Goal: Information Seeking & Learning: Check status

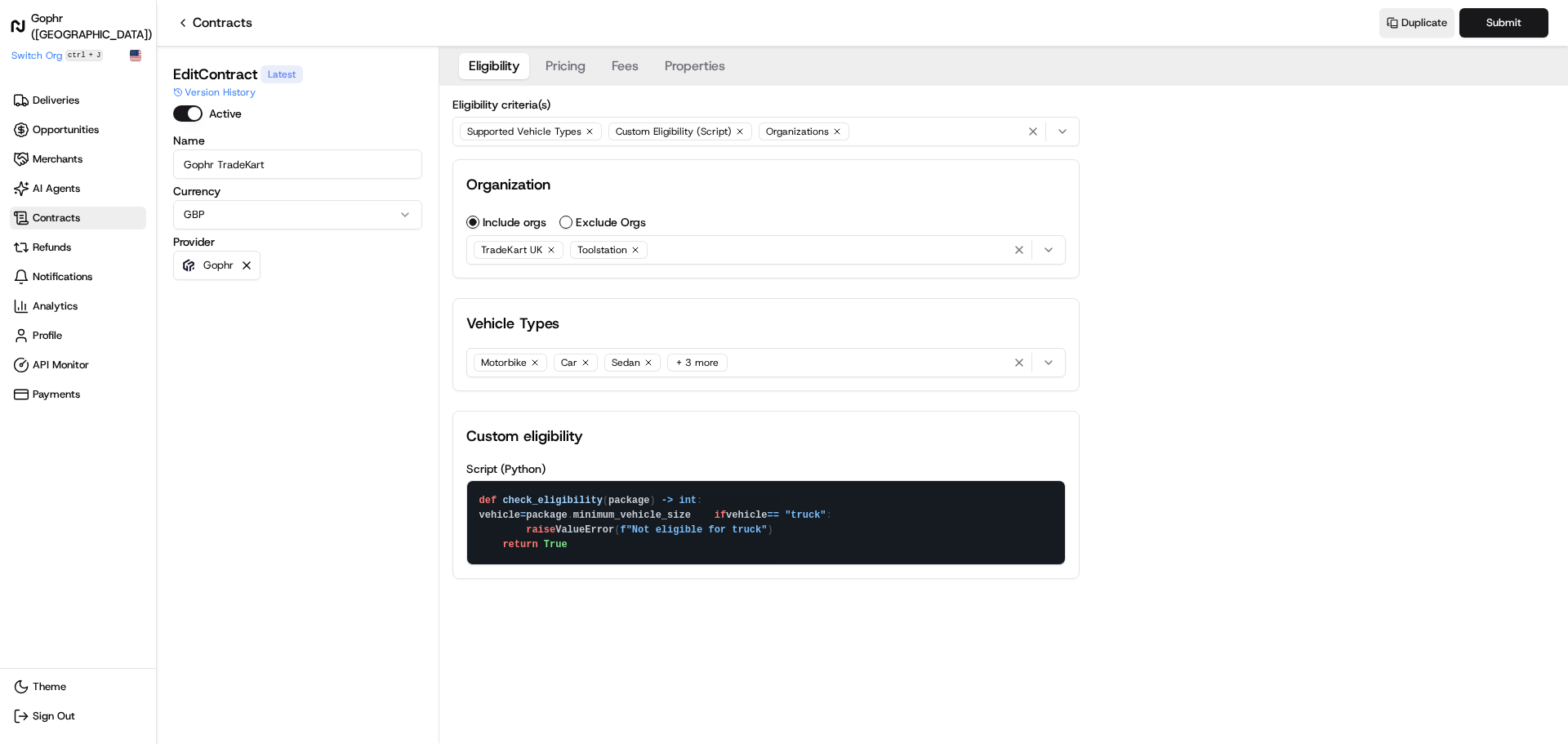
click at [71, 216] on span "Contracts" at bounding box center [56, 218] width 47 height 14
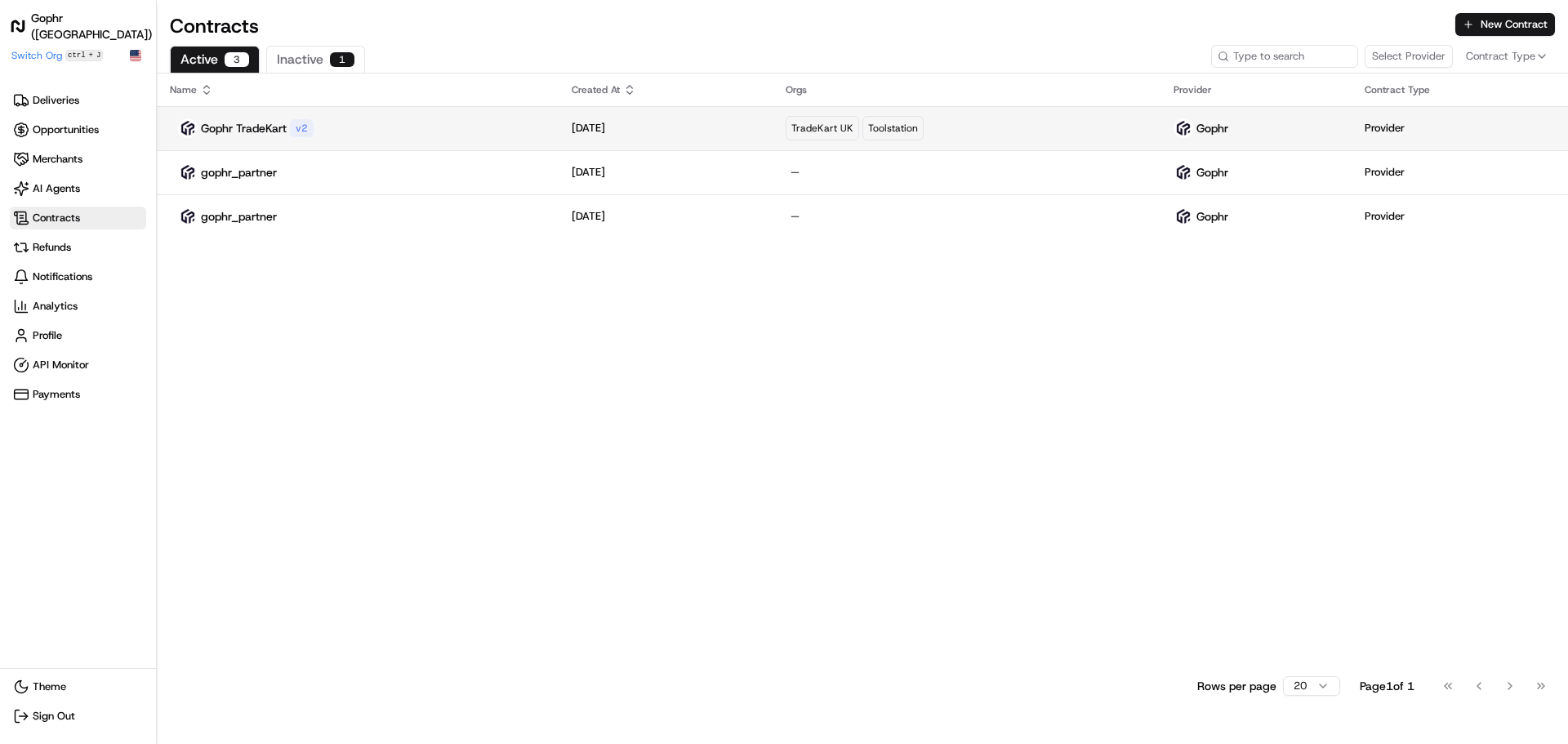
click at [342, 137] on div "Gophr TradeKart v 2" at bounding box center [358, 128] width 375 height 19
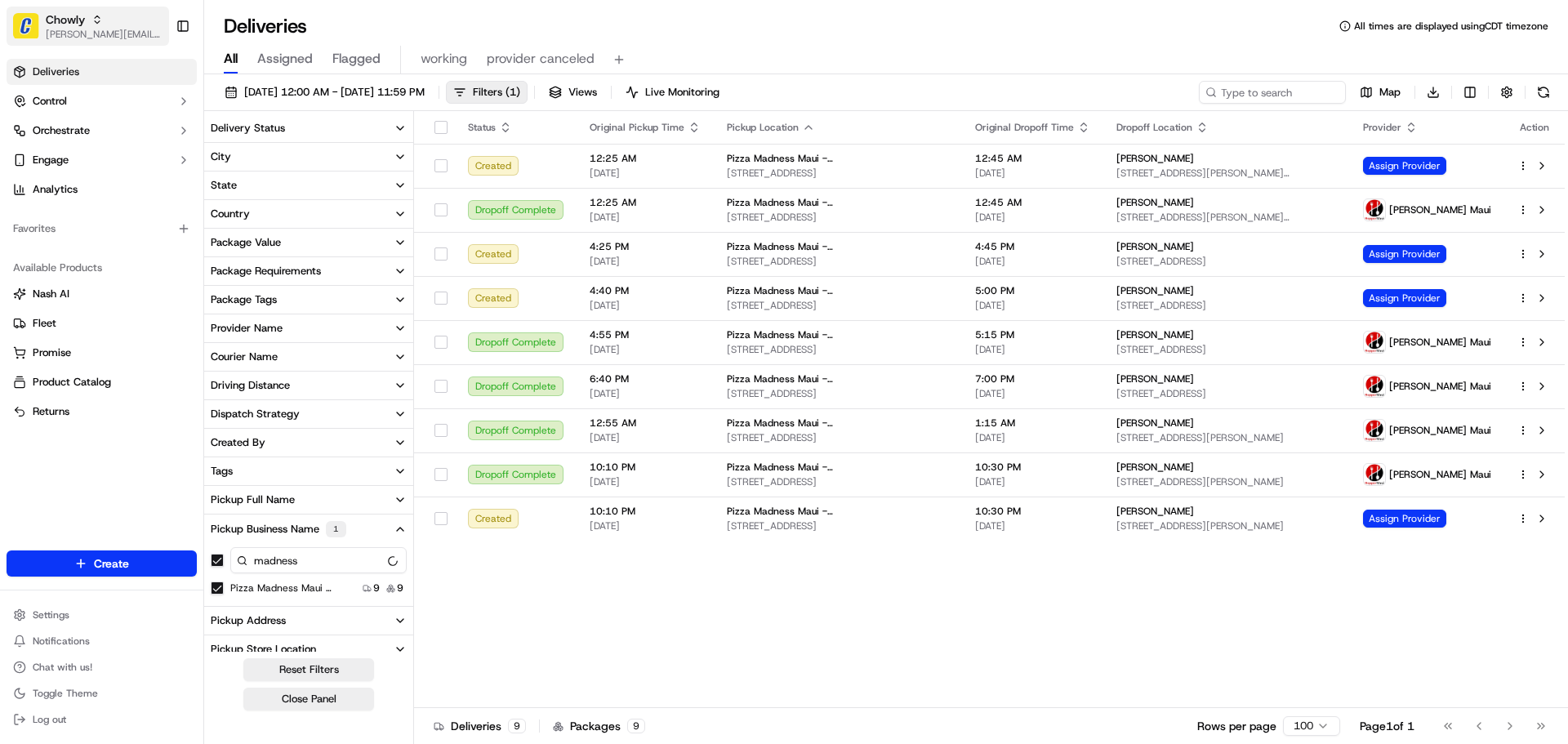
click at [55, 35] on span "jeff@usenash.com" at bounding box center [104, 35] width 116 height 13
type input "t"
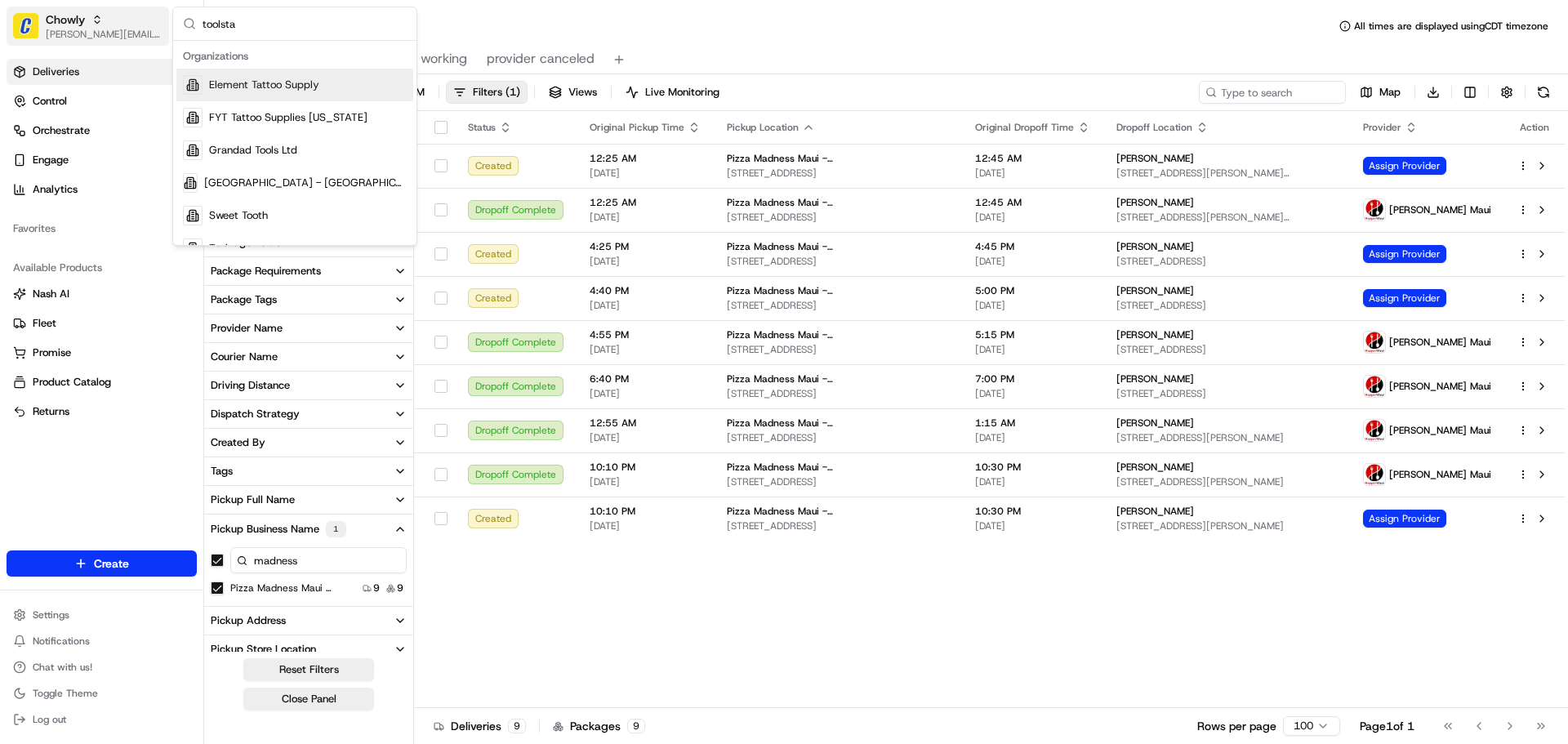
type input "toolstat"
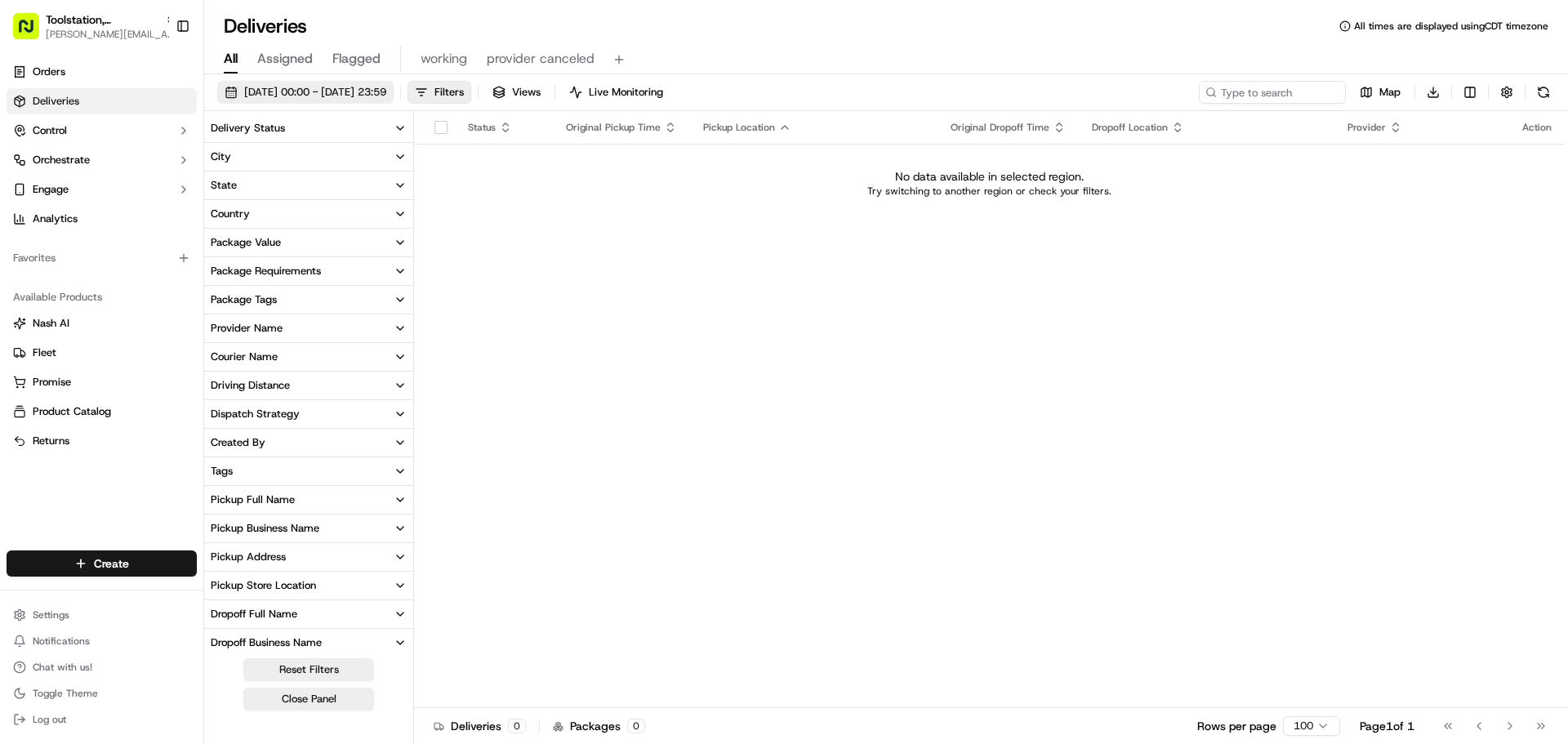
click at [354, 96] on span "14/09/2025 00:00 - 15/09/2025 23:59" at bounding box center [316, 91] width 142 height 14
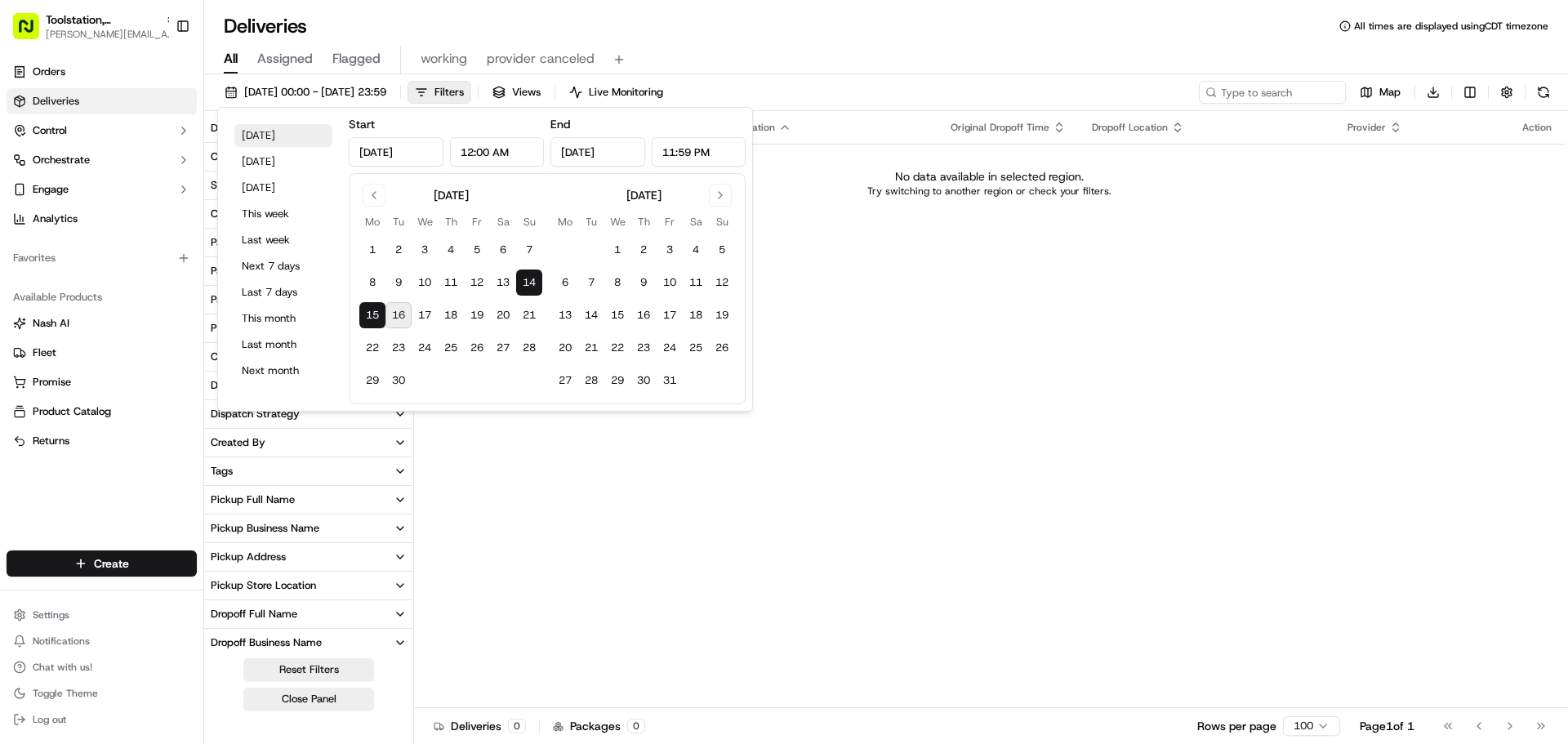
click at [250, 135] on button "Today" at bounding box center [284, 136] width 98 height 23
type input "Sep 16, 2025"
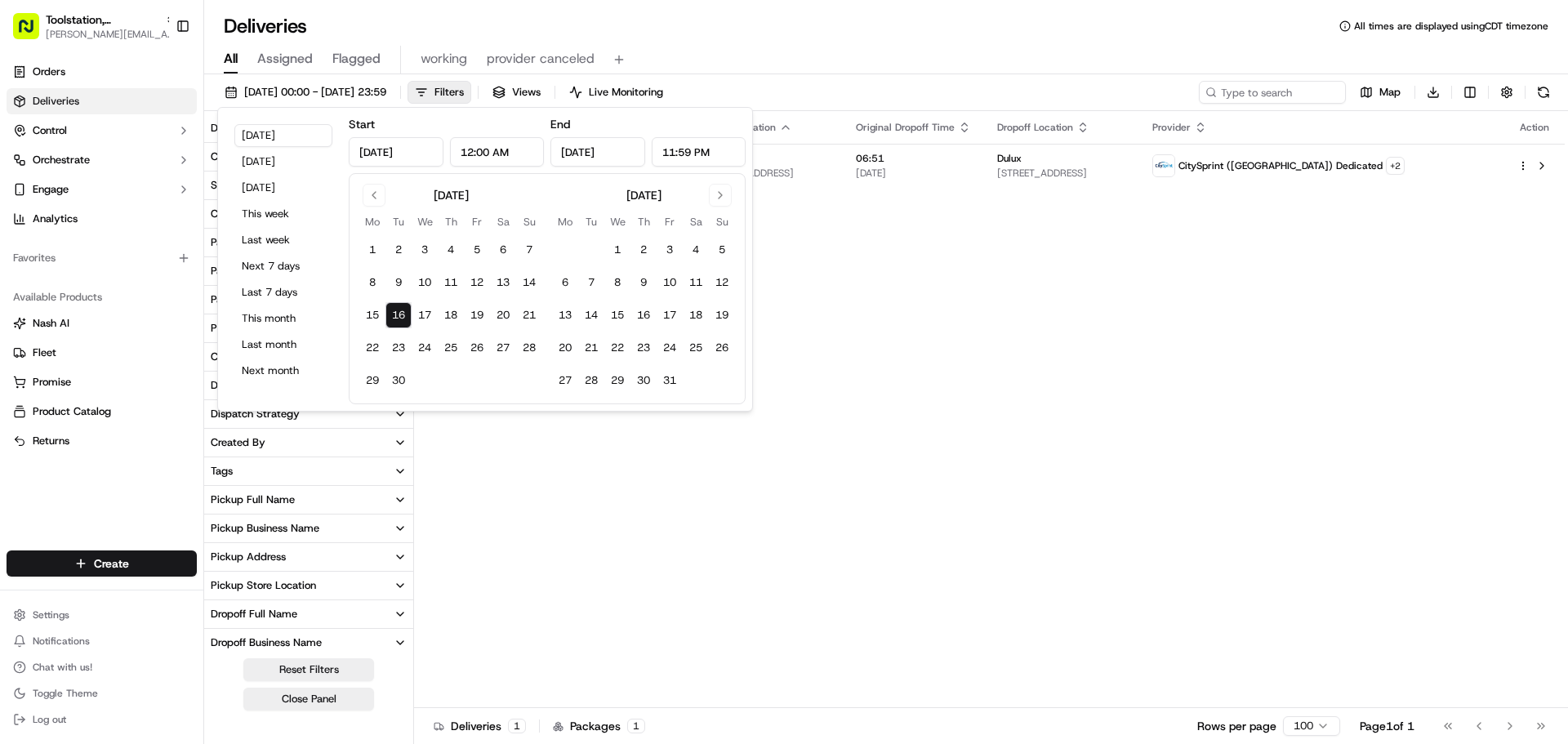
click at [1126, 395] on div "Status Original Pickup Time Pickup Location Original Dropoff Time Dropoff Locat…" at bounding box center [990, 409] width 1151 height 597
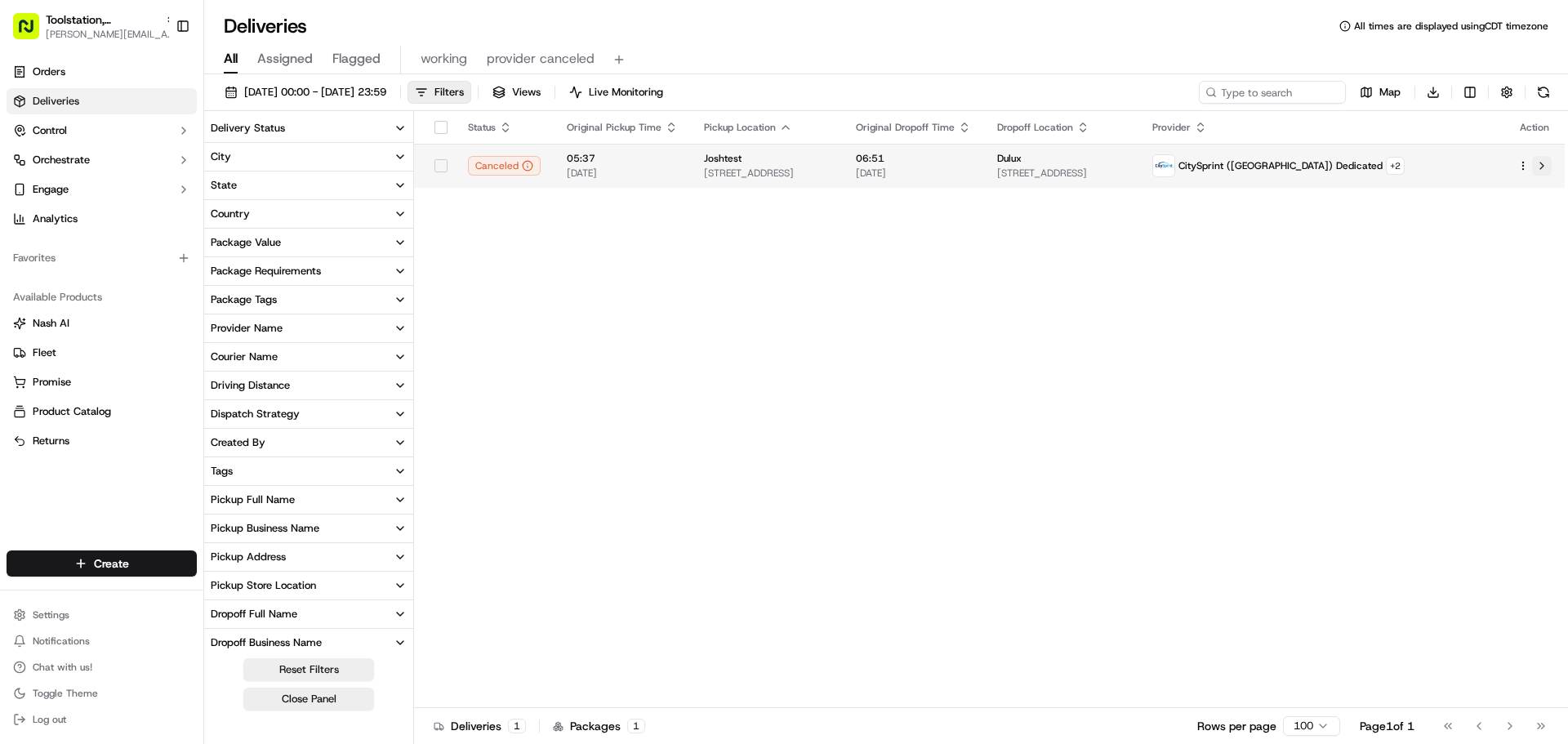
click at [1540, 165] on button at bounding box center [1542, 166] width 19 height 19
click at [1512, 99] on button "button" at bounding box center [1507, 92] width 23 height 23
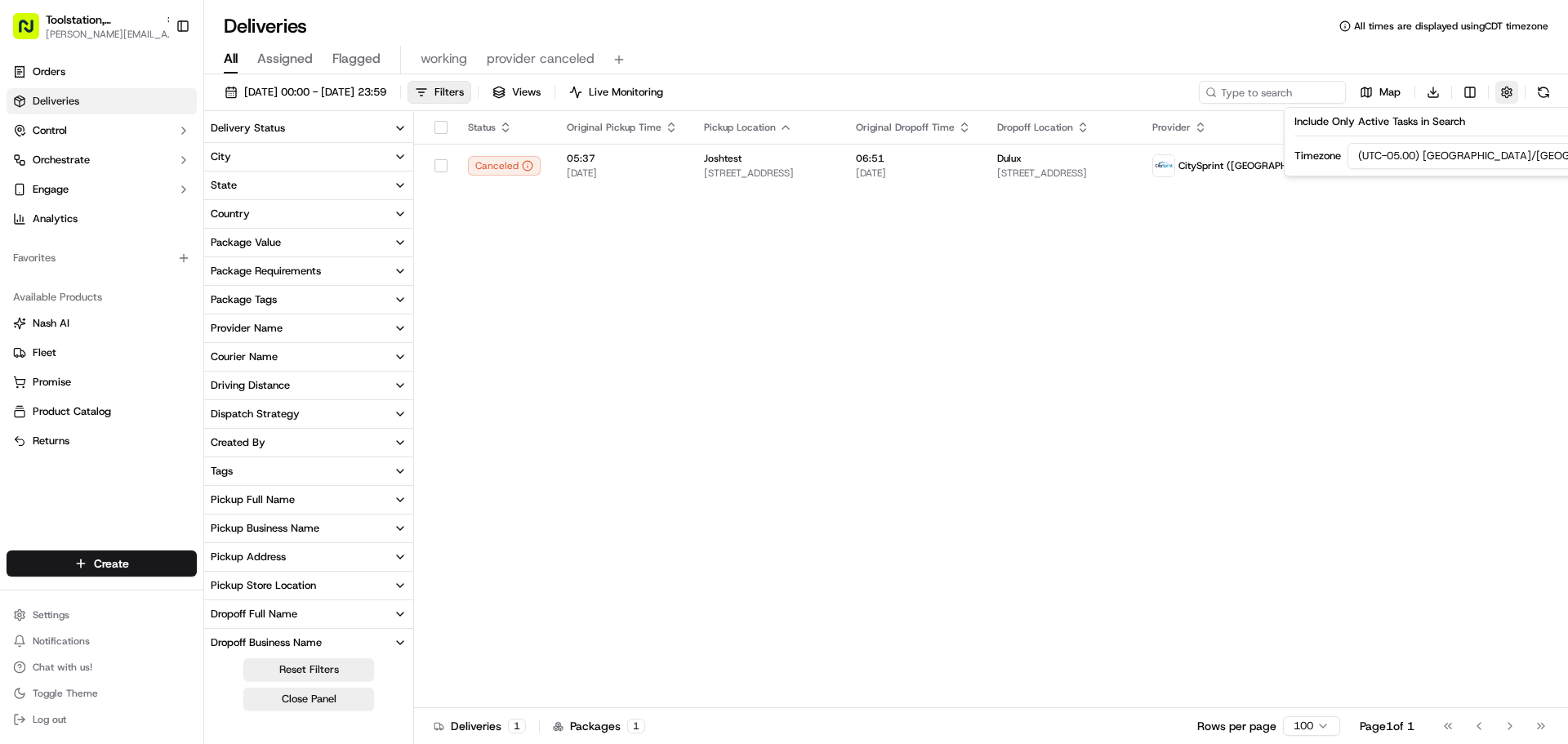
click at [1512, 90] on button "button" at bounding box center [1507, 92] width 23 height 23
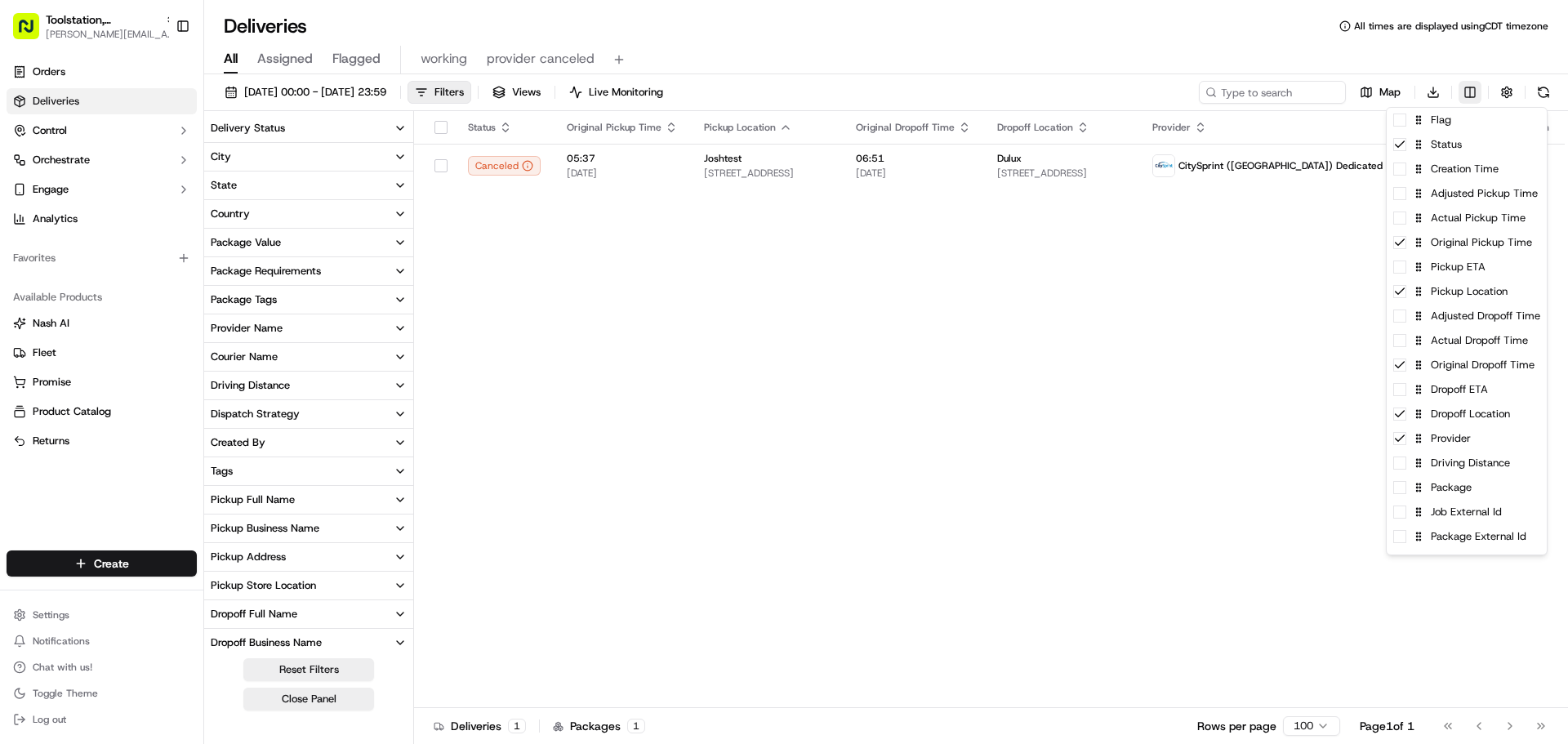
click at [1472, 89] on html "Toolstation, UK jeff@usenash.com Toggle Sidebar Orders Deliveries Control Orche…" at bounding box center [784, 372] width 1568 height 744
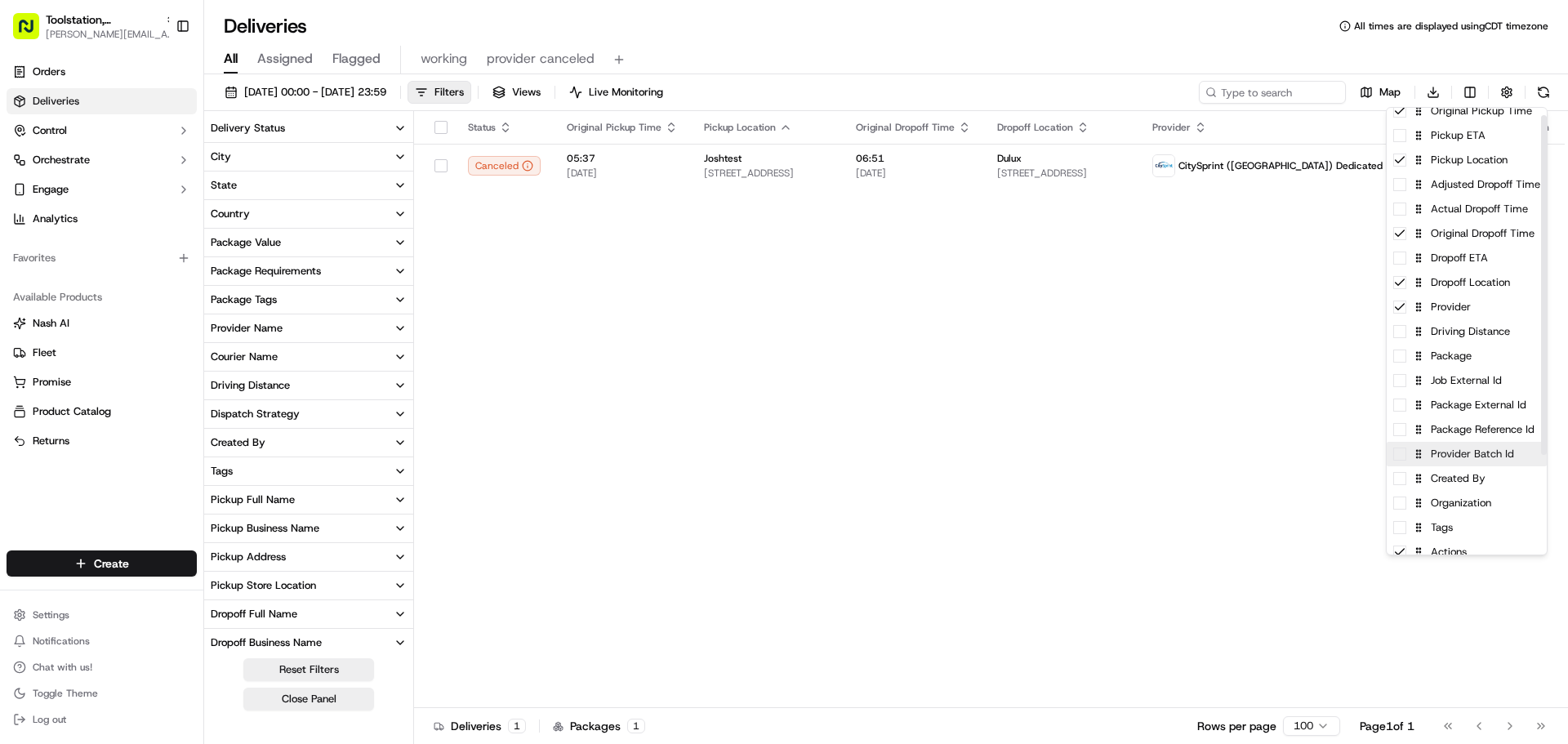
scroll to position [141, 0]
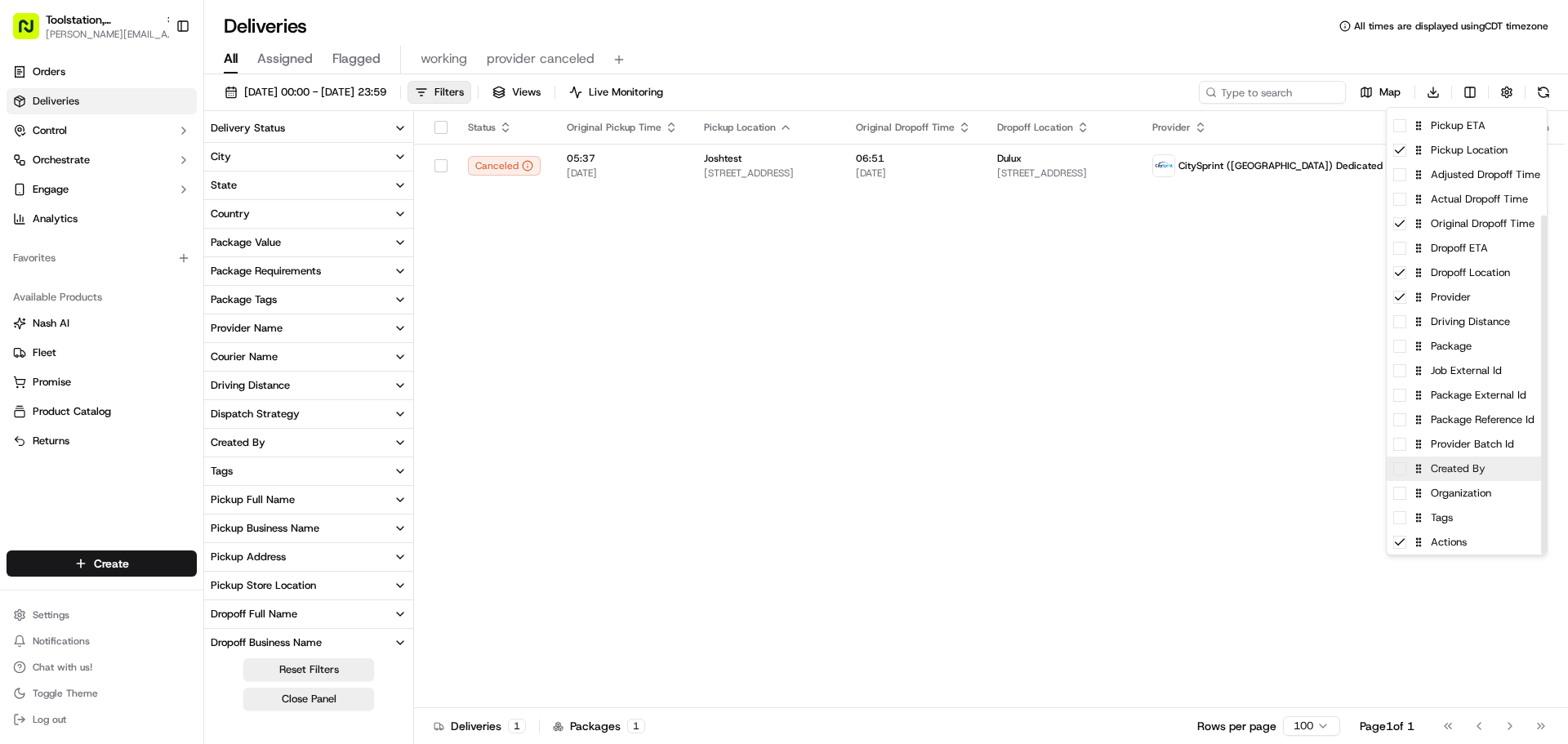
click at [1404, 472] on span at bounding box center [1401, 469] width 13 height 13
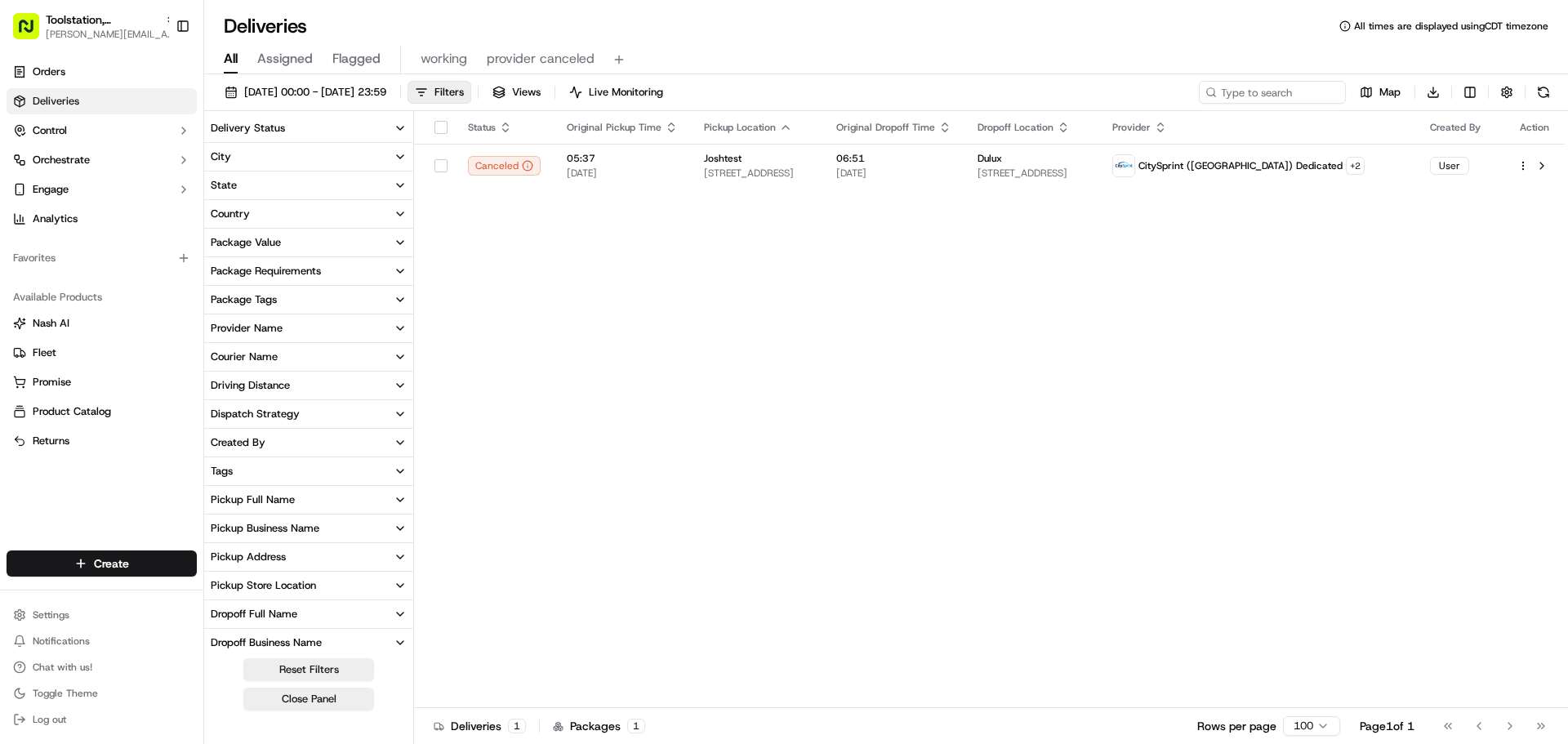
click at [1248, 467] on html "Toolstation, UK jeff@usenash.com Toggle Sidebar Orders Deliveries Control Orche…" at bounding box center [784, 372] width 1568 height 744
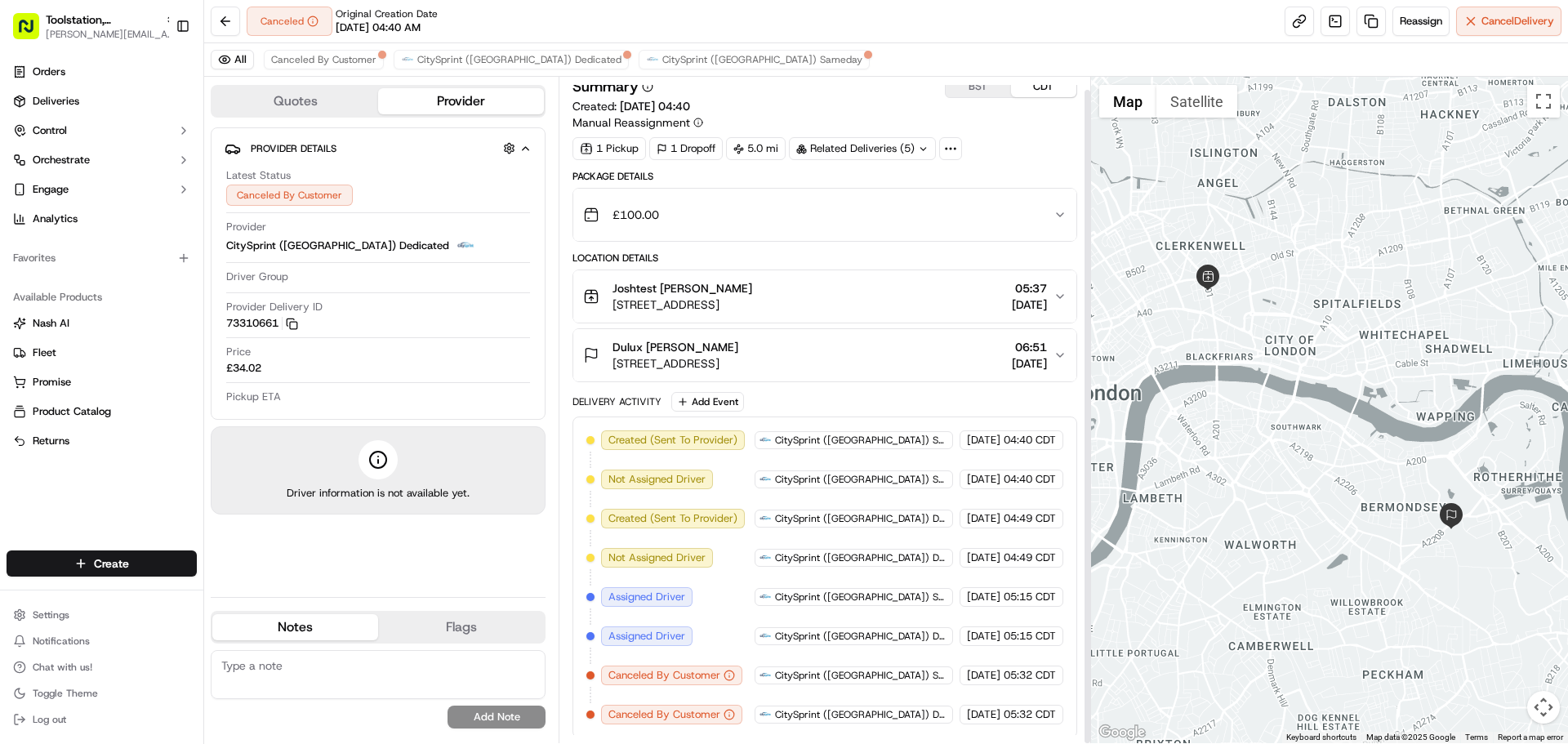
scroll to position [13, 0]
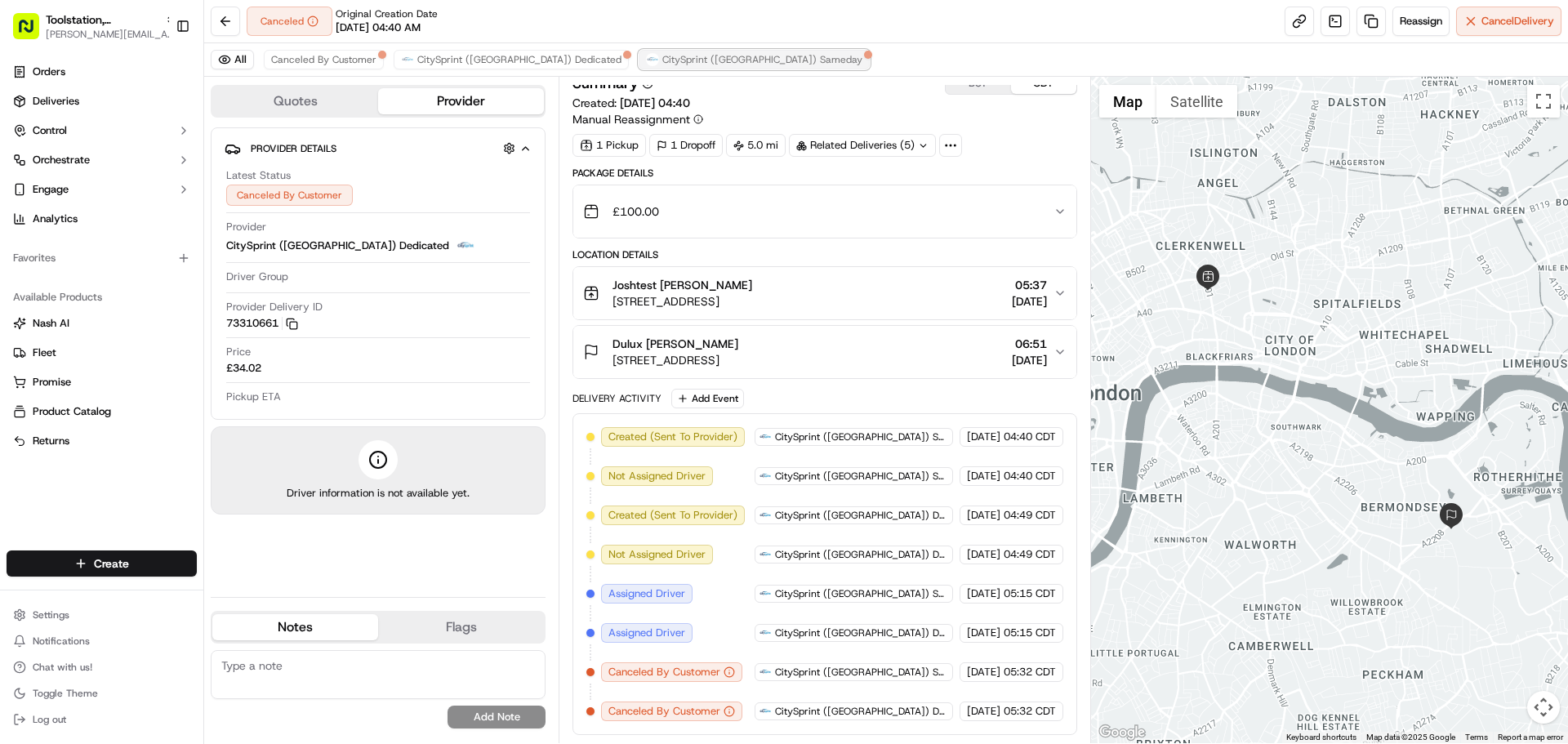
click at [662, 53] on span "CitySprint (UK) Sameday" at bounding box center [762, 60] width 200 height 13
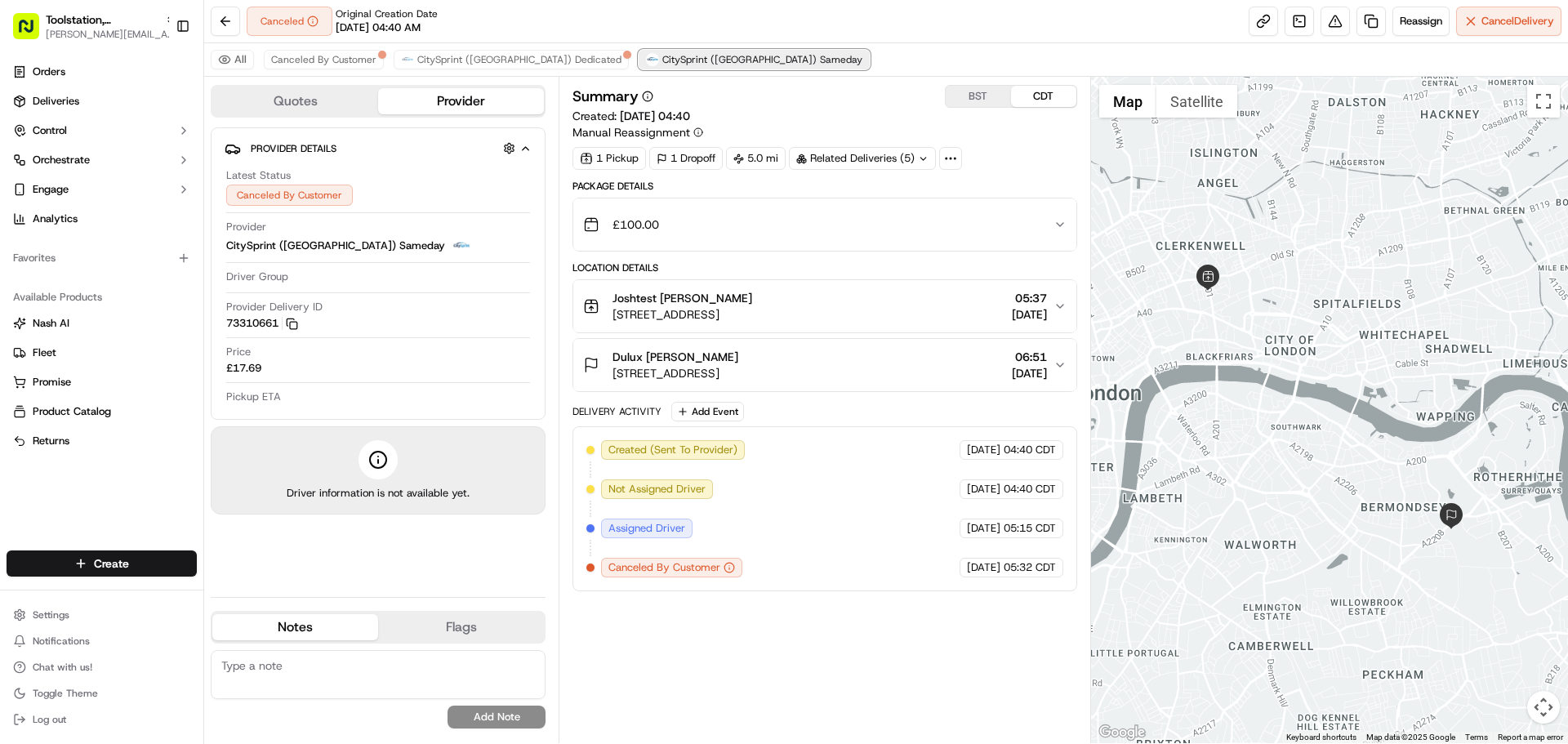
scroll to position [0, 0]
click at [491, 51] on button "CitySprint (UK) Dedicated" at bounding box center [511, 60] width 235 height 19
click at [353, 60] on span "Canceled By Customer" at bounding box center [323, 60] width 105 height 13
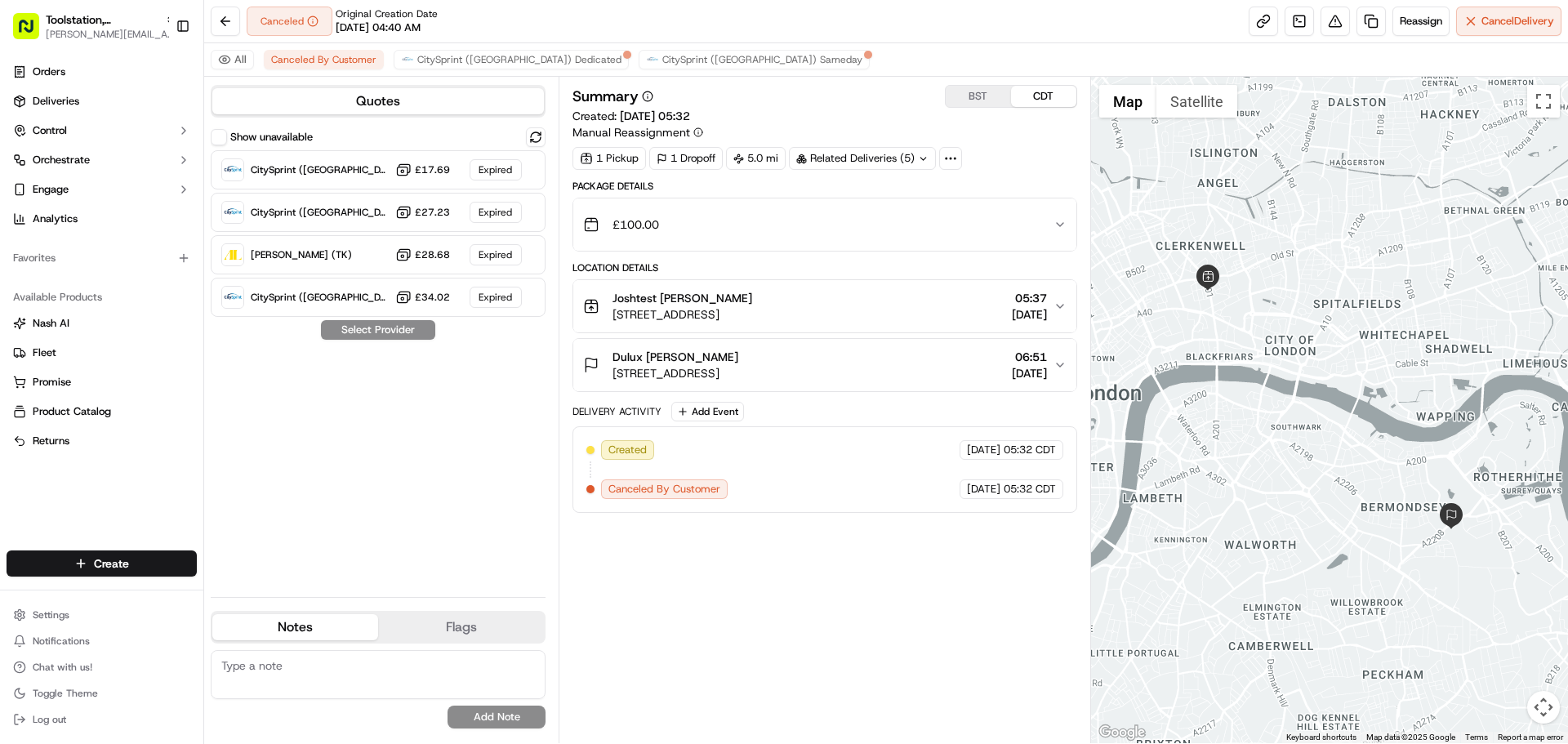
click at [443, 39] on div "Canceled Original Creation Date 09/16/2025 04:40 AM Reassign Cancel Delivery" at bounding box center [886, 21] width 1364 height 43
click at [443, 46] on div "All Canceled By Customer CitySprint (UK) Dedicated CitySprint (UK) Sameday" at bounding box center [886, 60] width 1364 height 34
click at [494, 58] on span "CitySprint (UK) Dedicated" at bounding box center [520, 60] width 204 height 13
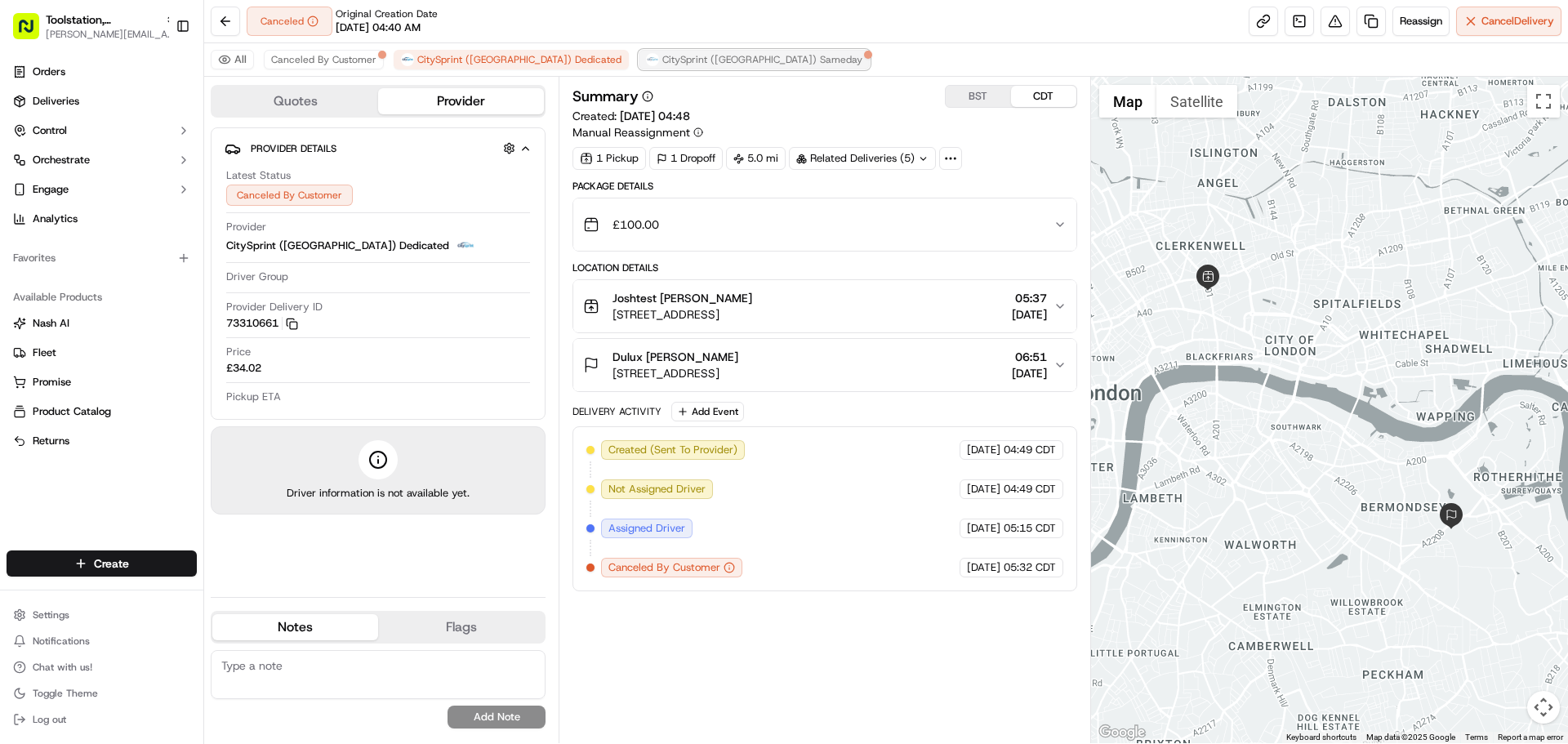
click at [662, 62] on span "CitySprint ([GEOGRAPHIC_DATA]) Sameday" at bounding box center [762, 60] width 200 height 13
click at [473, 59] on span "CitySprint ([GEOGRAPHIC_DATA]) Dedicated" at bounding box center [520, 60] width 204 height 13
click at [348, 60] on span "Canceled By Customer" at bounding box center [323, 60] width 105 height 13
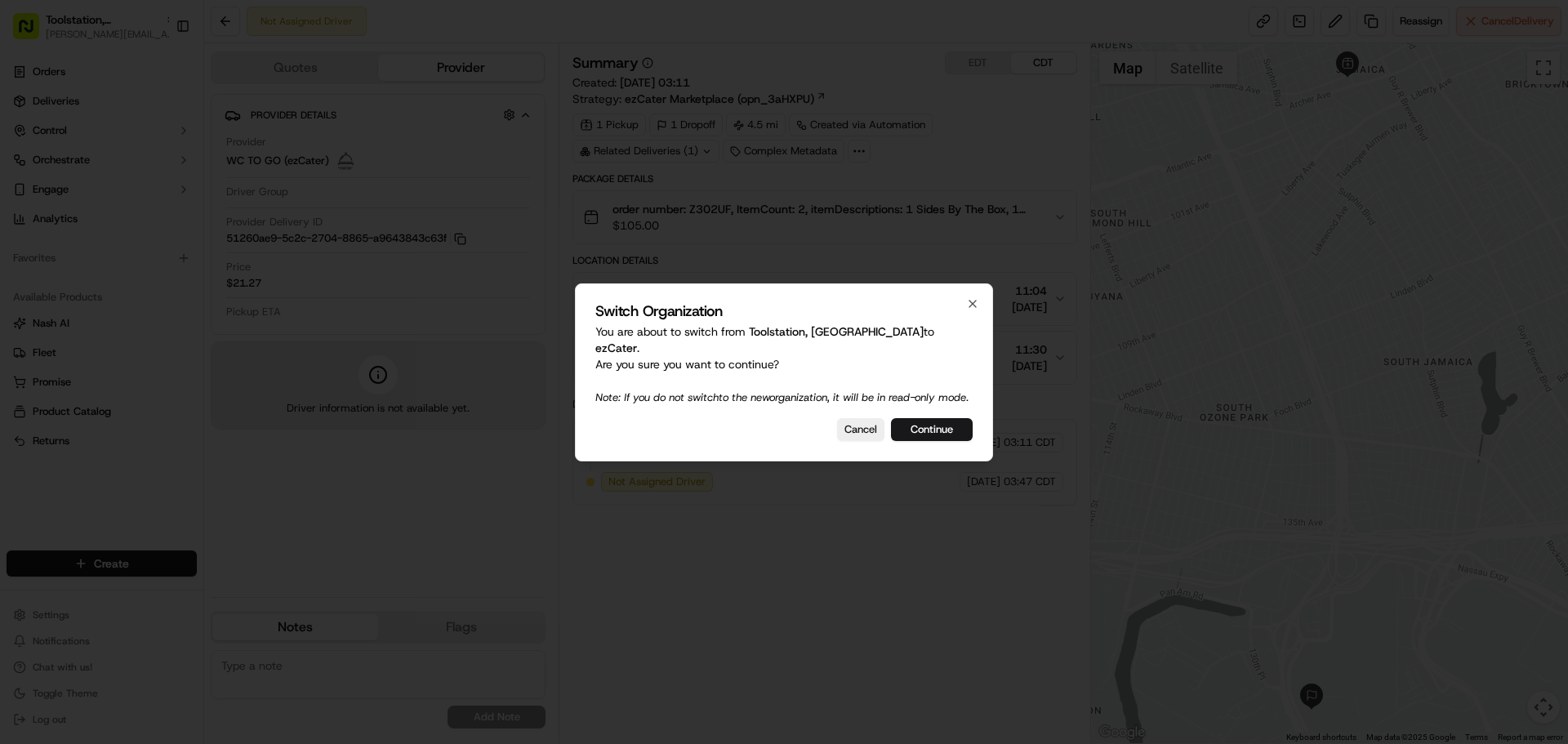
click at [927, 429] on button "Continue" at bounding box center [932, 429] width 82 height 23
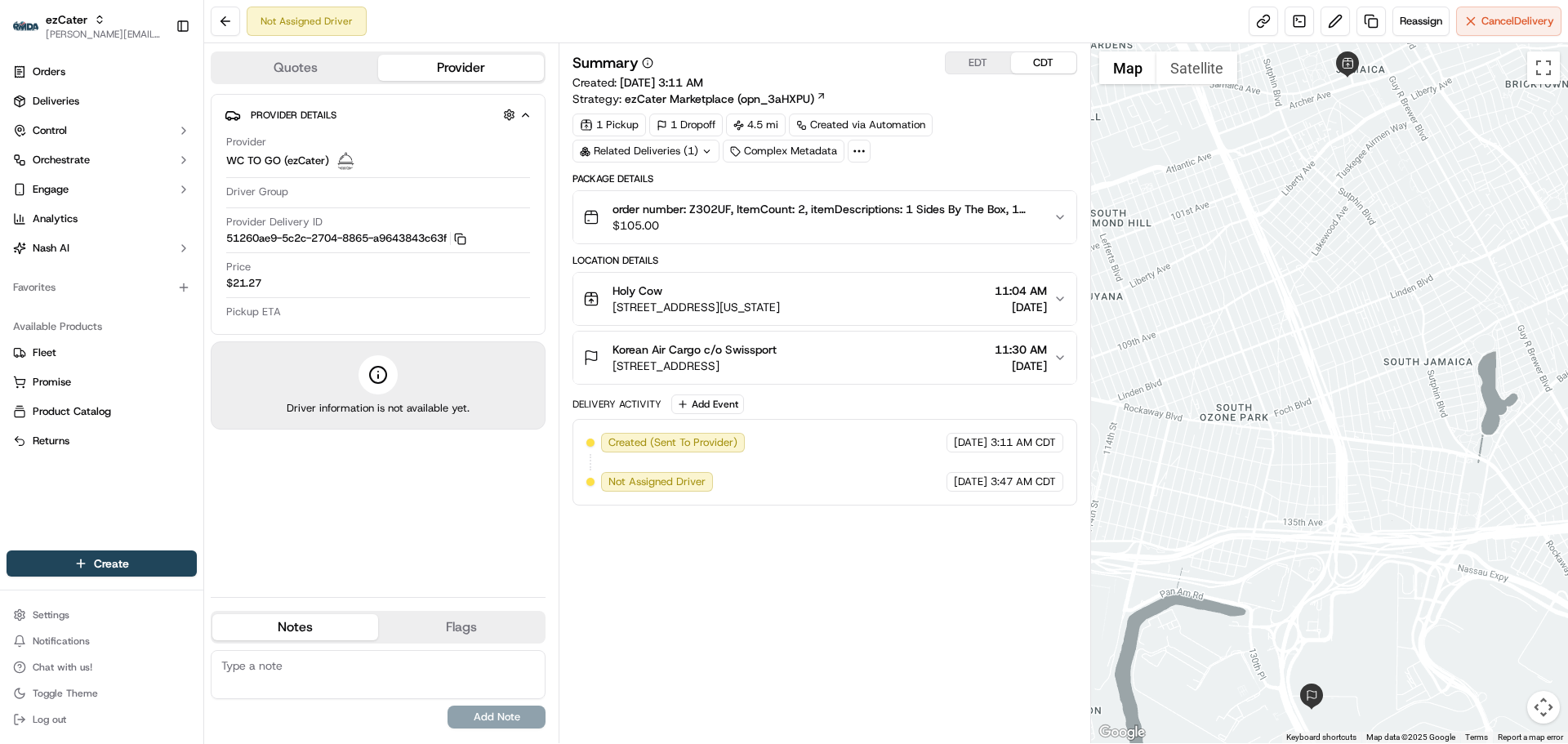
click at [1057, 298] on icon "button" at bounding box center [1060, 298] width 7 height 3
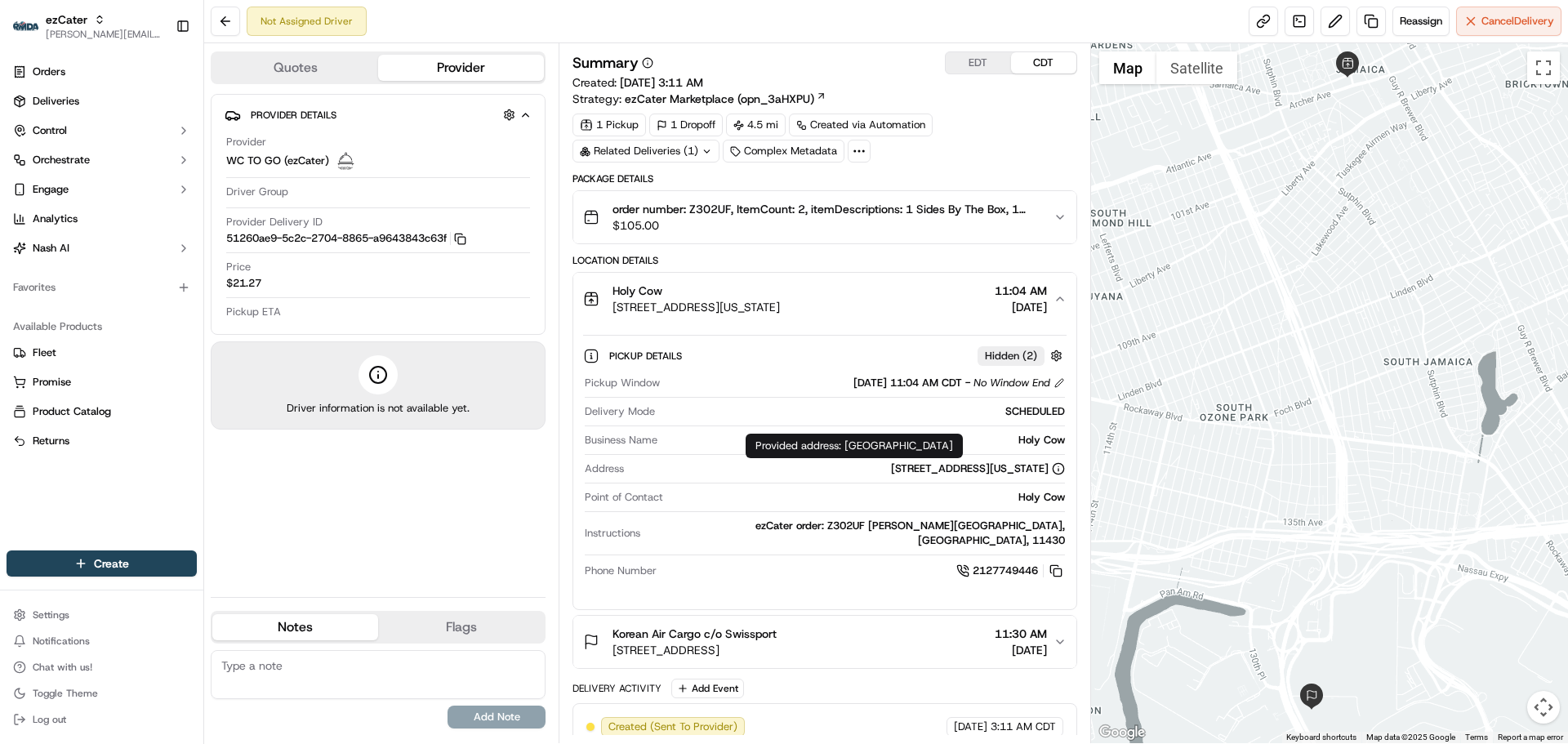
drag, startPoint x: 844, startPoint y: 444, endPoint x: 1041, endPoint y: 445, distance: 197.0
click at [964, 445] on div "Provided address: JFK Terminal 7, Jamaica, NY 11430, USA Provided address: JFK …" at bounding box center [855, 446] width 218 height 24
copy div "JFK Terminal 7, Jamaica, NY 11430, USA"
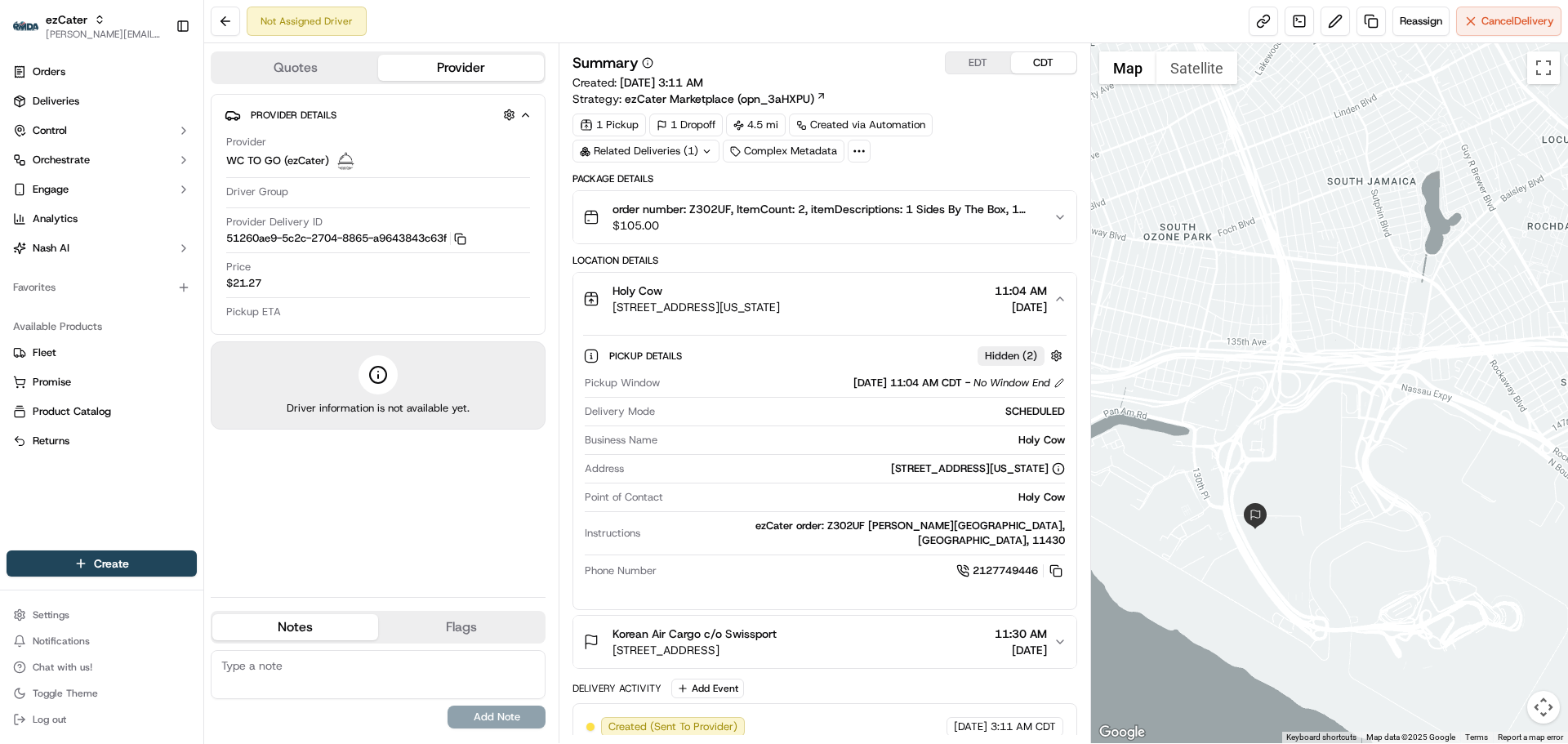
drag, startPoint x: 1324, startPoint y: 552, endPoint x: 1214, endPoint y: 282, distance: 291.5
click at [1214, 282] on div at bounding box center [1330, 393] width 477 height 700
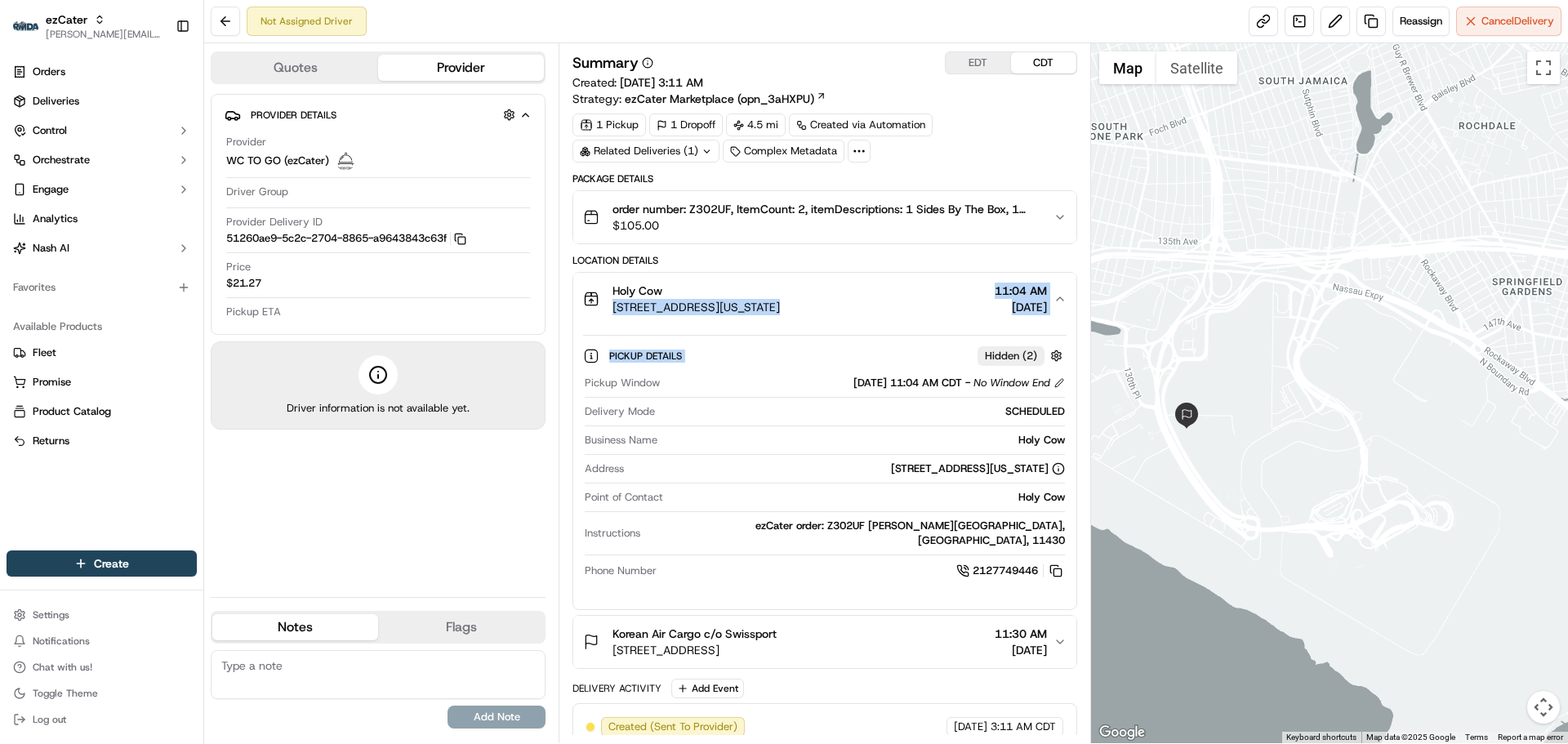
drag, startPoint x: 753, startPoint y: 295, endPoint x: 904, endPoint y: 328, distance: 154.6
click at [904, 328] on div "Holy Cow 7 Jamaica Center Plz, New York, NY 11432-3830, United States 11:04 AM …" at bounding box center [825, 441] width 504 height 338
click at [837, 325] on div "Pickup Details Hidden ( 2 ) Pickup Window 09/16/2025 11:04 AM CDT - No Window E…" at bounding box center [825, 461] width 502 height 271
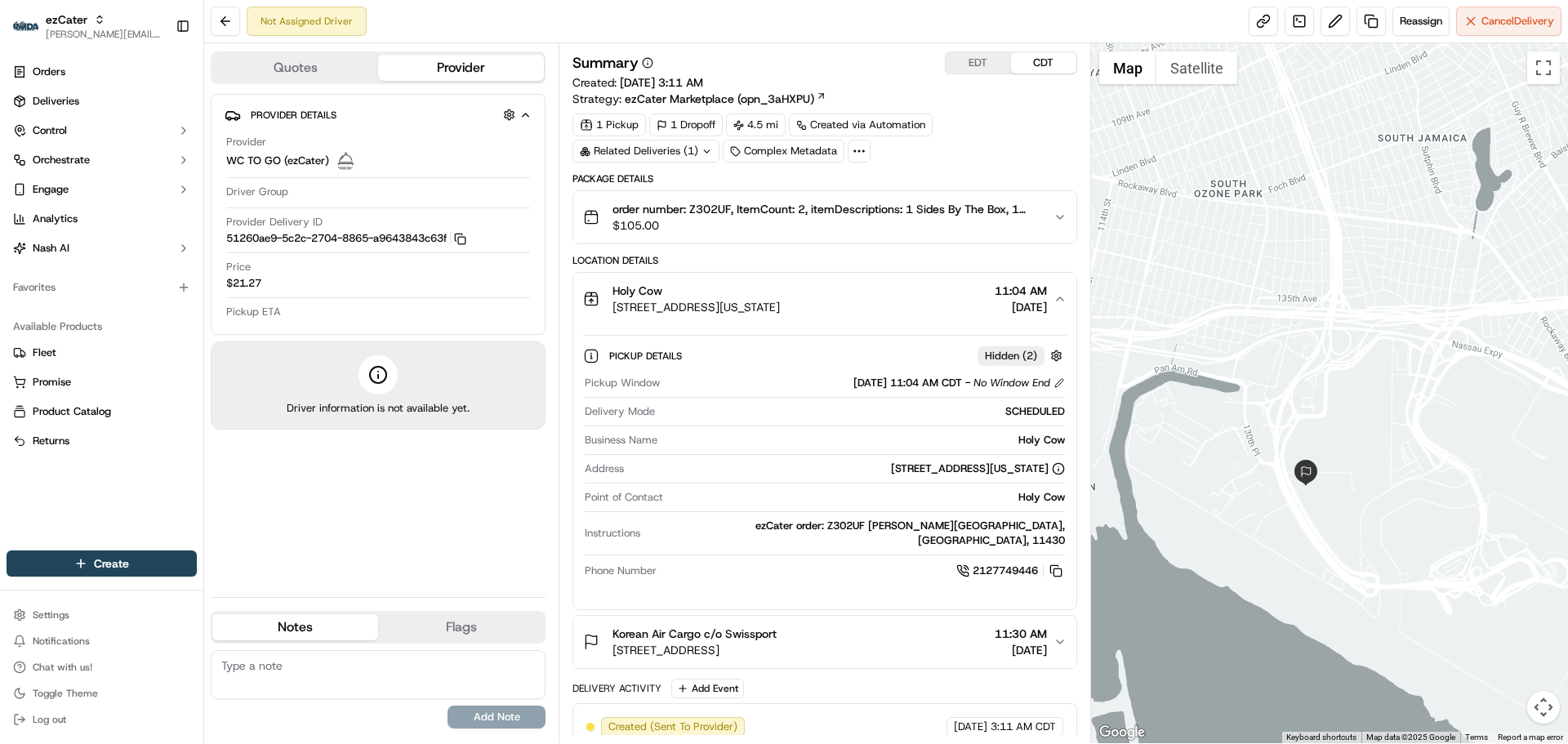
drag, startPoint x: 1244, startPoint y: 386, endPoint x: 1334, endPoint y: 433, distance: 101.5
click at [1334, 433] on div at bounding box center [1330, 393] width 477 height 700
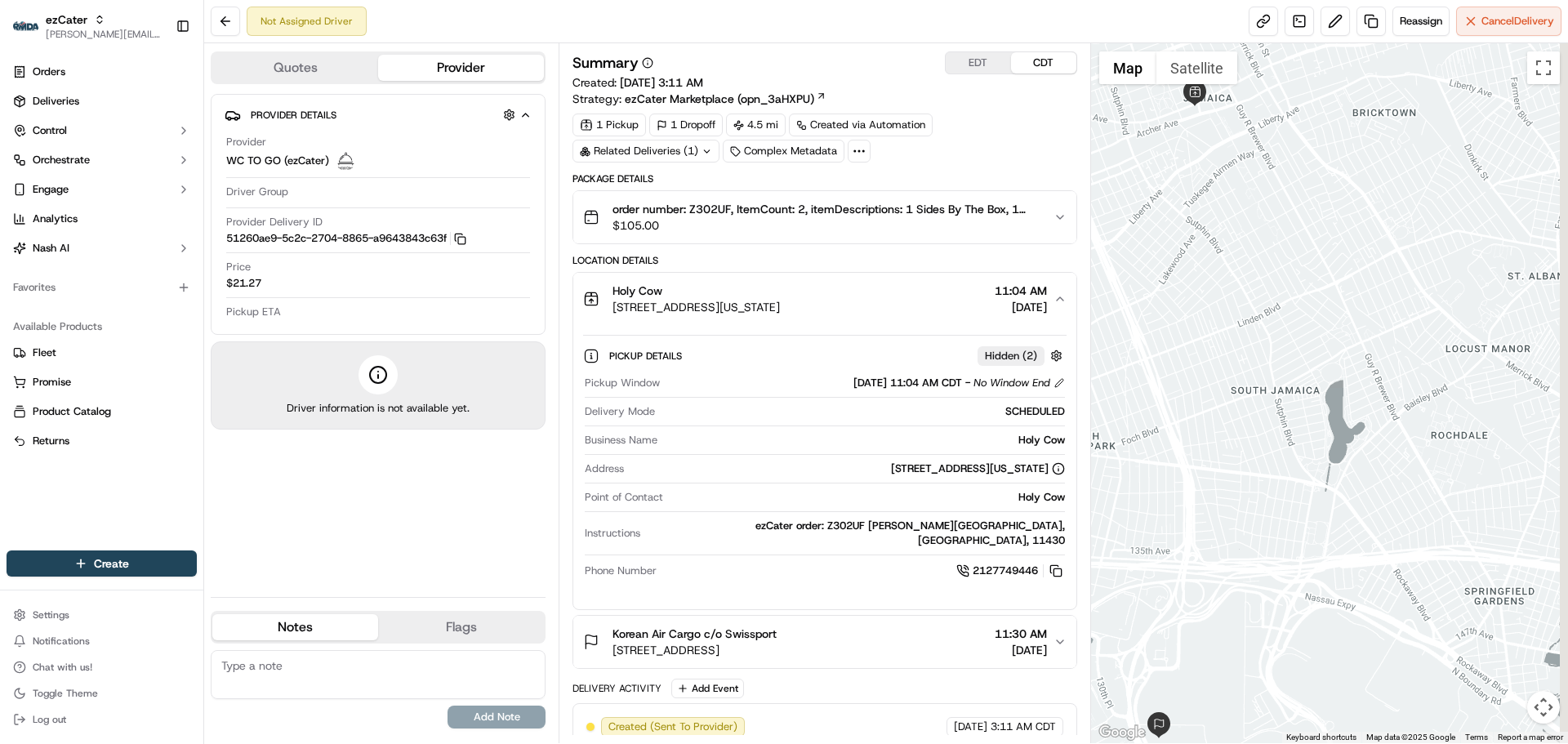
drag, startPoint x: 1492, startPoint y: 294, endPoint x: 1349, endPoint y: 348, distance: 152.9
click at [1346, 542] on div at bounding box center [1330, 393] width 477 height 700
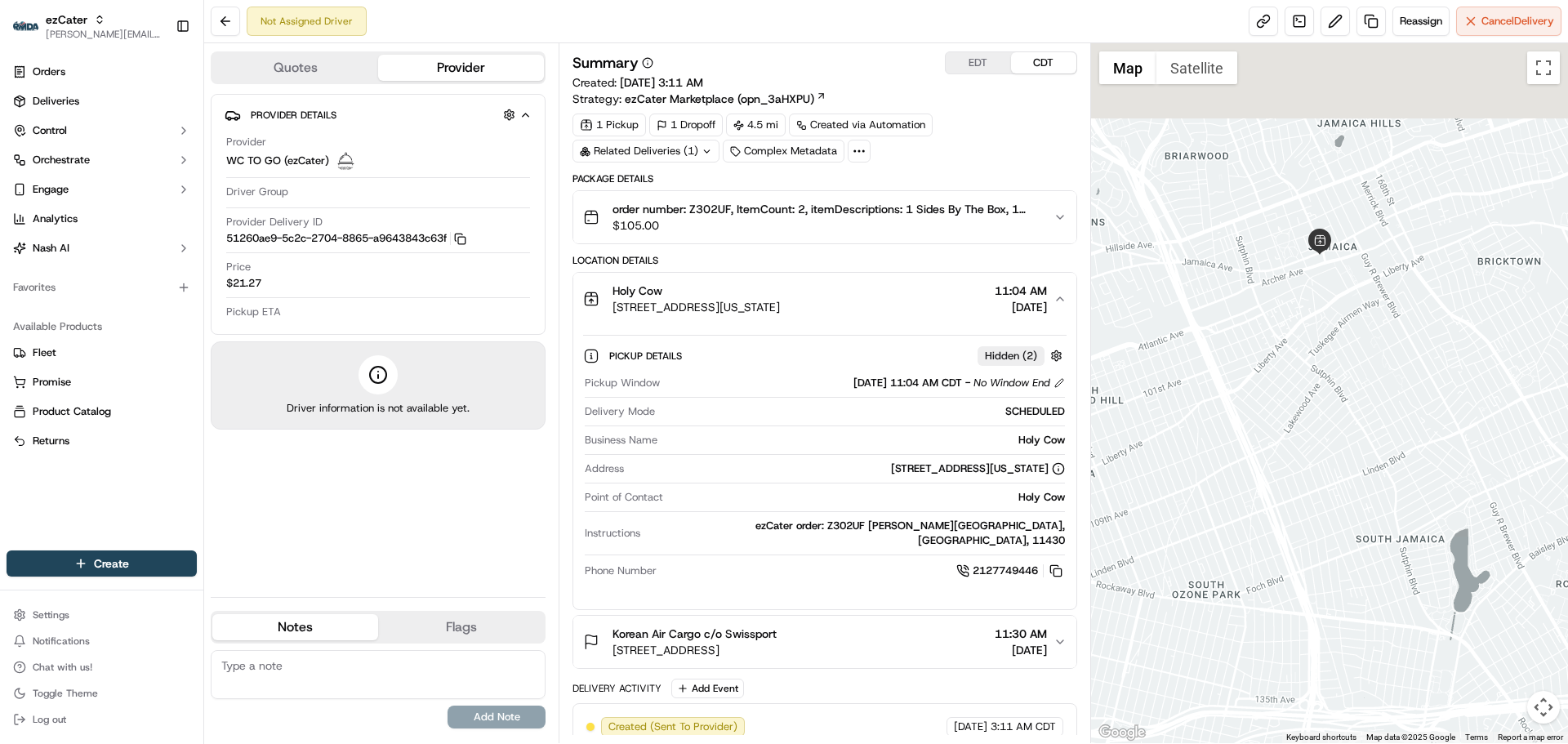
drag, startPoint x: 1323, startPoint y: 288, endPoint x: 1486, endPoint y: 494, distance: 262.7
click at [1492, 499] on div at bounding box center [1330, 393] width 477 height 700
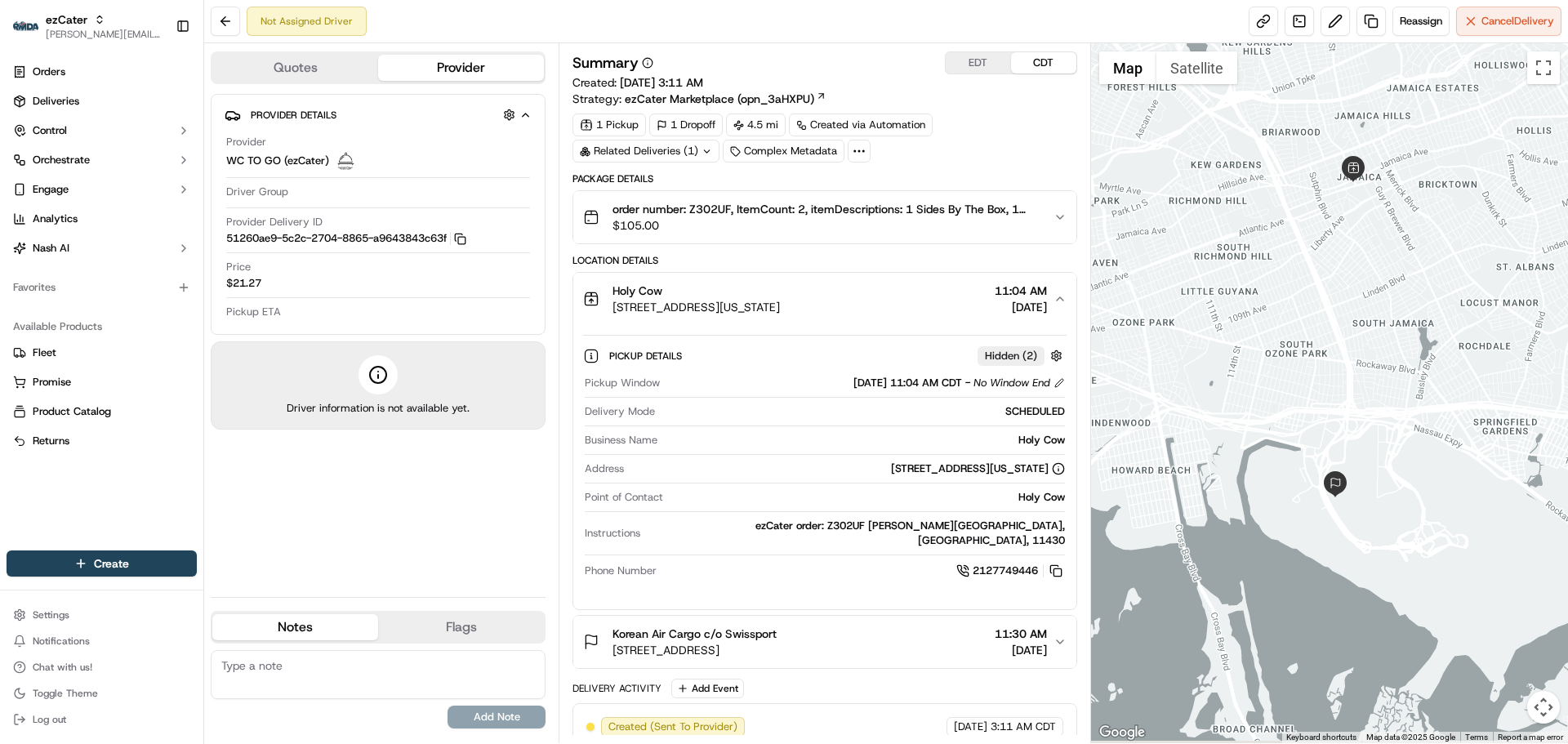
drag, startPoint x: 1377, startPoint y: 469, endPoint x: 1380, endPoint y: 365, distance: 104.0
click at [1380, 365] on div at bounding box center [1330, 393] width 477 height 700
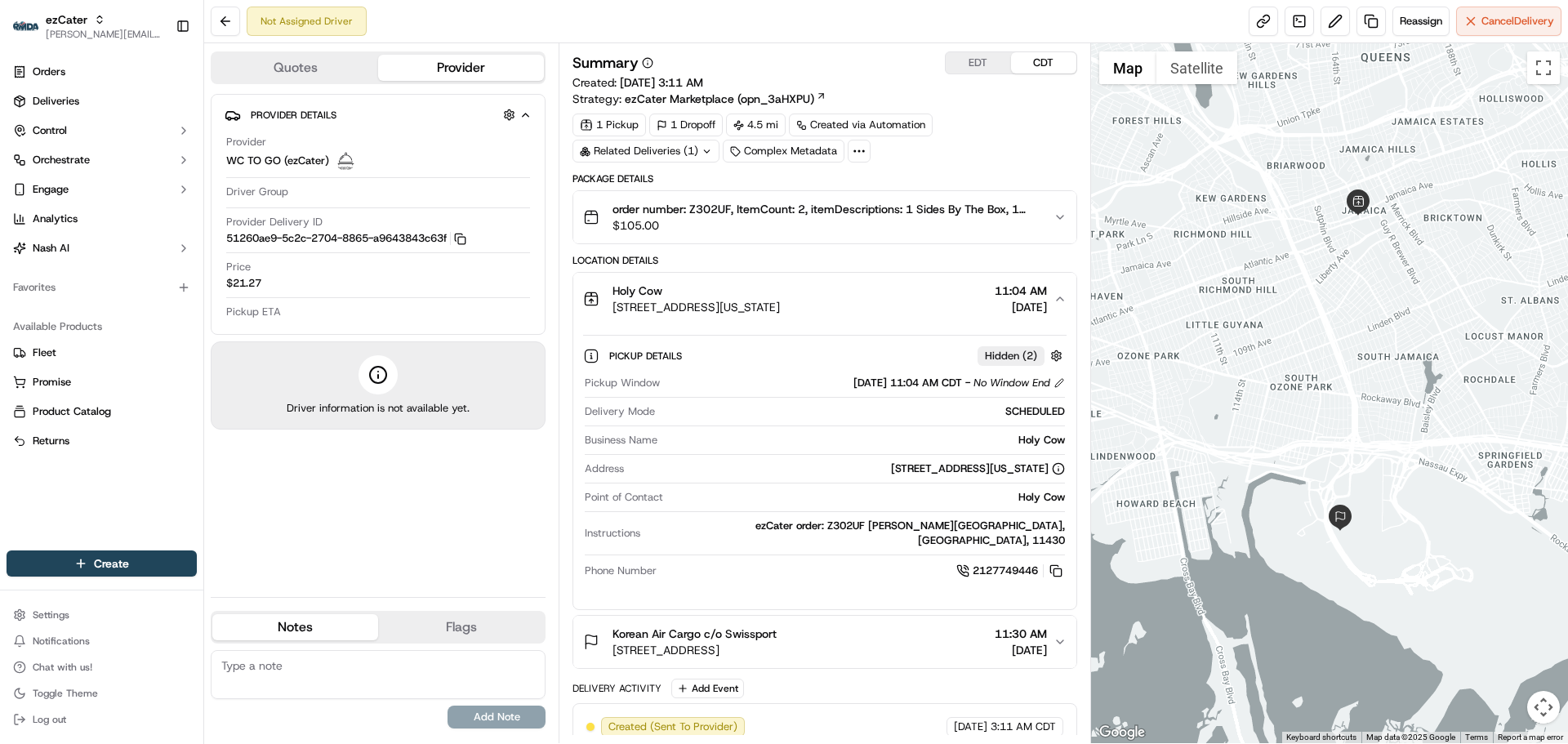
drag, startPoint x: 1373, startPoint y: 203, endPoint x: 1377, endPoint y: 245, distance: 42.2
click at [1377, 245] on div at bounding box center [1330, 393] width 477 height 700
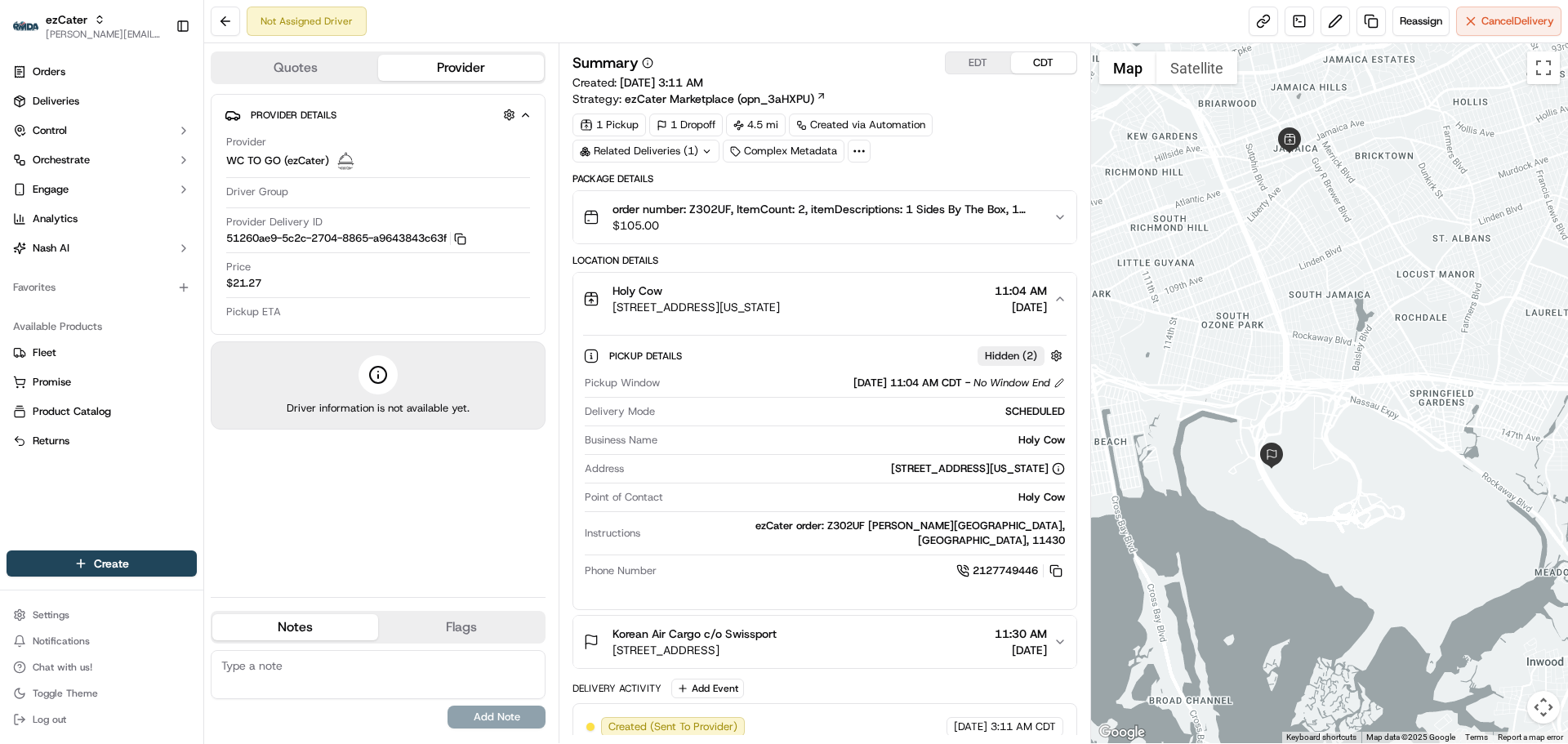
drag, startPoint x: 1346, startPoint y: 482, endPoint x: 1260, endPoint y: 413, distance: 110.3
click at [1260, 413] on div at bounding box center [1330, 393] width 477 height 700
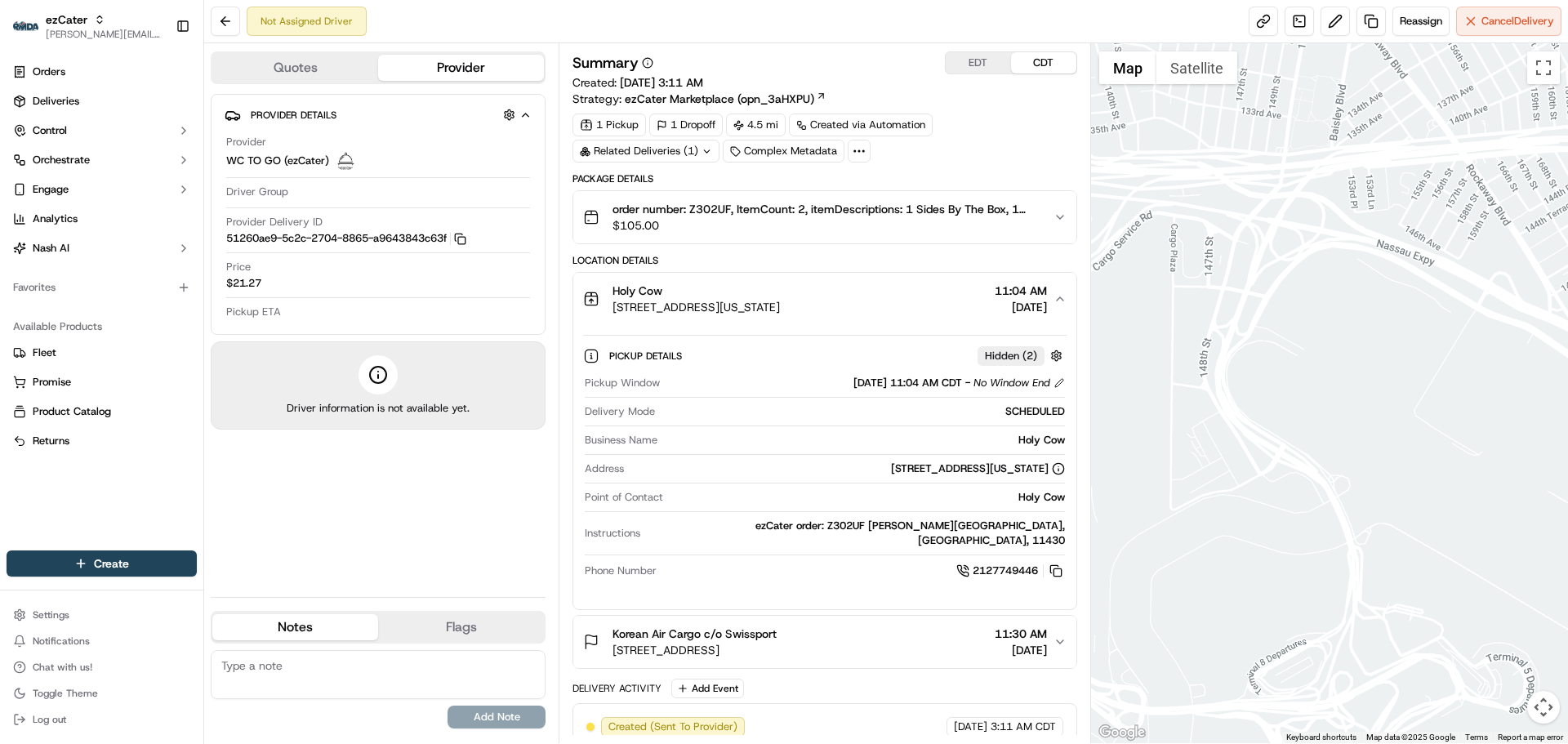
drag, startPoint x: 763, startPoint y: 526, endPoint x: 1066, endPoint y: 537, distance: 303.2
click at [1066, 537] on div "Pickup Window 09/16/2025 11:04 AM CDT - No Window End Delivery Mode SCHEDULED B…" at bounding box center [825, 478] width 483 height 218
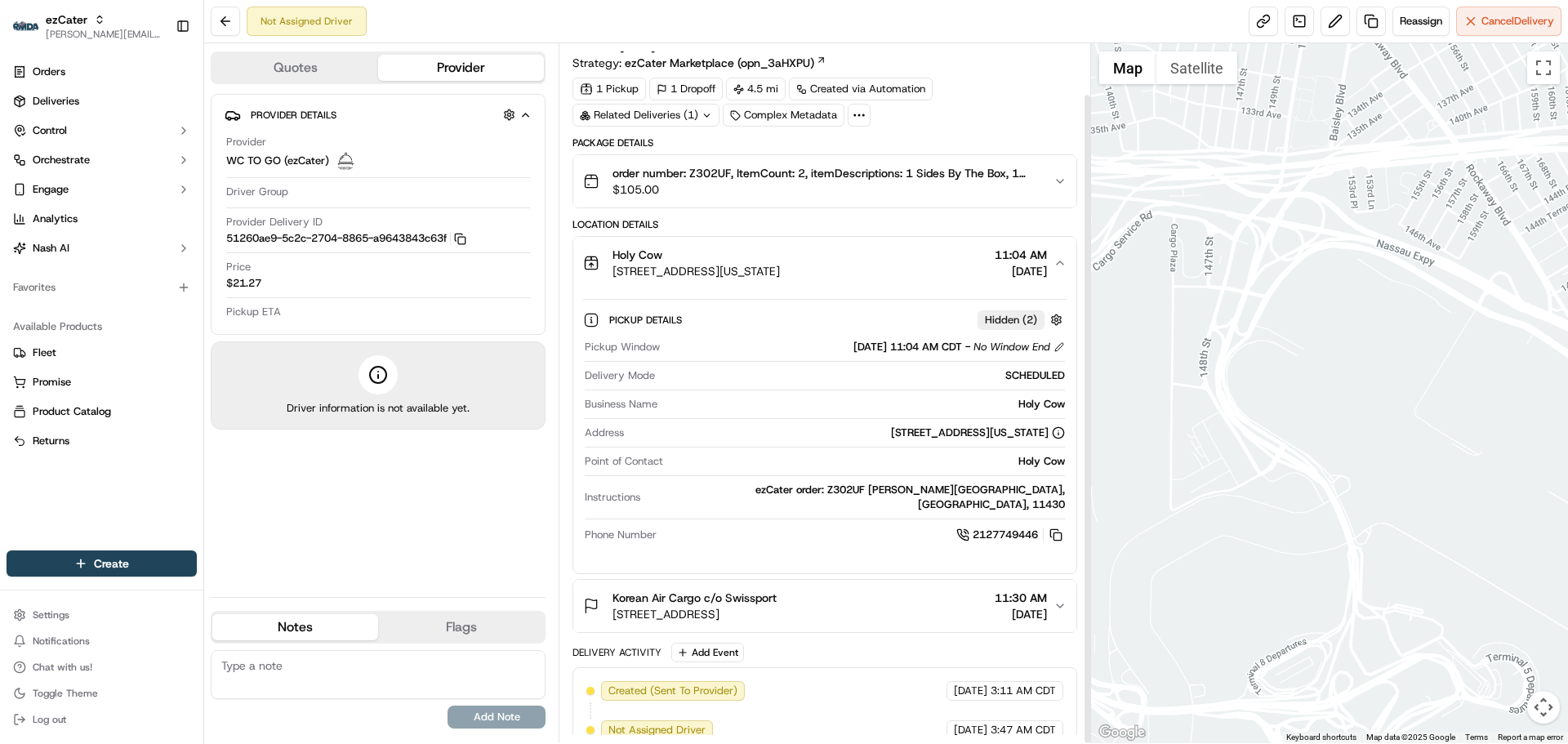
scroll to position [55, 0]
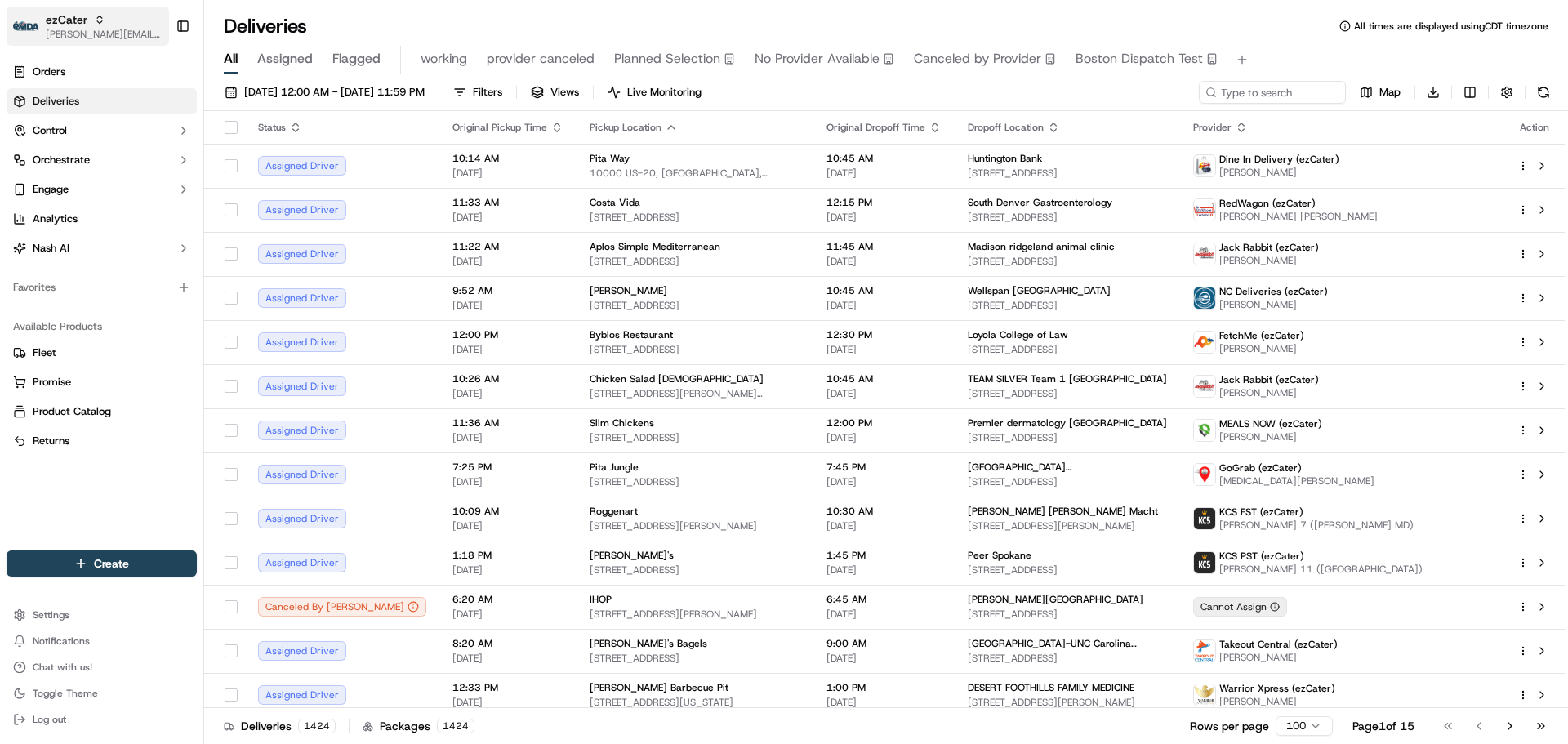
click at [86, 36] on span "[PERSON_NAME][EMAIL_ADDRESS][DOMAIN_NAME]" at bounding box center [104, 35] width 116 height 13
type input "deliverol"
click at [235, 89] on span "Deliverol" at bounding box center [229, 85] width 40 height 14
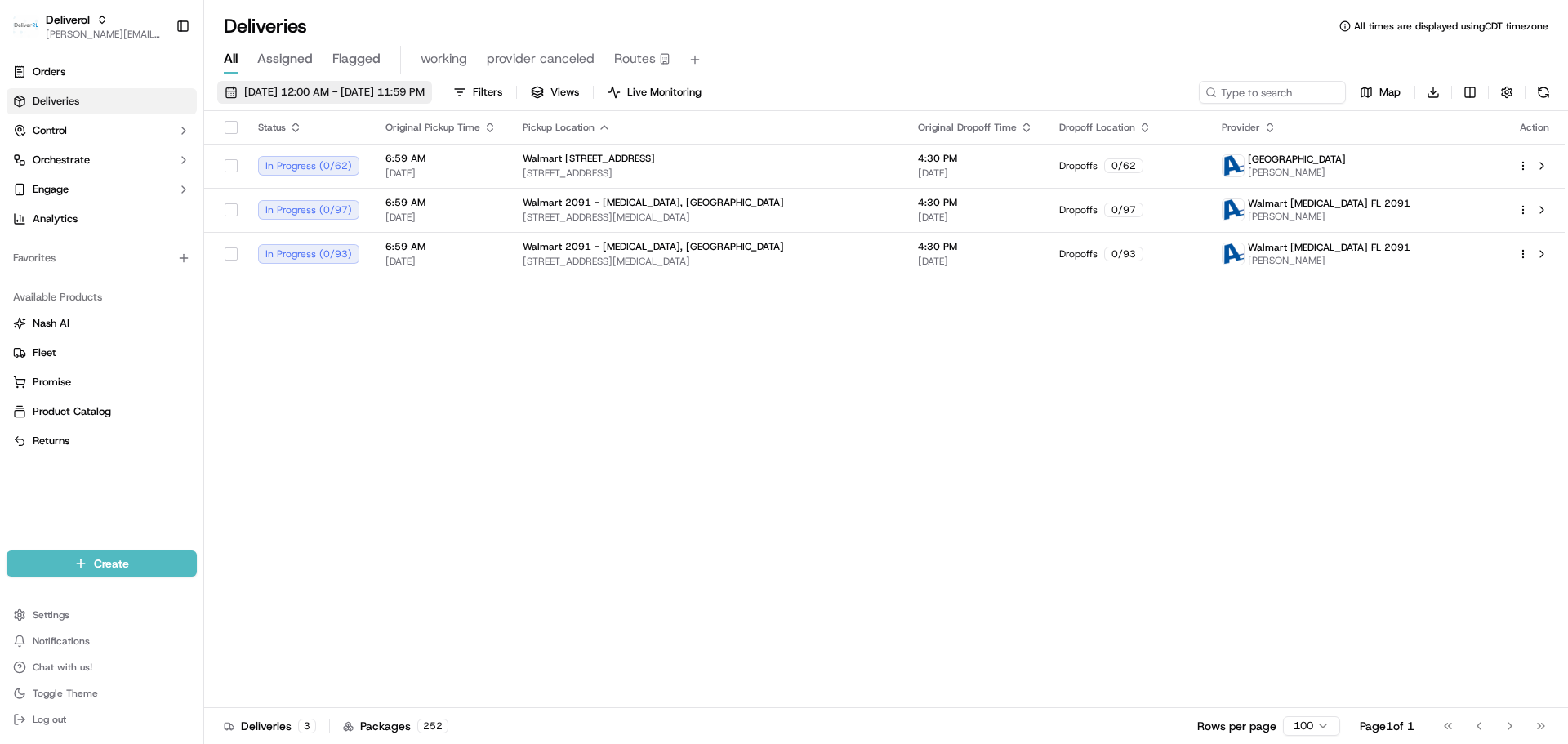
click at [345, 94] on span "09/16/2025 12:00 AM - 09/16/2025 11:59 PM" at bounding box center [335, 91] width 181 height 14
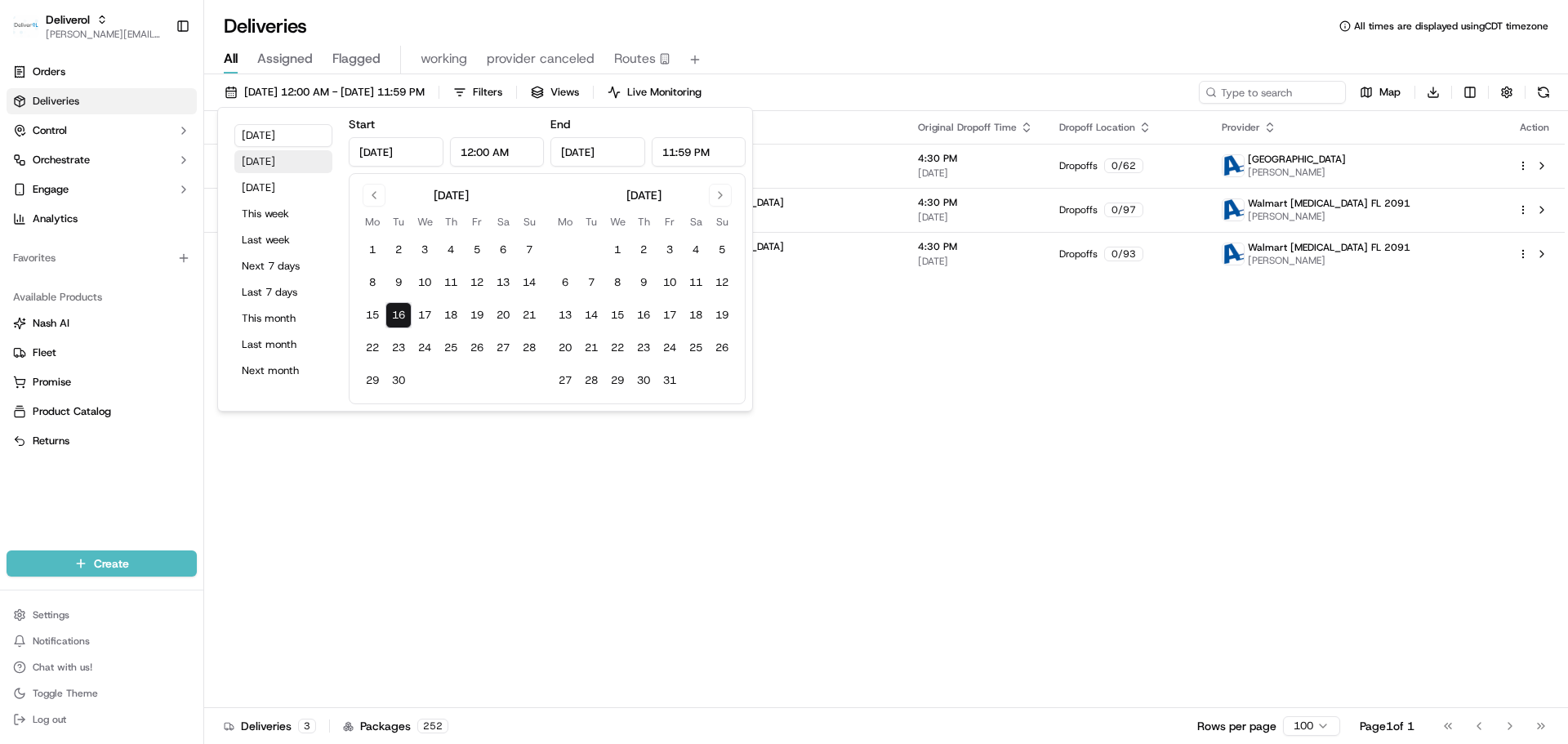
click at [267, 160] on button "Yesterday" at bounding box center [284, 162] width 98 height 23
type input "[DATE]"
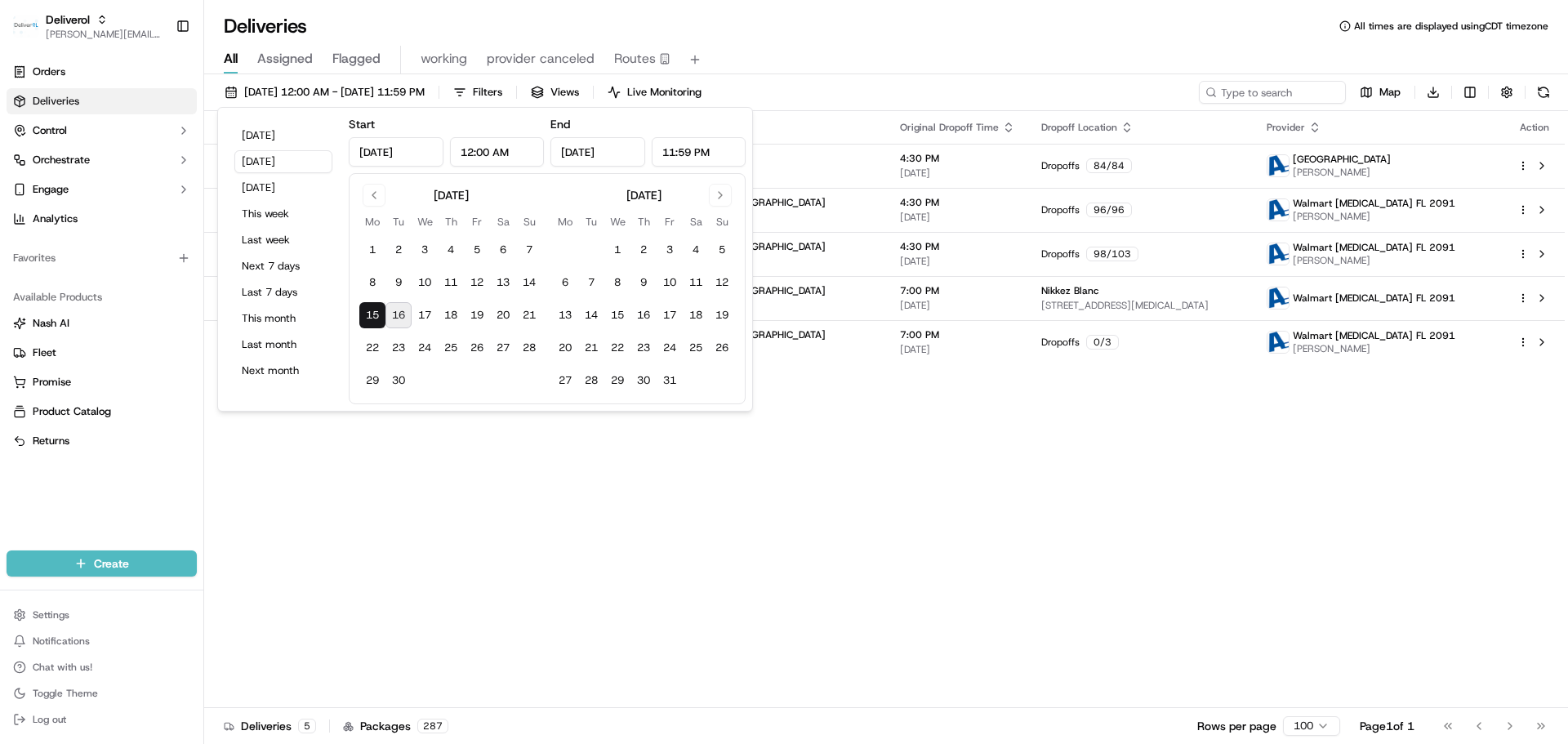
click at [904, 526] on div "Status Original Pickup Time Pickup Location Original Dropoff Time Dropoff Locat…" at bounding box center [885, 409] width 1361 height 597
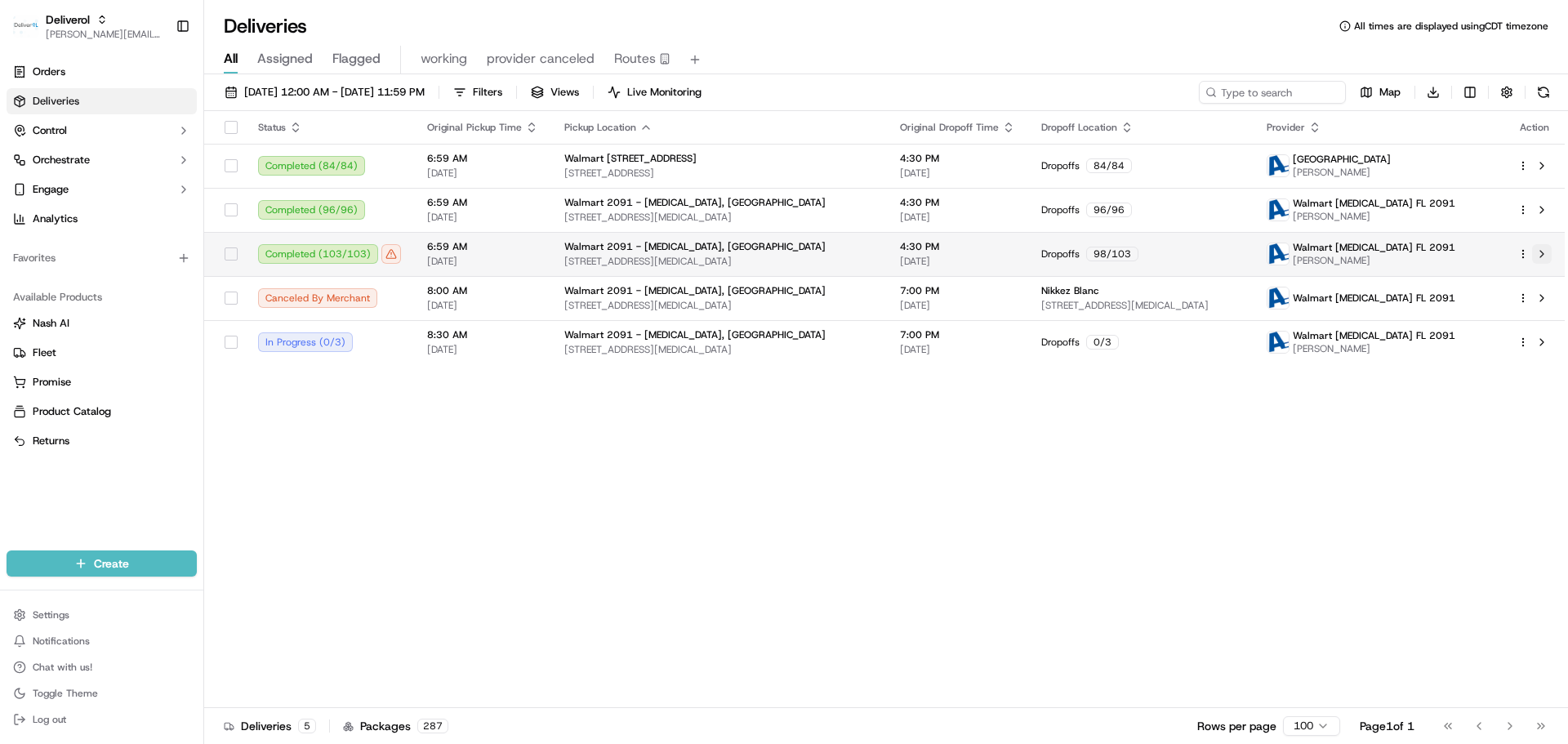
click at [1540, 251] on button at bounding box center [1542, 254] width 19 height 19
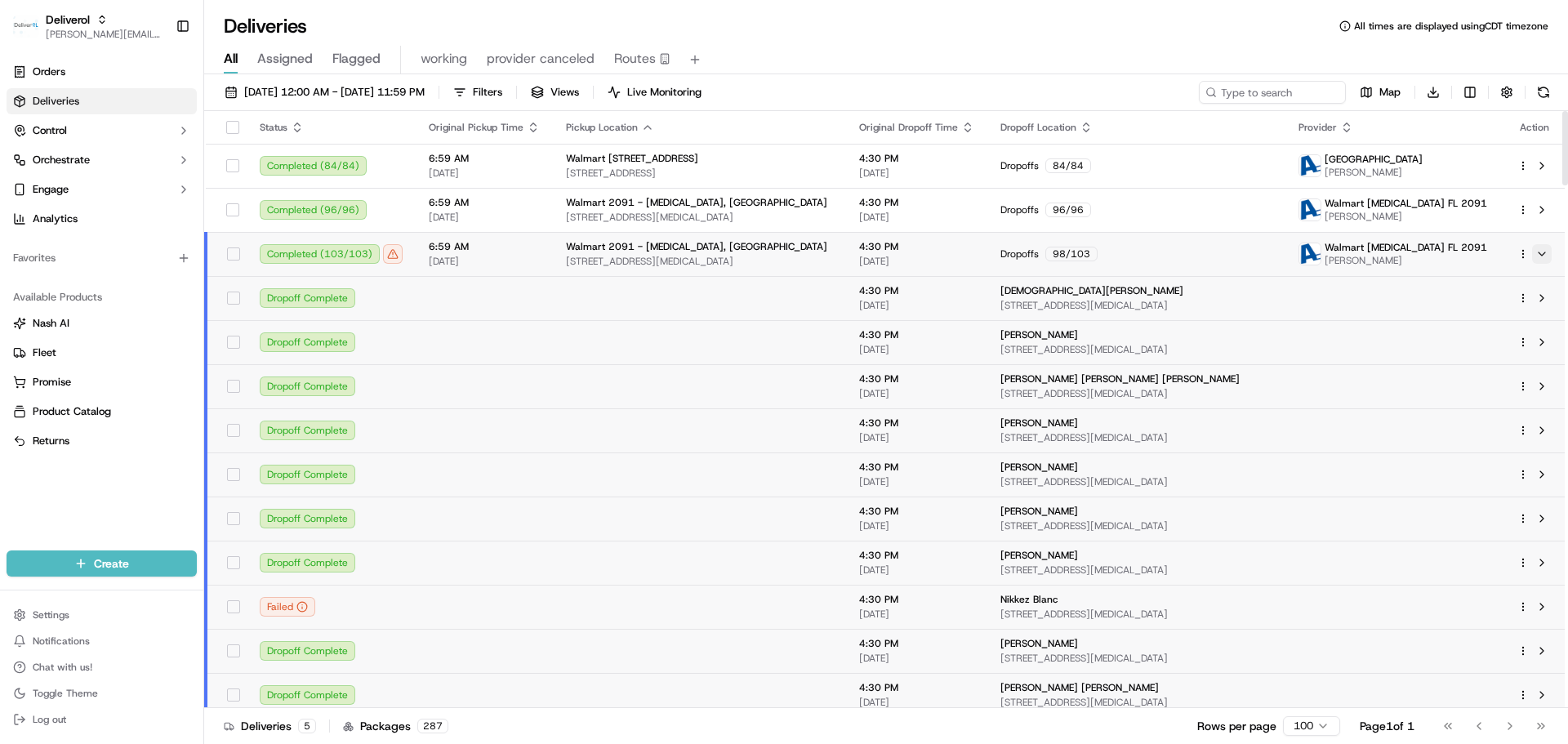
click at [1540, 251] on button at bounding box center [1542, 254] width 19 height 19
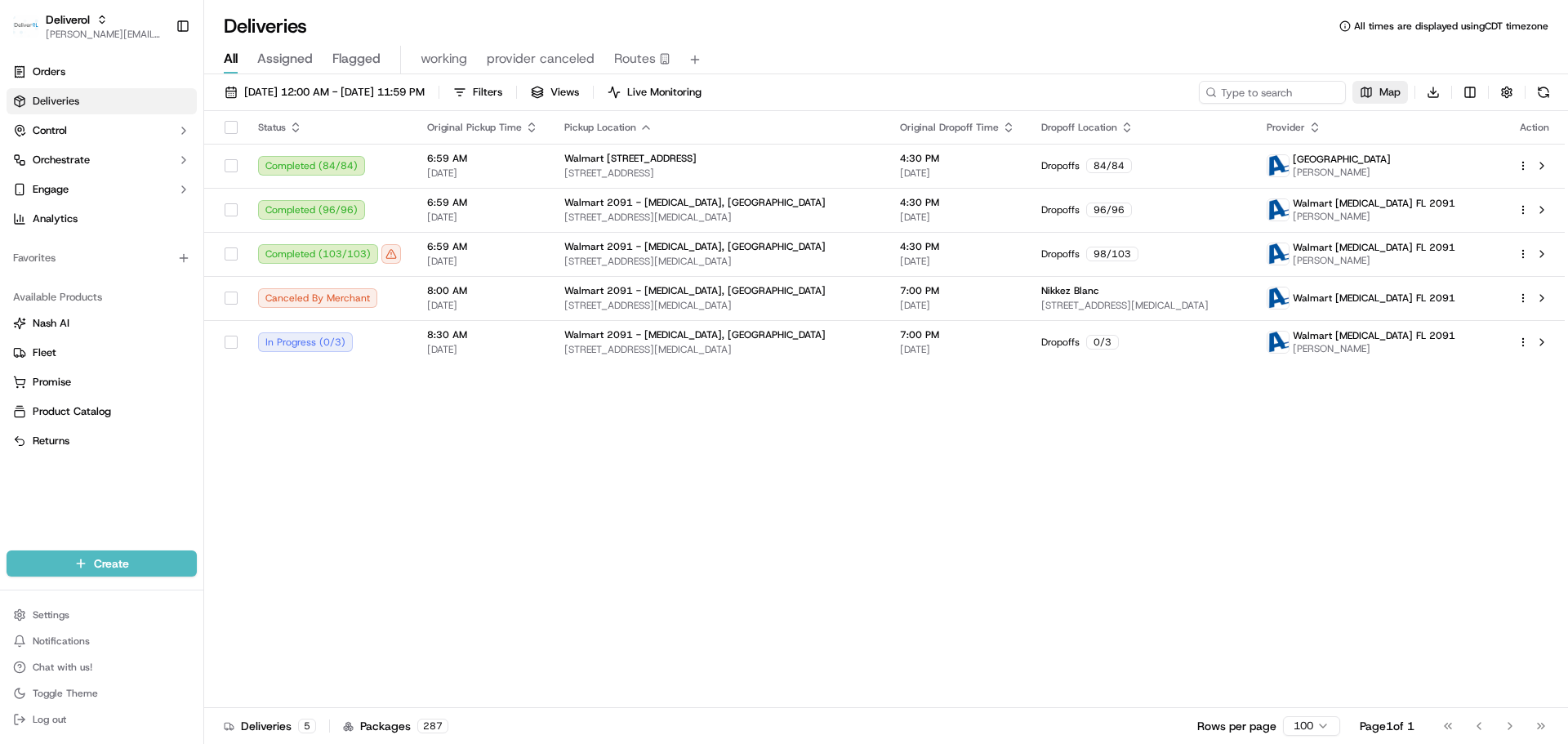
click at [1380, 95] on span "Map" at bounding box center [1390, 91] width 21 height 14
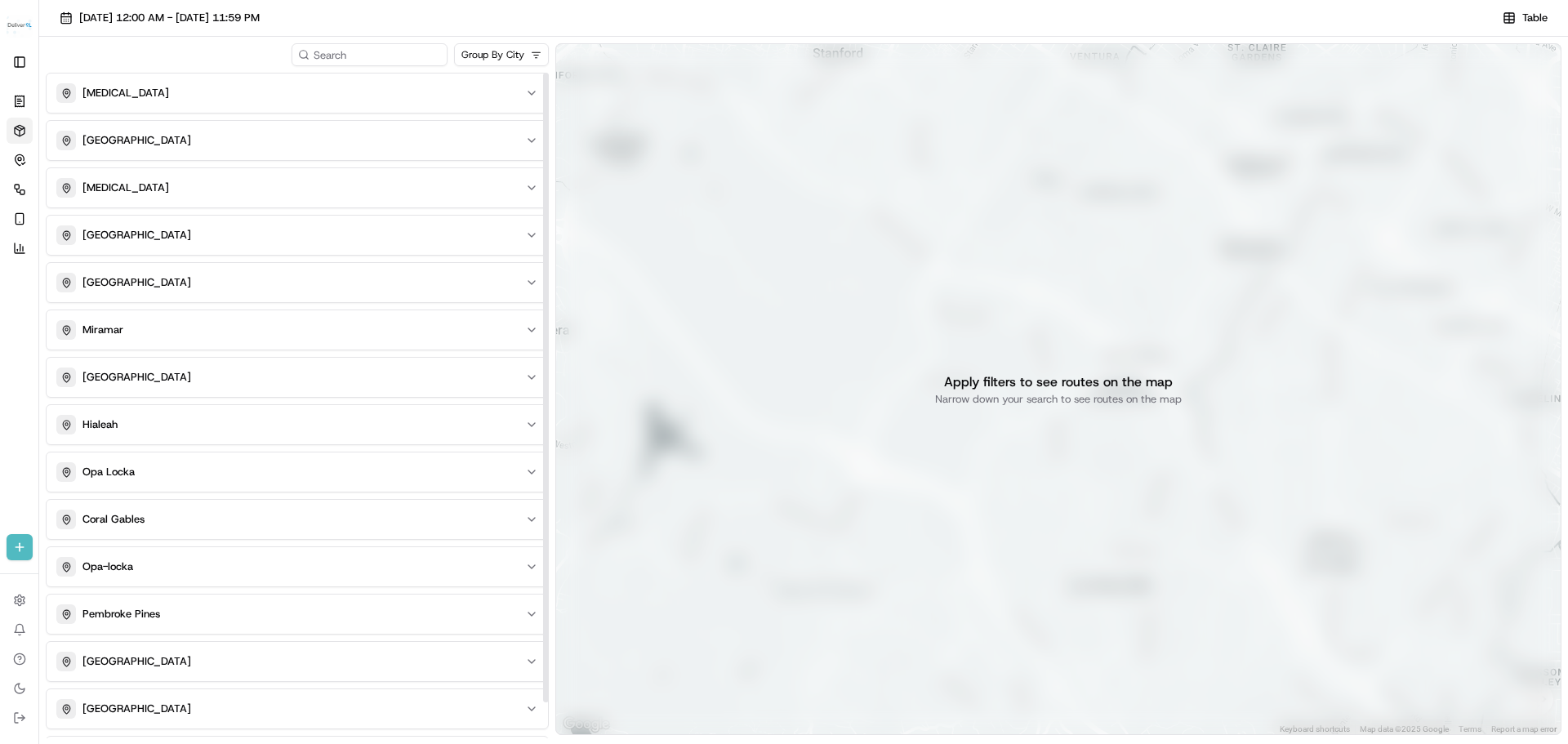
click at [504, 57] on html "Deliverol jeff@usenash.com Toggle Sidebar Orders Deliveries Control Orchestrate…" at bounding box center [784, 372] width 1568 height 744
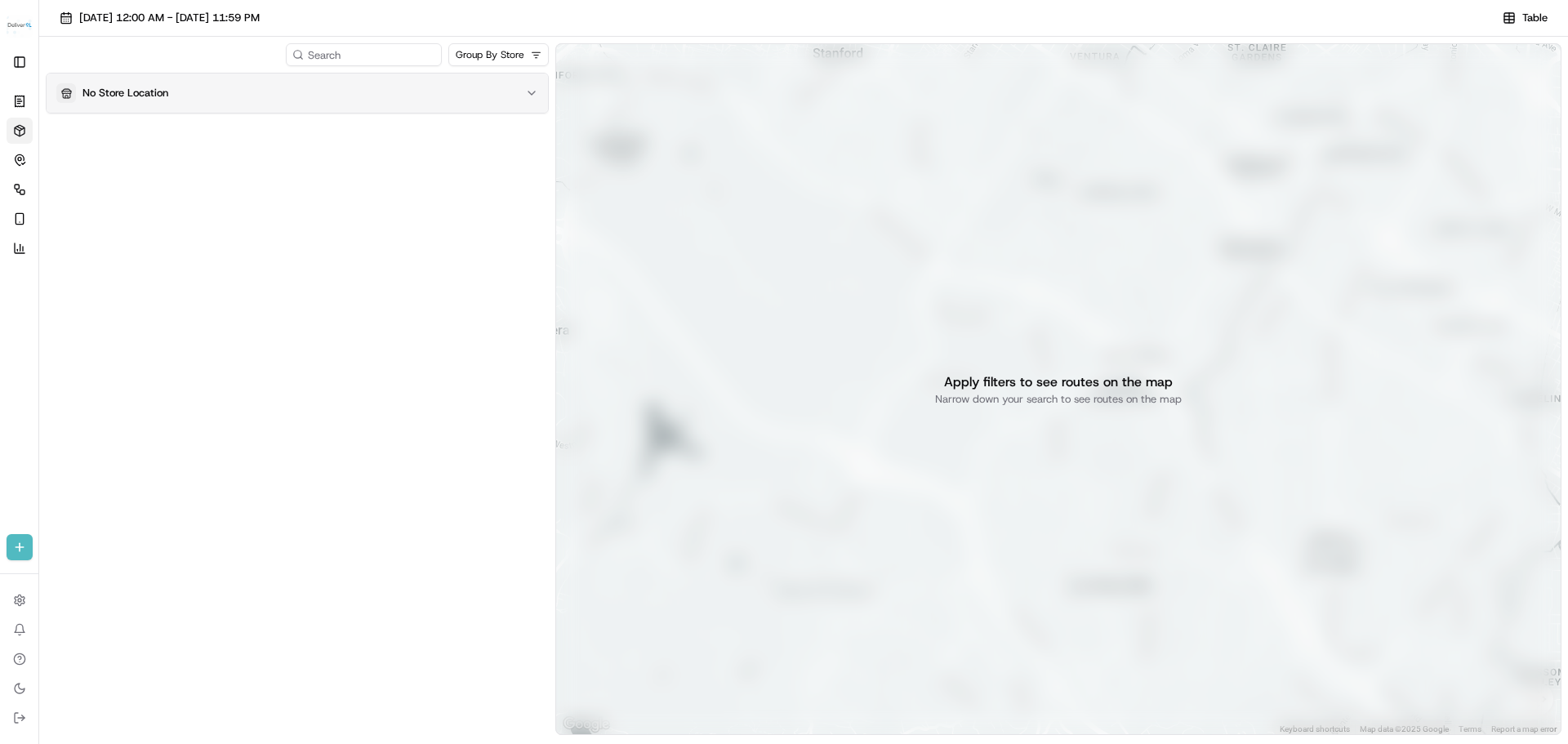
click at [299, 102] on div "No Store Location" at bounding box center [288, 93] width 462 height 19
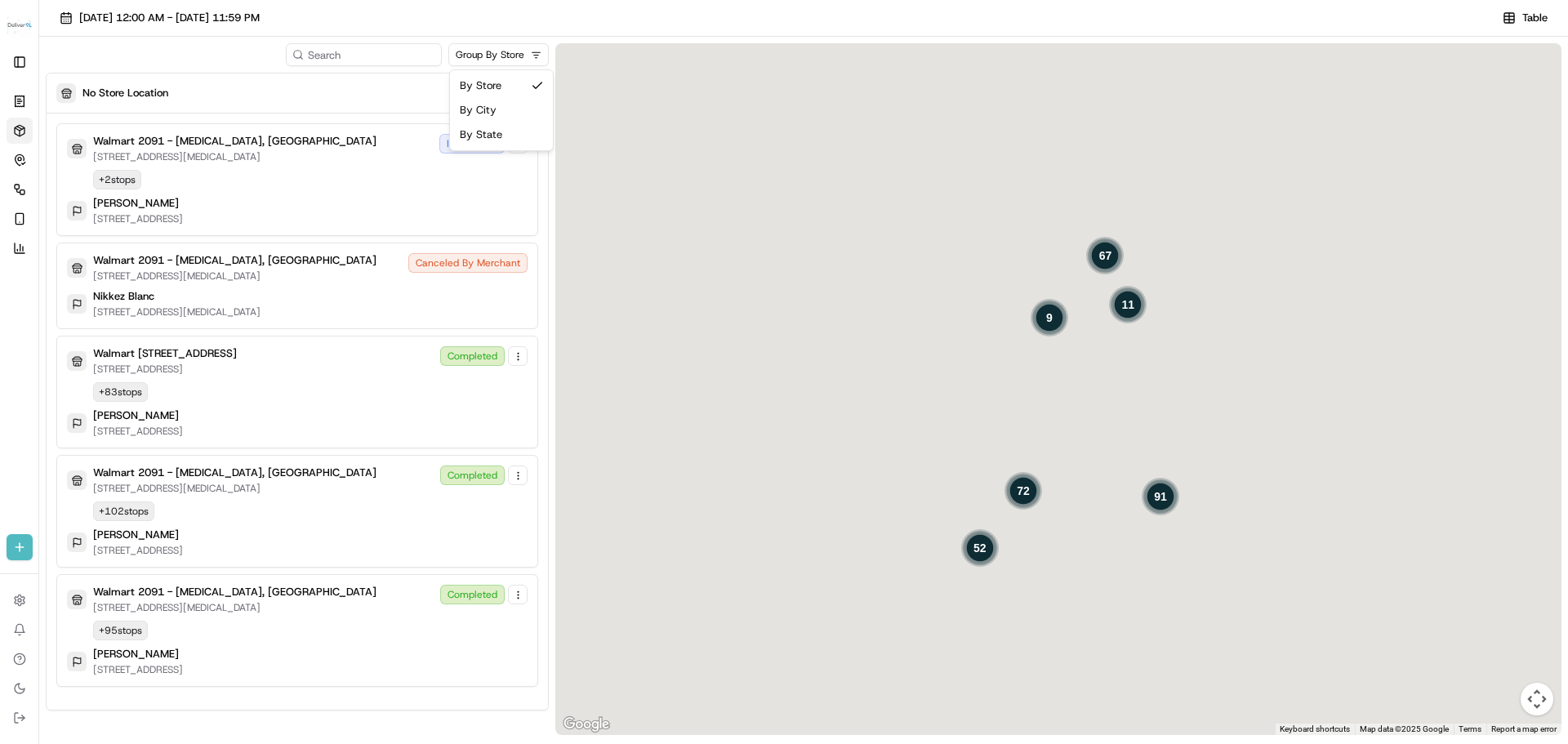
click at [495, 50] on html "Deliverol jeff@usenash.com Toggle Sidebar Orders Deliveries Control Orchestrate…" at bounding box center [784, 372] width 1568 height 744
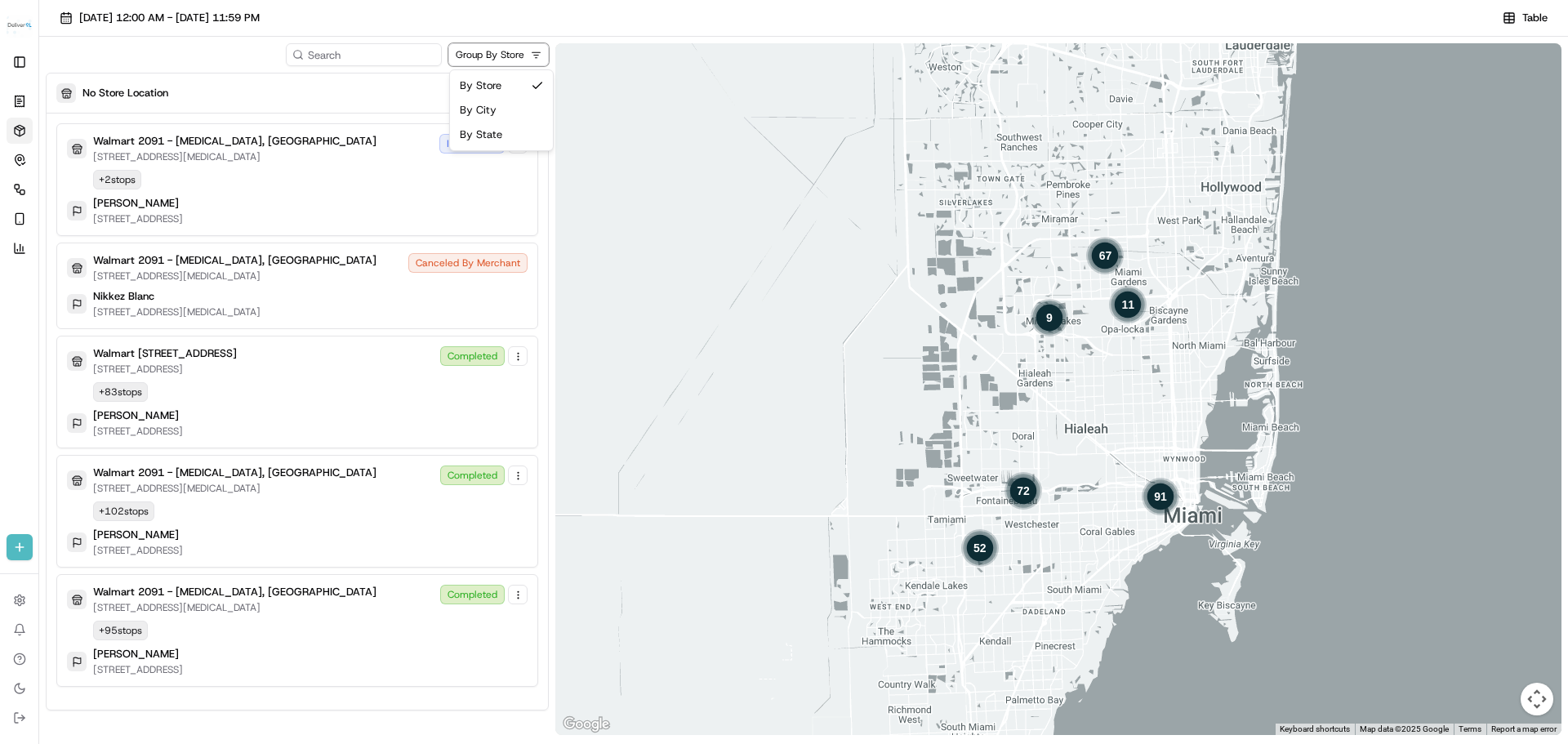
click at [495, 50] on html "Deliverol jeff@usenash.com Toggle Sidebar Orders Deliveries Control Orchestrate…" at bounding box center [784, 372] width 1568 height 744
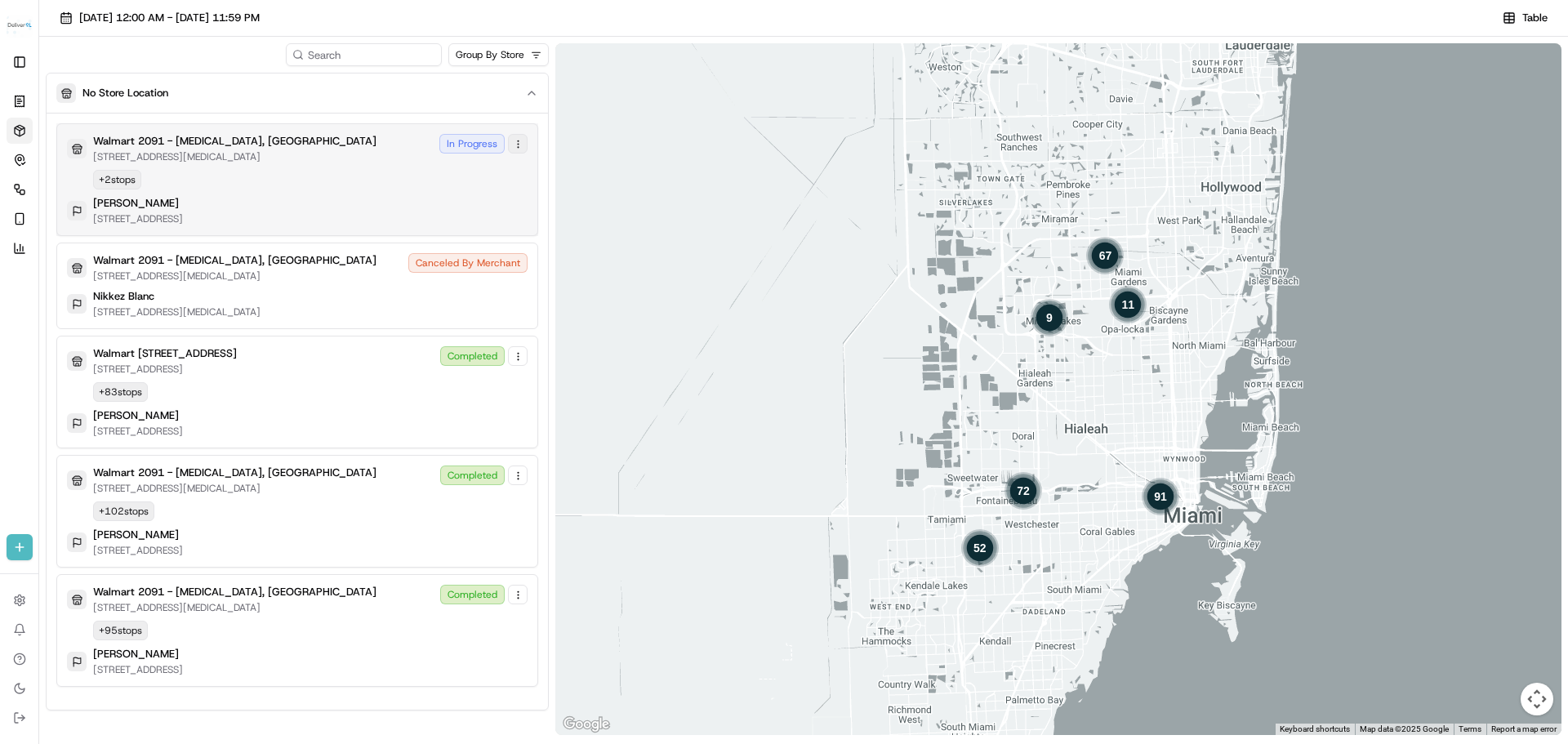
click at [520, 144] on link at bounding box center [518, 143] width 19 height 19
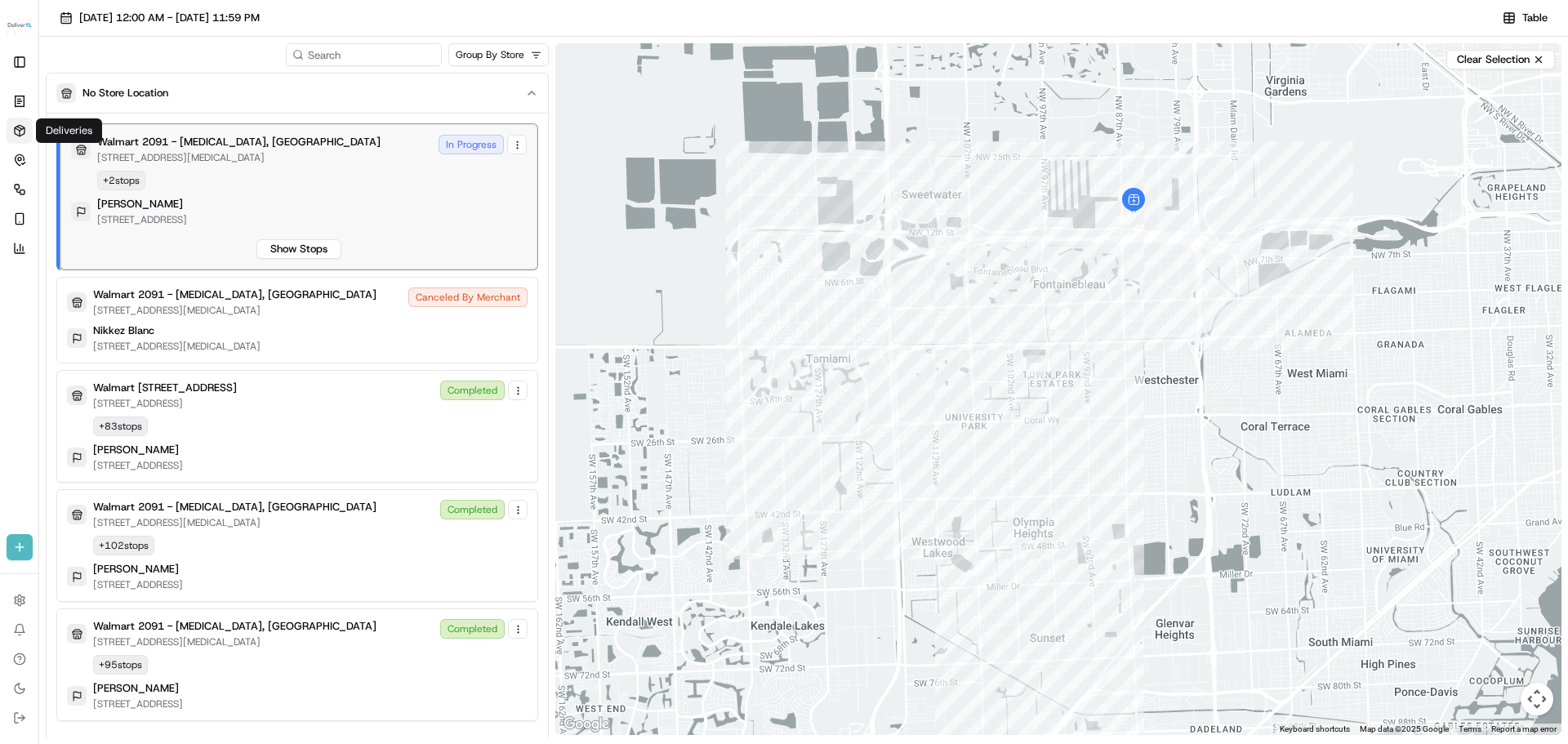
click at [23, 131] on icon at bounding box center [20, 131] width 13 height 13
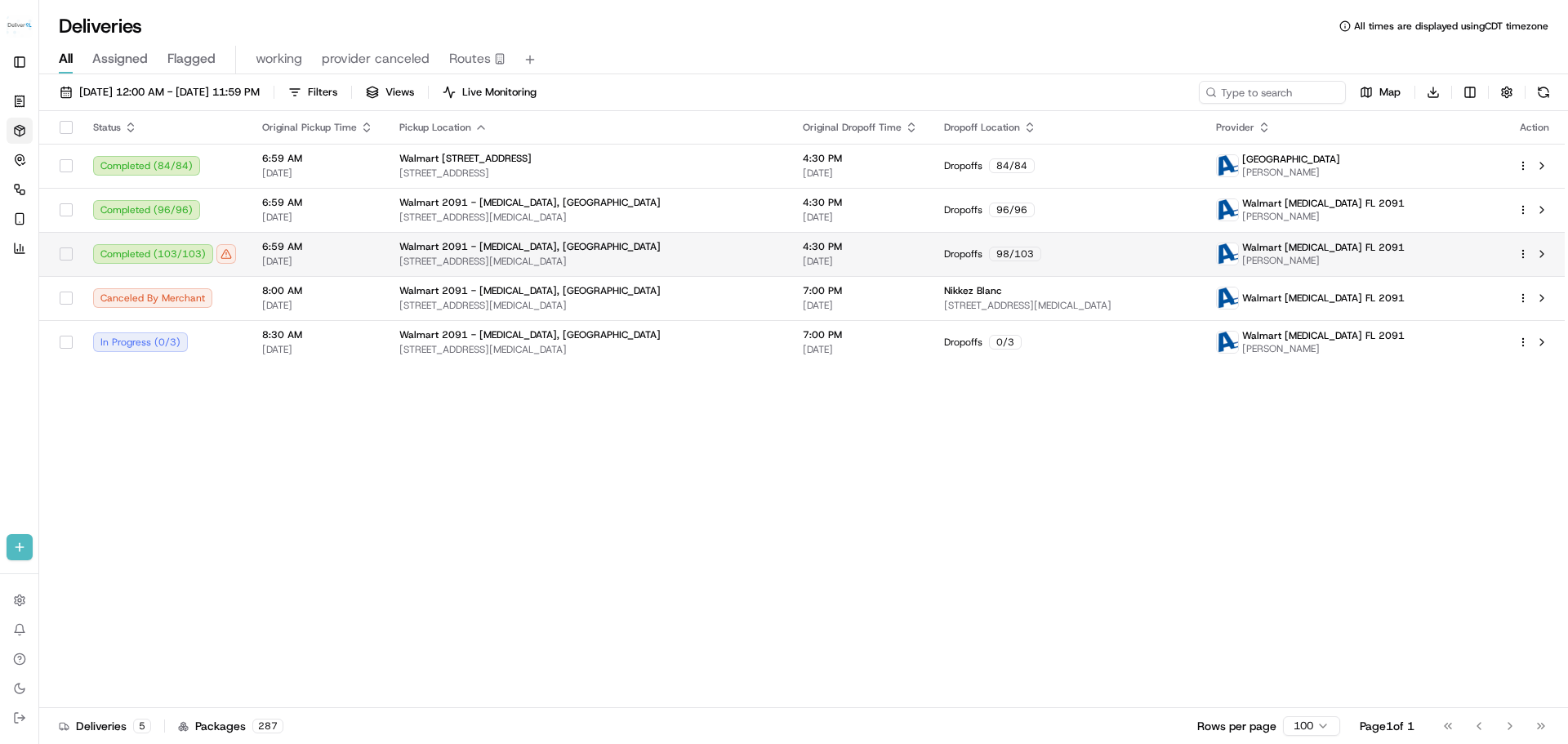
click at [1526, 254] on html "Deliverol jeff@usenash.com Toggle Sidebar Orders Deliveries Control Orchestrate…" at bounding box center [784, 372] width 1568 height 744
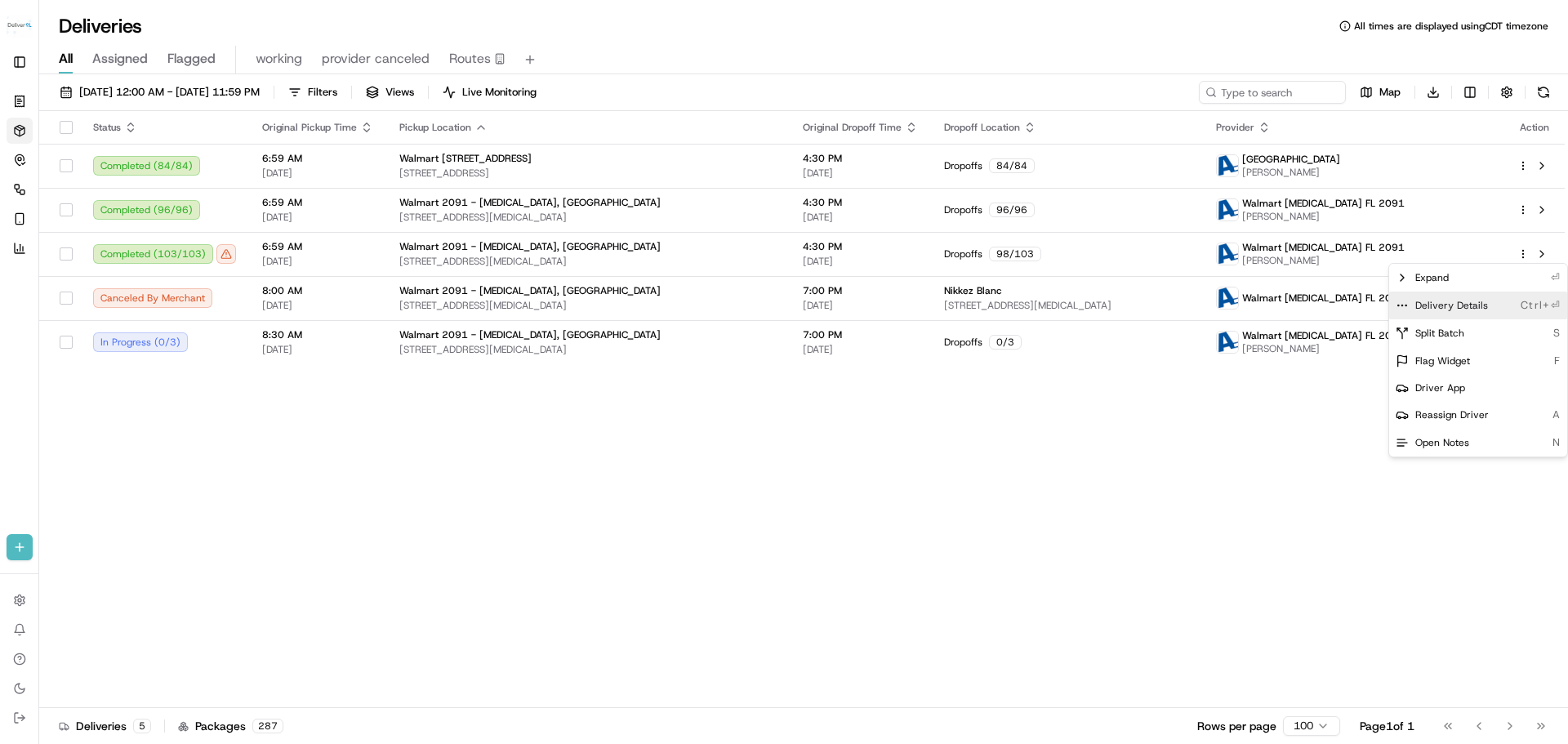
click at [1429, 306] on span "Delivery Details" at bounding box center [1452, 306] width 73 height 13
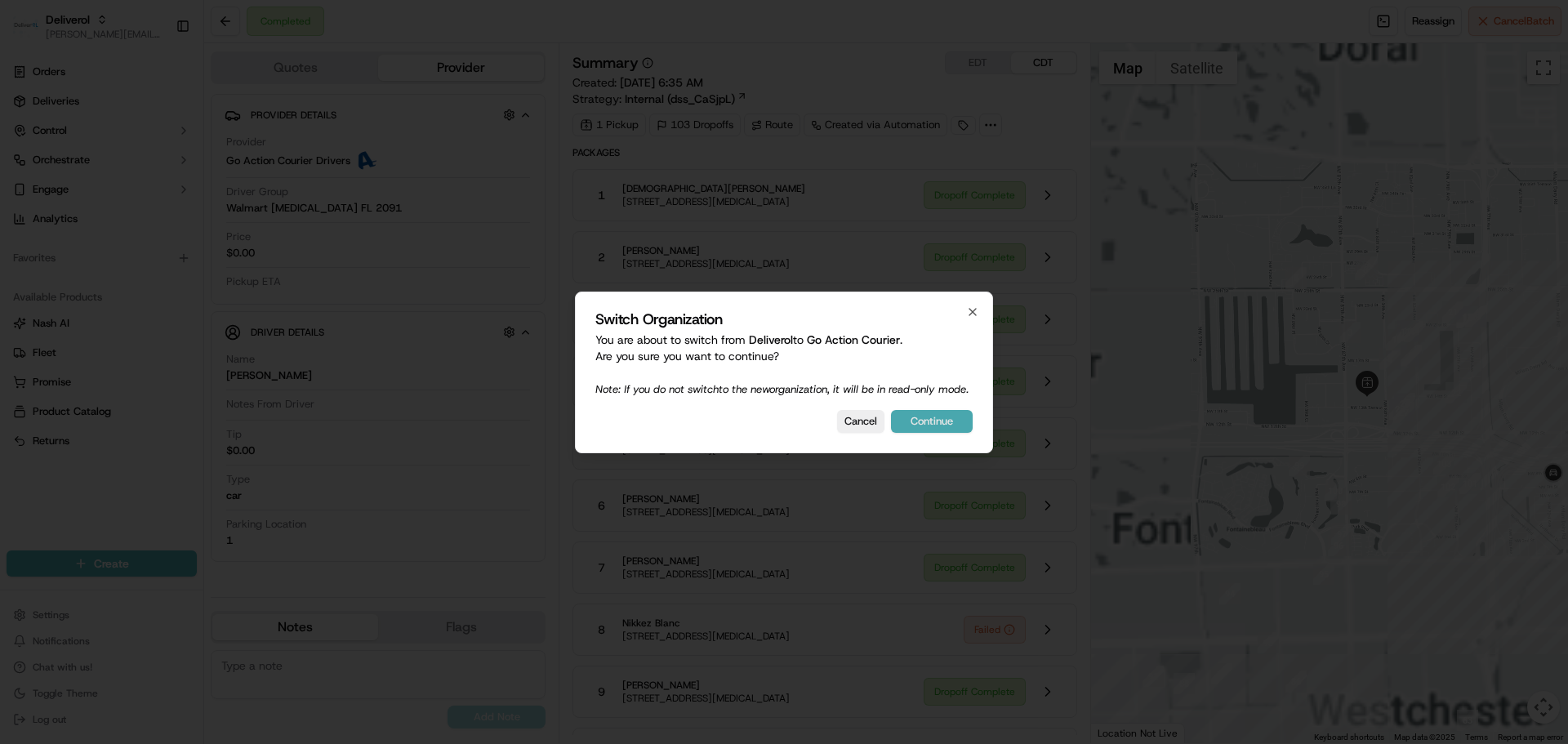
click at [938, 426] on button "Continue" at bounding box center [932, 422] width 82 height 23
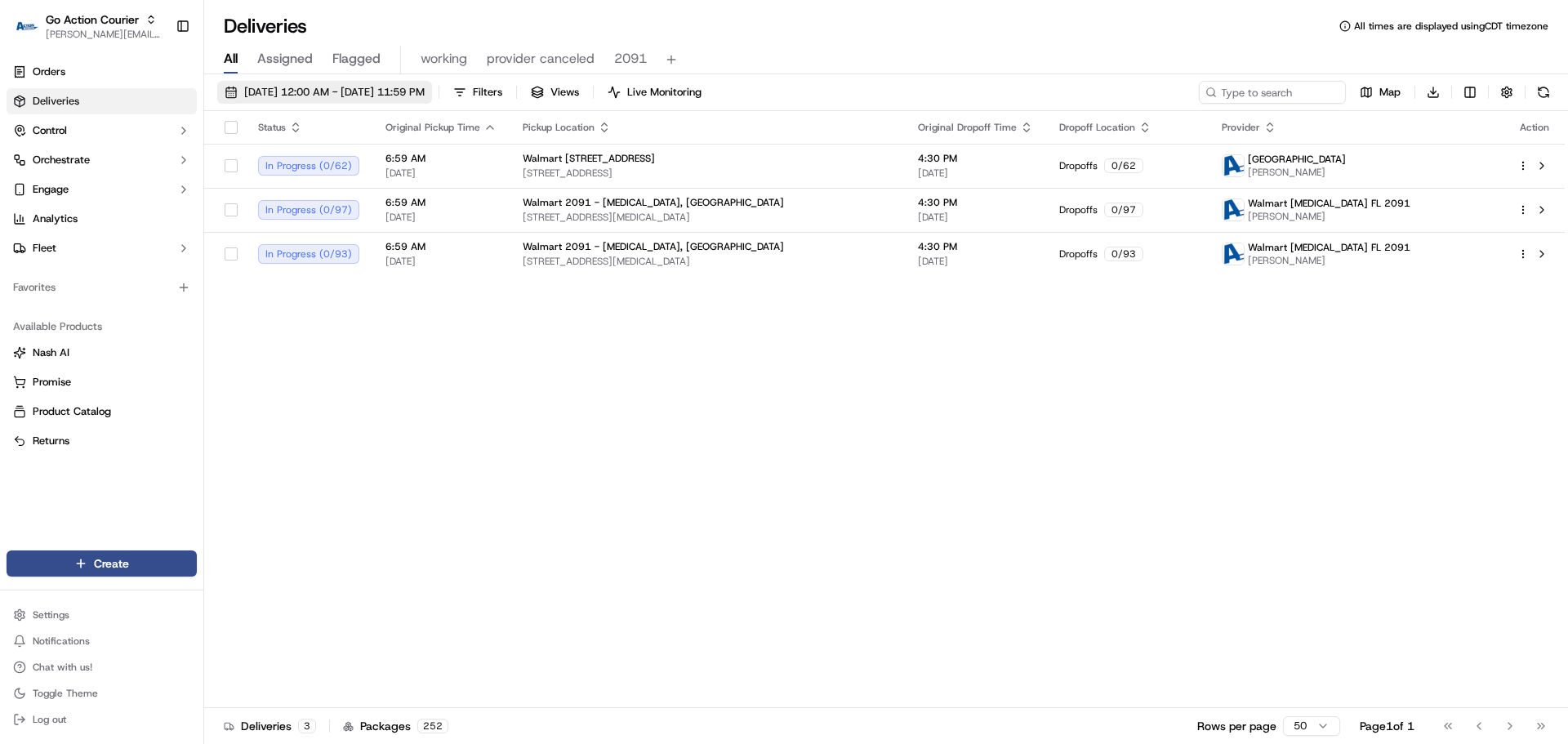
click at [290, 91] on span "09/16/2025 12:00 AM - 09/16/2025 11:59 PM" at bounding box center [335, 91] width 181 height 14
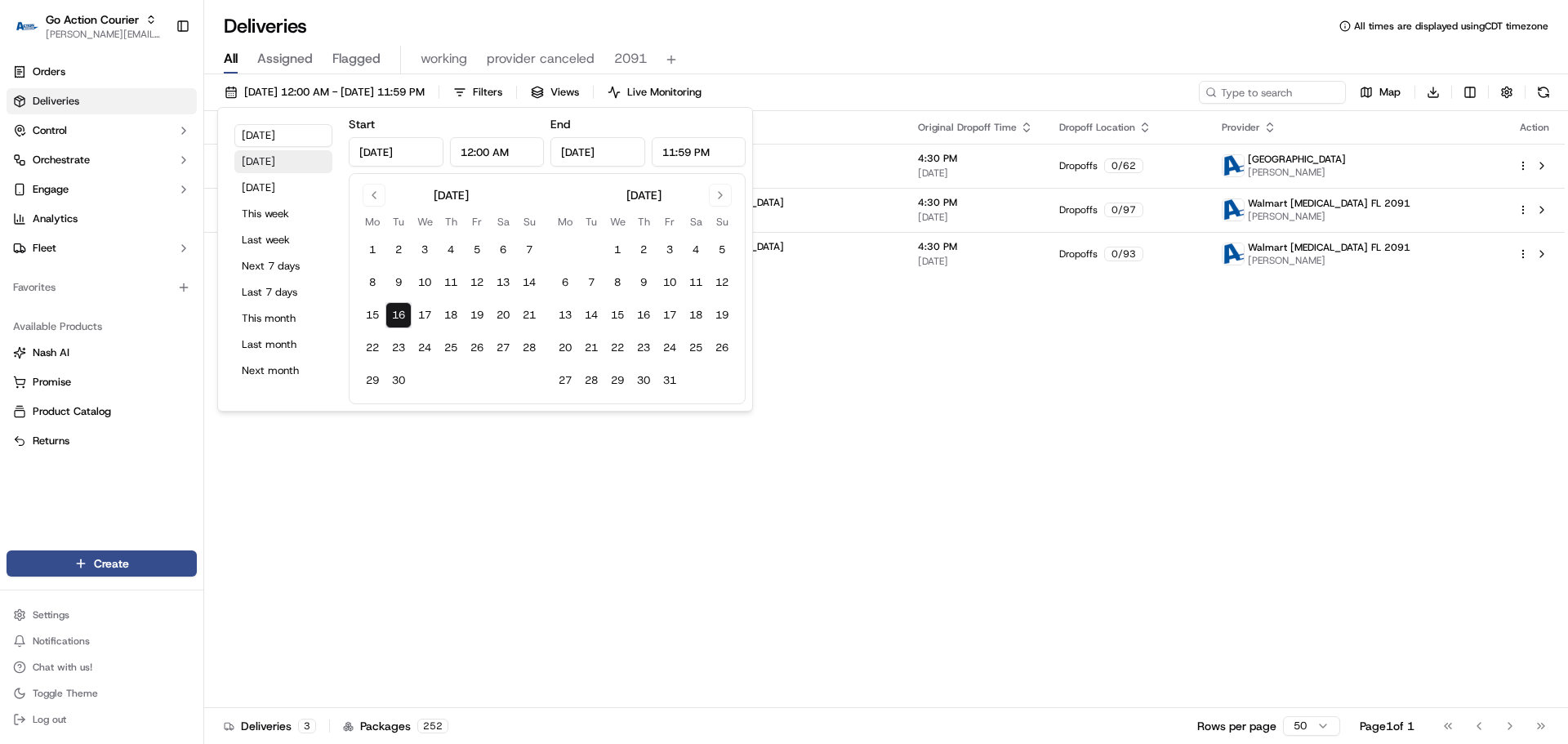
click at [271, 166] on button "Yesterday" at bounding box center [284, 162] width 98 height 23
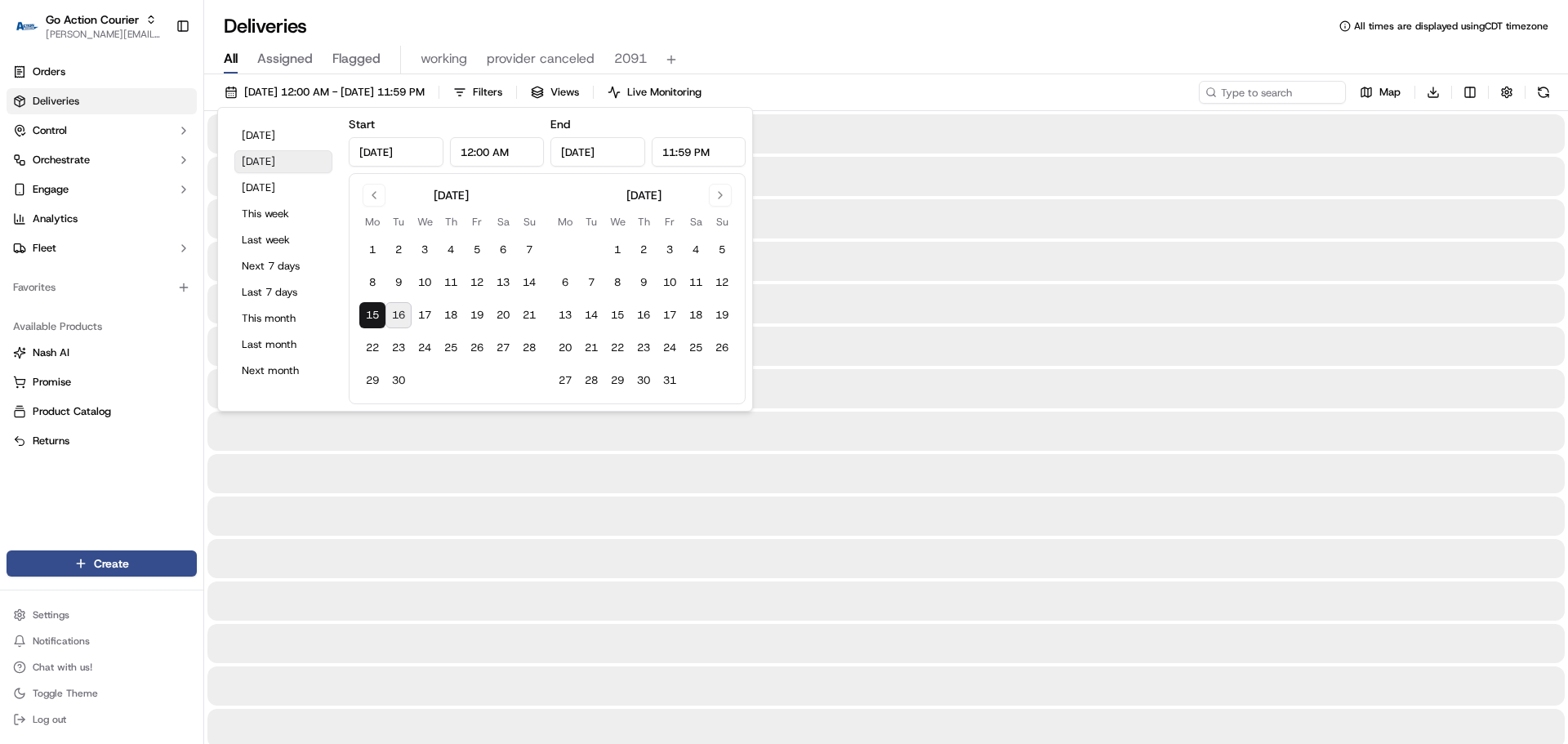
type input "Sep 15, 2025"
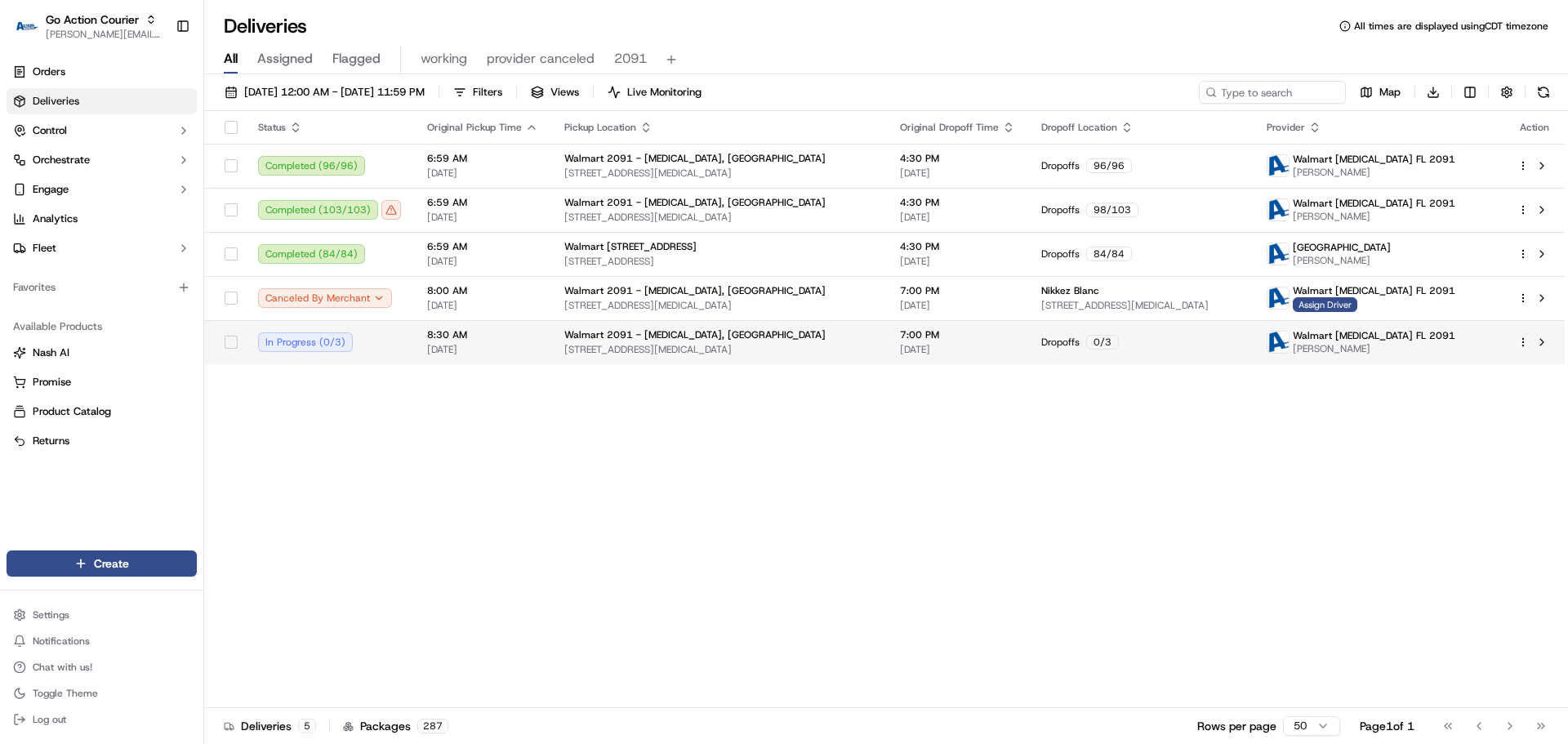
click at [1524, 343] on html "Go Action Courier jeff@usenash.com Toggle Sidebar Orders Deliveries Control Orc…" at bounding box center [784, 372] width 1568 height 744
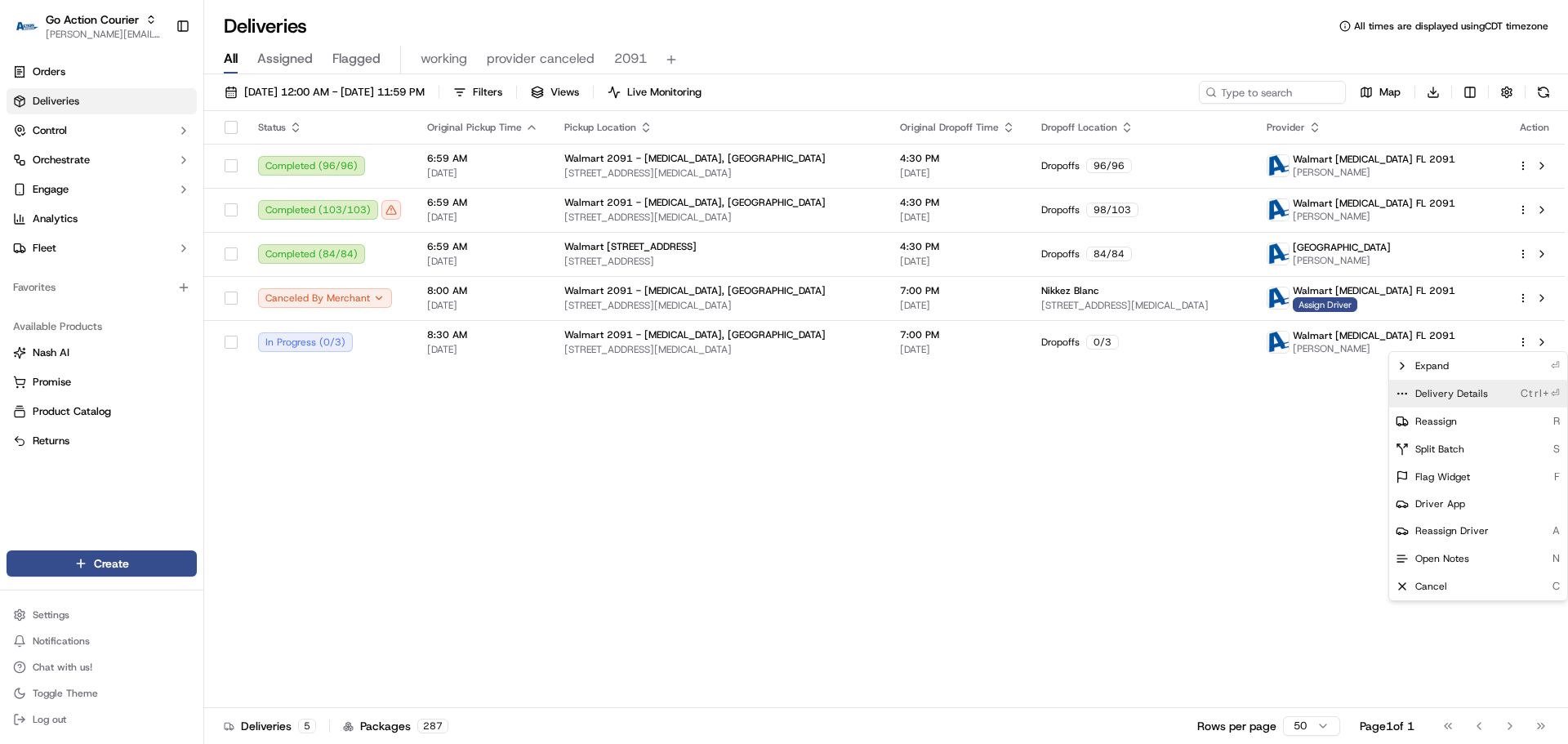
click at [1490, 392] on div "Delivery Details Ctrl+⏎" at bounding box center [1478, 394] width 178 height 28
click at [828, 492] on html "Go Action Courier jeff@usenash.com Toggle Sidebar Orders Deliveries Control Orc…" at bounding box center [784, 372] width 1568 height 744
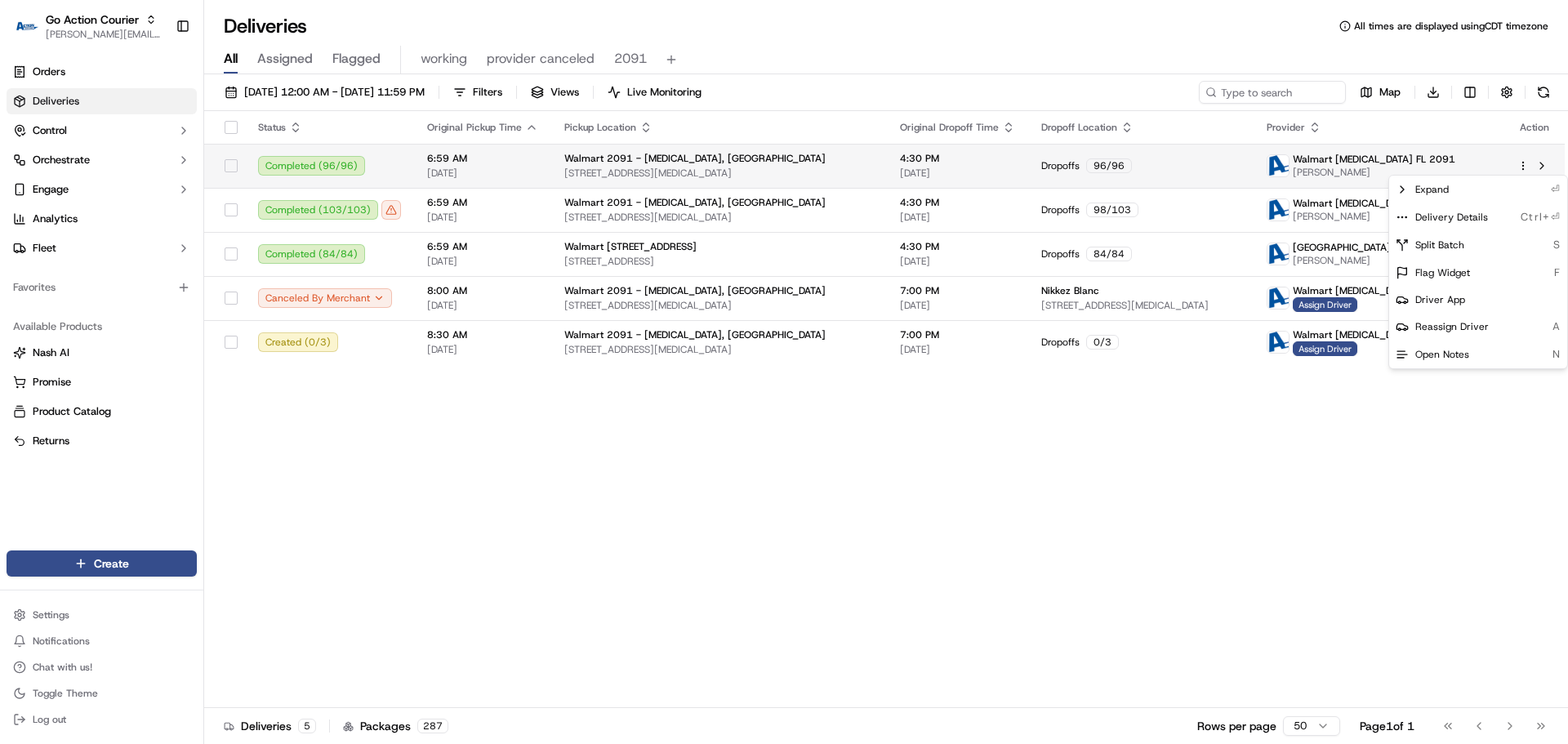
click at [1524, 169] on html "Go Action Courier jeff@usenash.com Toggle Sidebar Orders Deliveries Control Orc…" at bounding box center [784, 372] width 1568 height 744
click at [1462, 213] on span "Delivery Details" at bounding box center [1452, 218] width 73 height 13
click at [1322, 483] on html "Go Action Courier jeff@usenash.com Toggle Sidebar Orders Deliveries Control Orc…" at bounding box center [784, 372] width 1568 height 744
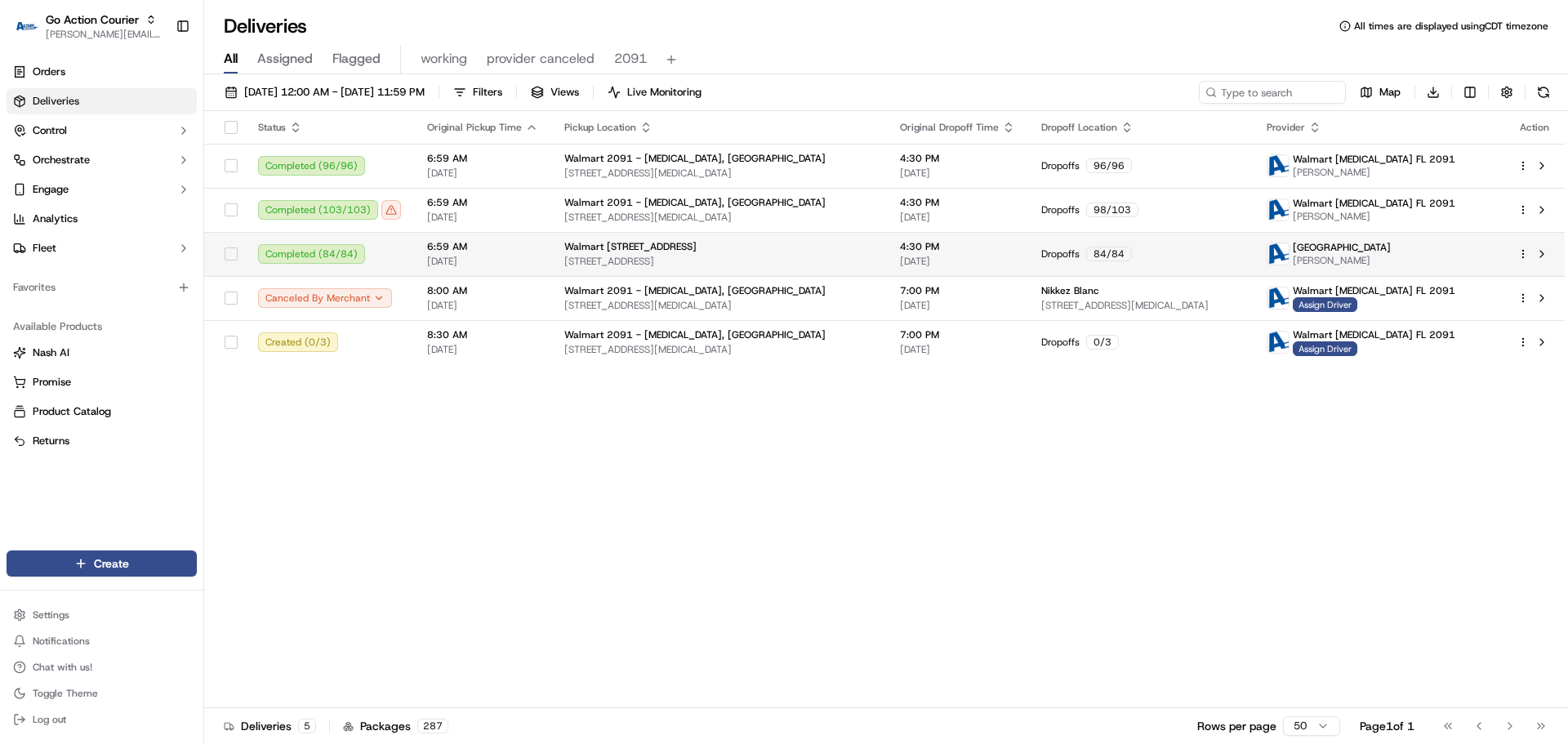
click at [1521, 255] on html "Go Action Courier jeff@usenash.com Toggle Sidebar Orders Deliveries Control Orc…" at bounding box center [784, 372] width 1568 height 744
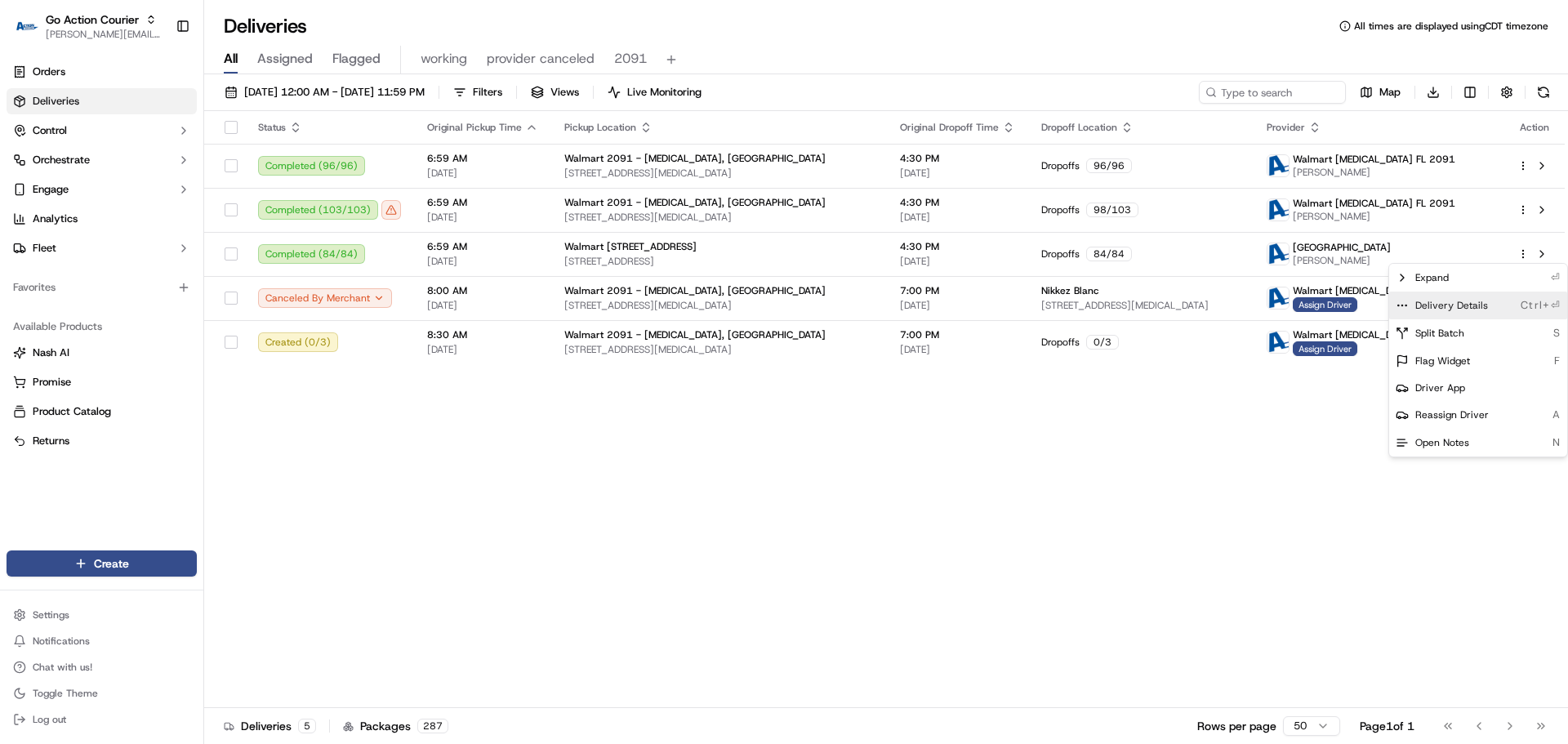
click at [1483, 303] on span "Delivery Details" at bounding box center [1452, 306] width 73 height 13
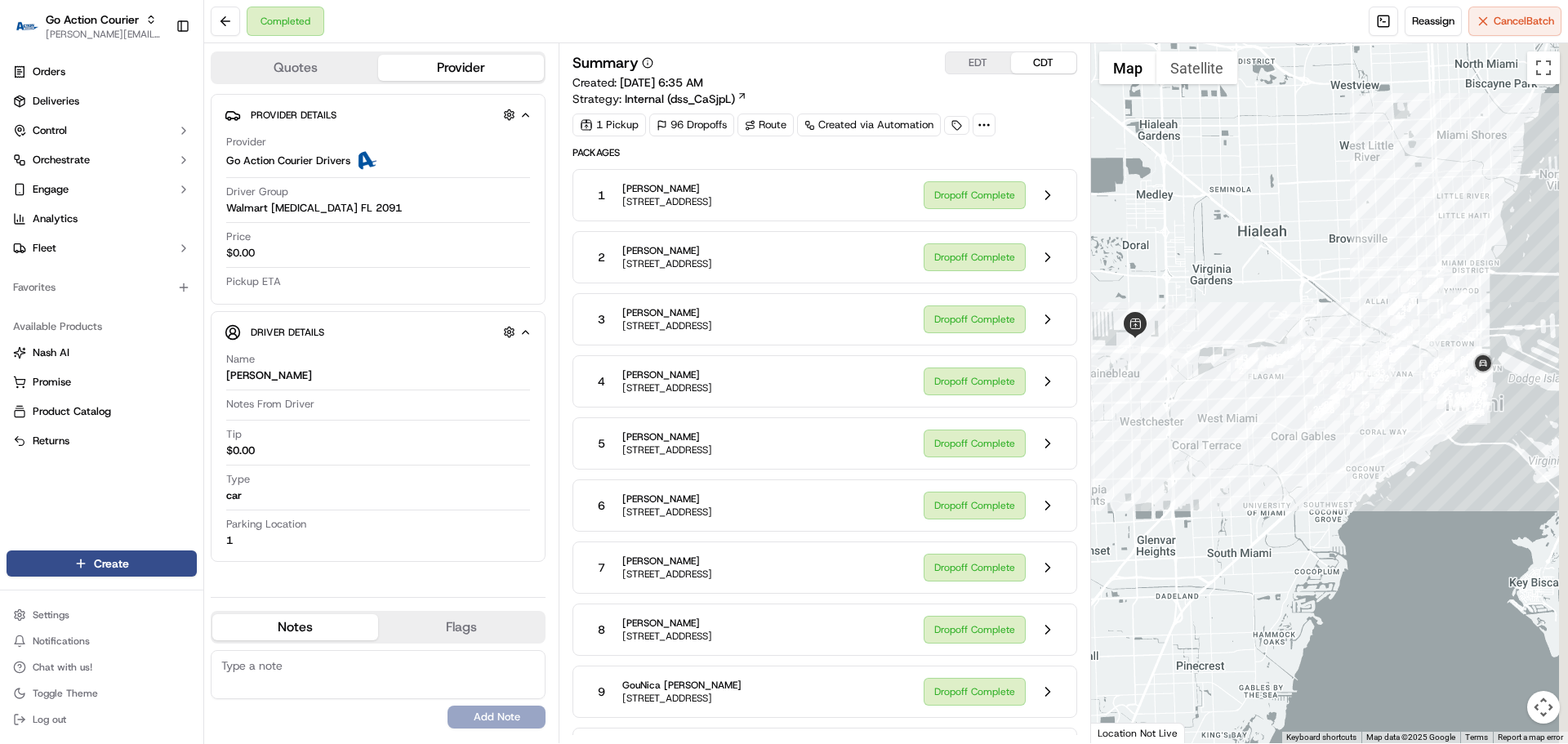
drag, startPoint x: 1292, startPoint y: 473, endPoint x: 1353, endPoint y: 369, distance: 120.6
click at [1167, 437] on div at bounding box center [1330, 393] width 477 height 700
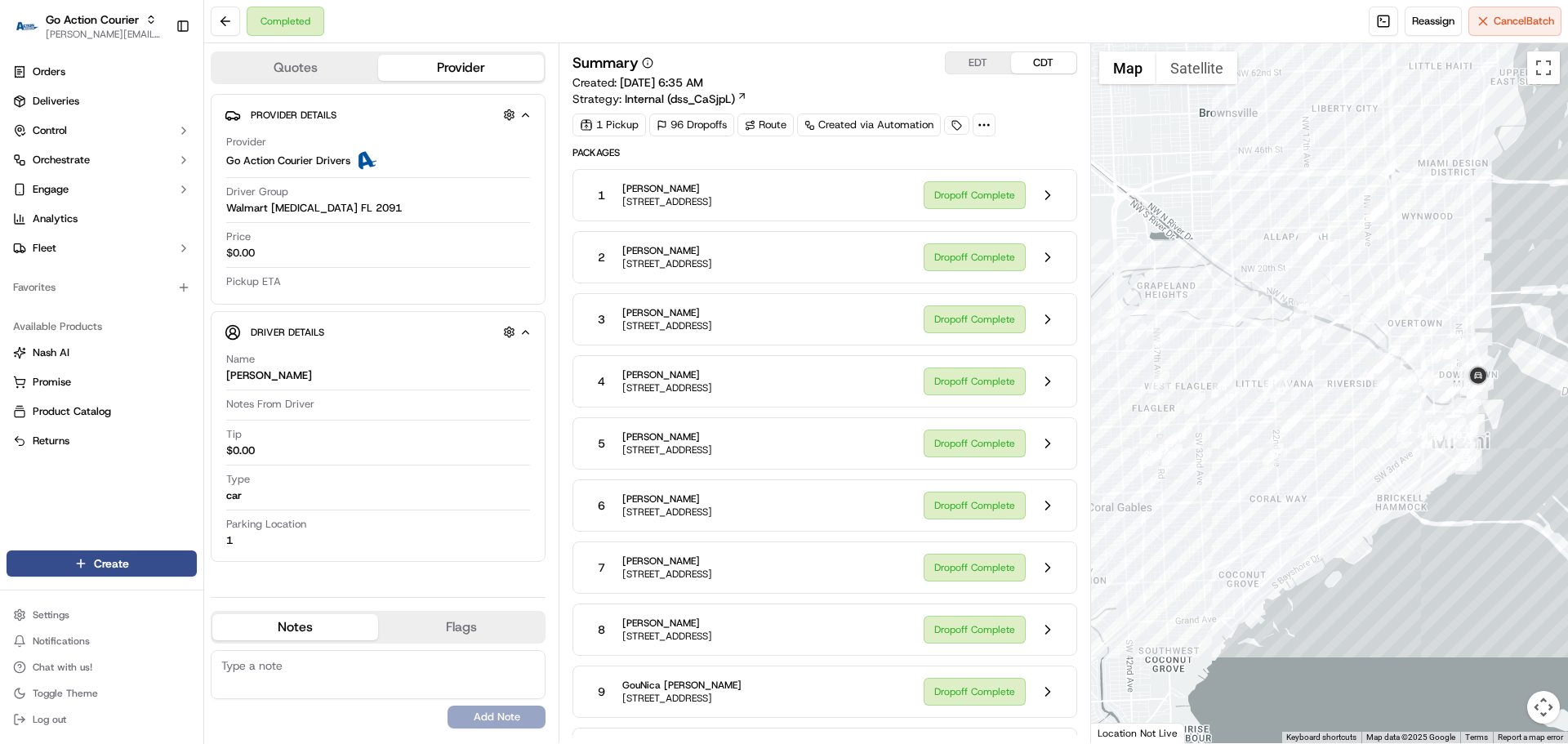
drag, startPoint x: 1318, startPoint y: 405, endPoint x: 1384, endPoint y: 398, distance: 66.4
click at [1382, 398] on div at bounding box center [1330, 393] width 477 height 700
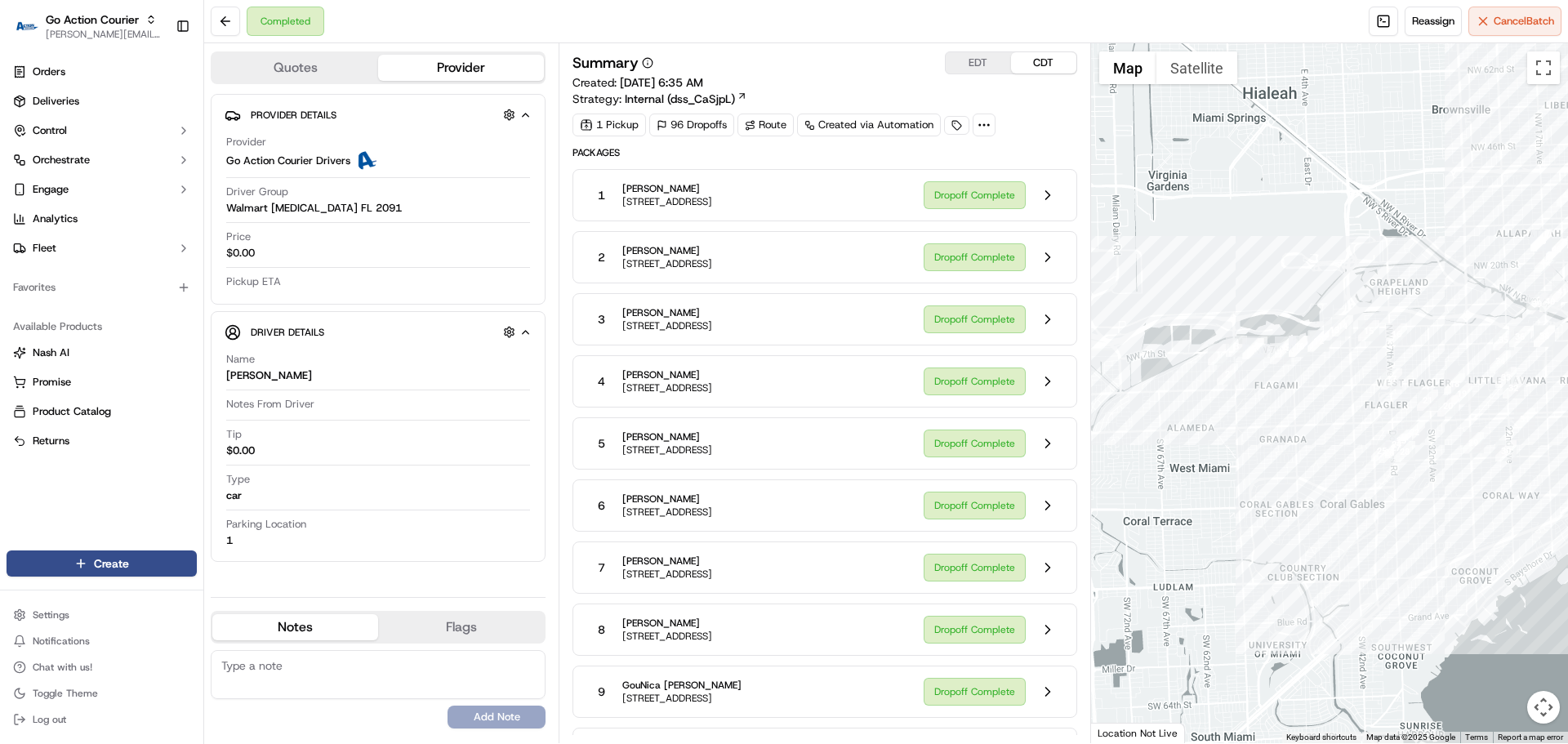
drag, startPoint x: 1195, startPoint y: 426, endPoint x: 1350, endPoint y: 434, distance: 155.2
click at [1350, 434] on div at bounding box center [1330, 393] width 477 height 700
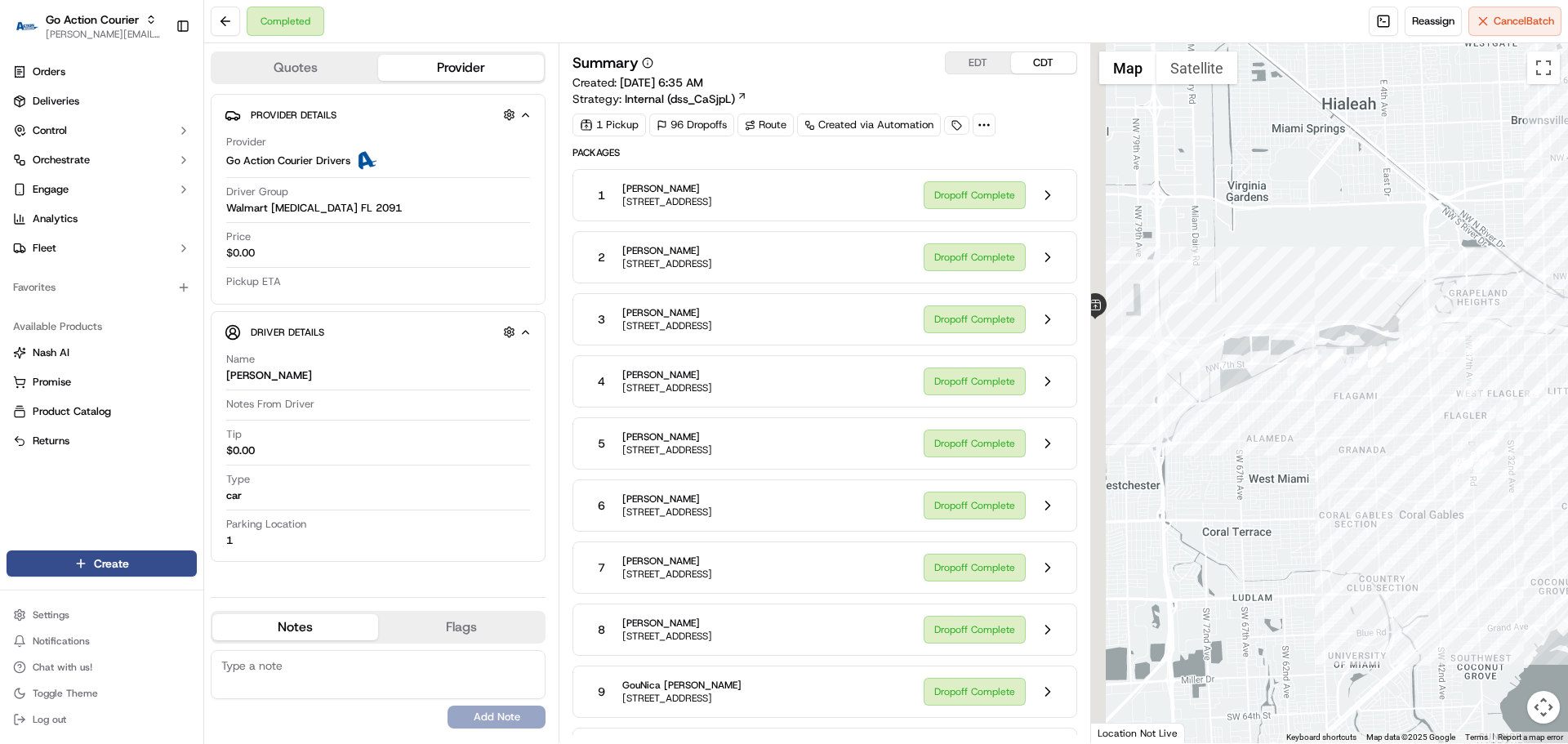
drag, startPoint x: 1263, startPoint y: 418, endPoint x: 1418, endPoint y: 435, distance: 155.9
click at [1418, 435] on div at bounding box center [1330, 393] width 477 height 700
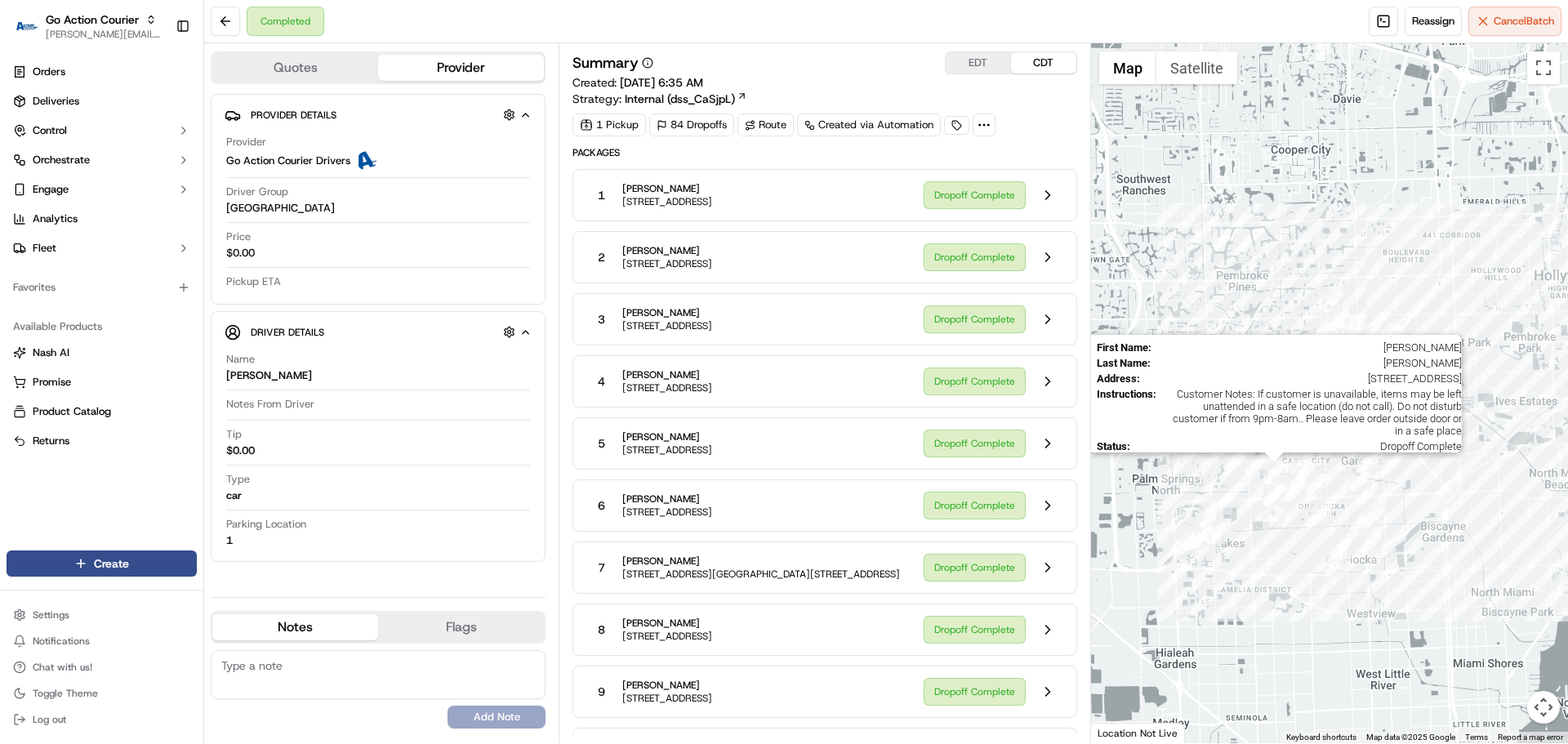
drag, startPoint x: 1198, startPoint y: 528, endPoint x: 1276, endPoint y: 461, distance: 102.8
click at [1276, 461] on img "46" at bounding box center [1274, 472] width 21 height 21
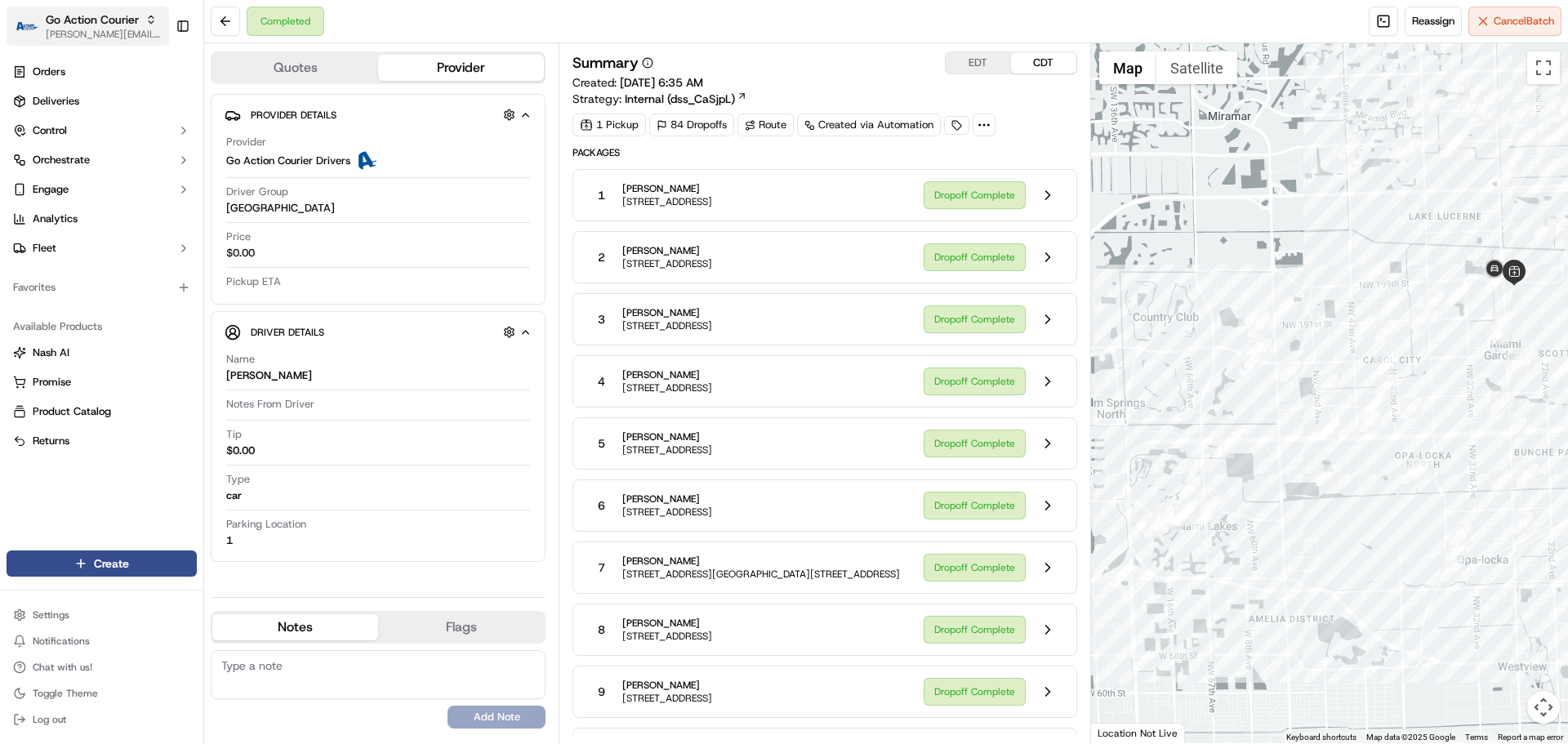
click at [87, 24] on span "Go Action Courier" at bounding box center [92, 19] width 93 height 16
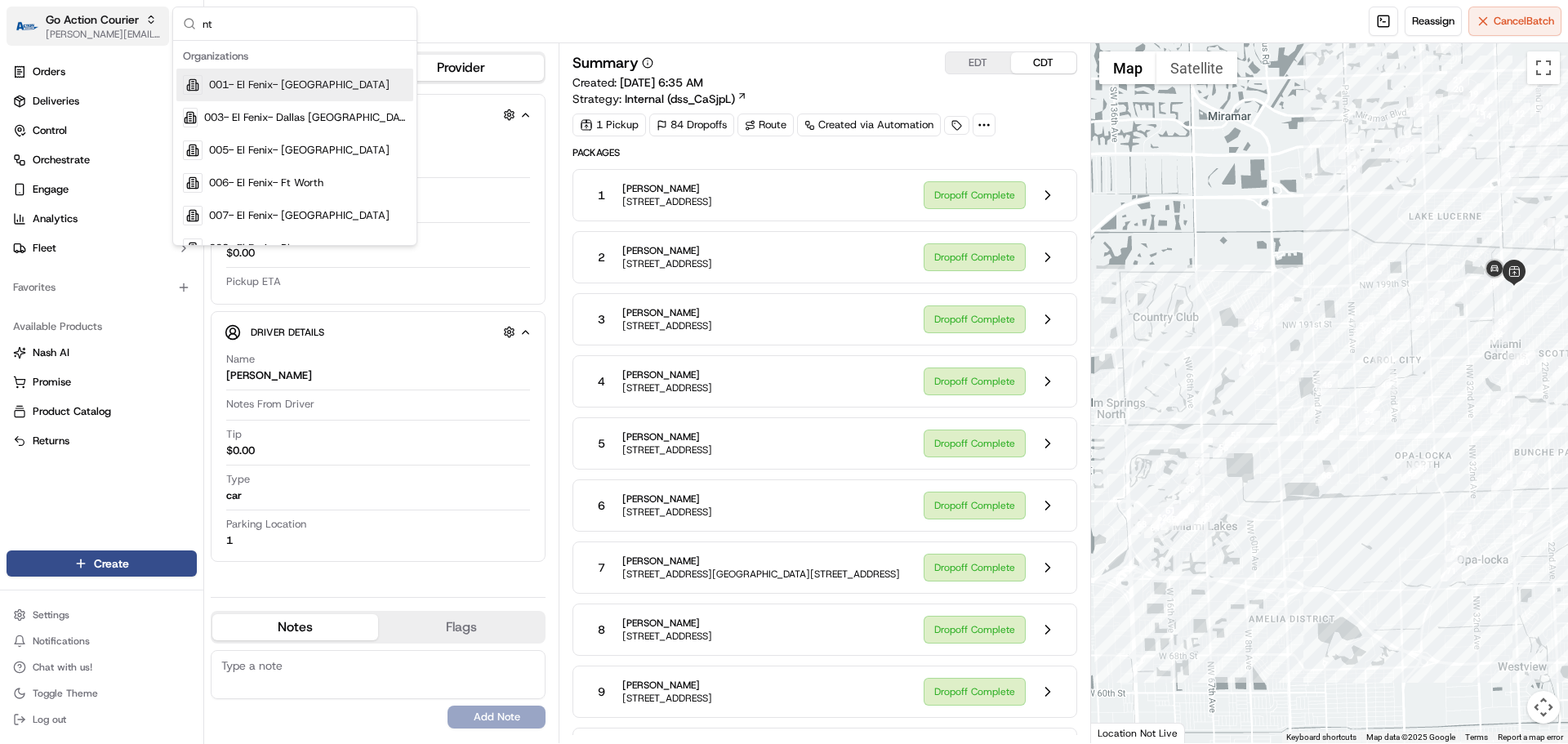
type input "ntg"
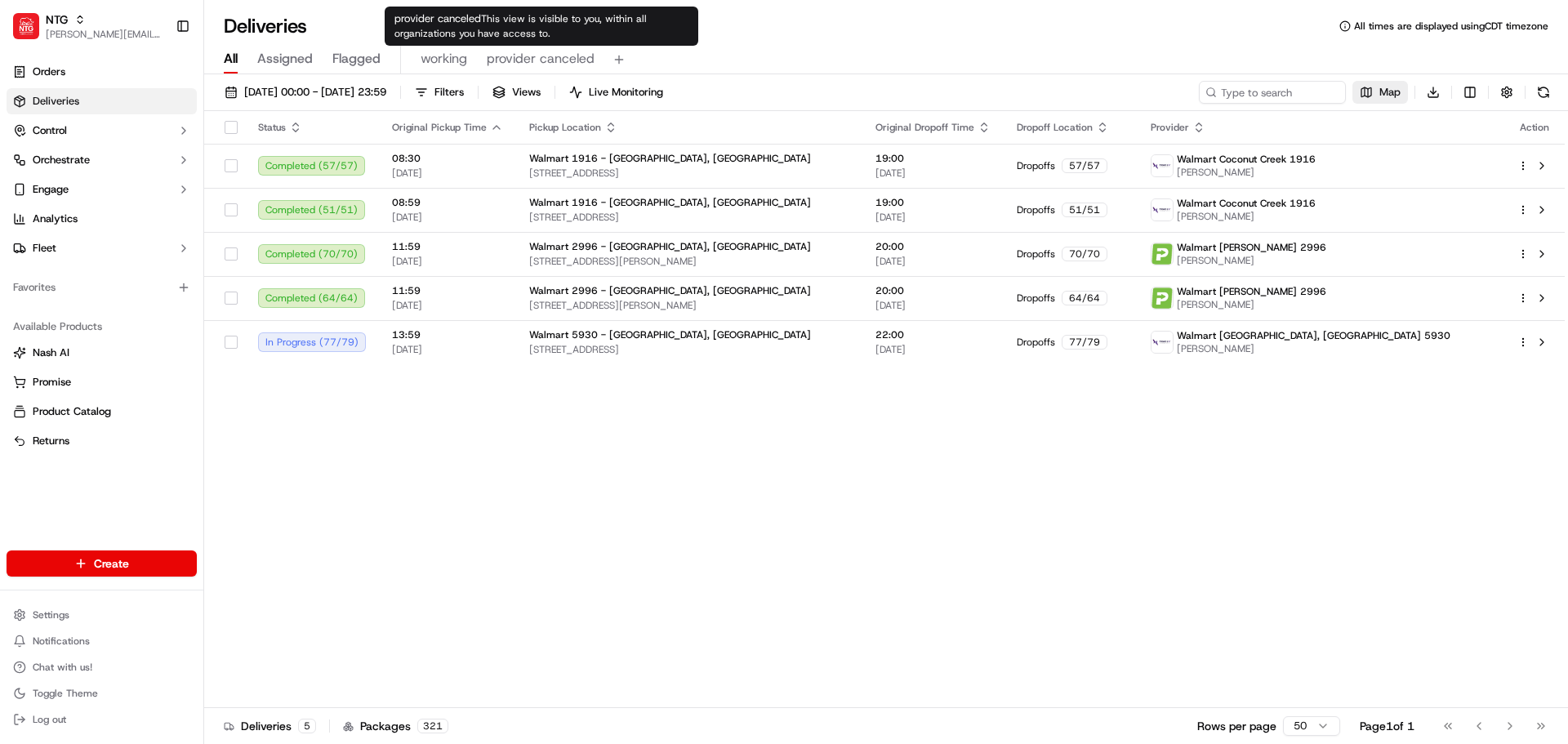
click at [1381, 95] on span "Map" at bounding box center [1390, 91] width 21 height 14
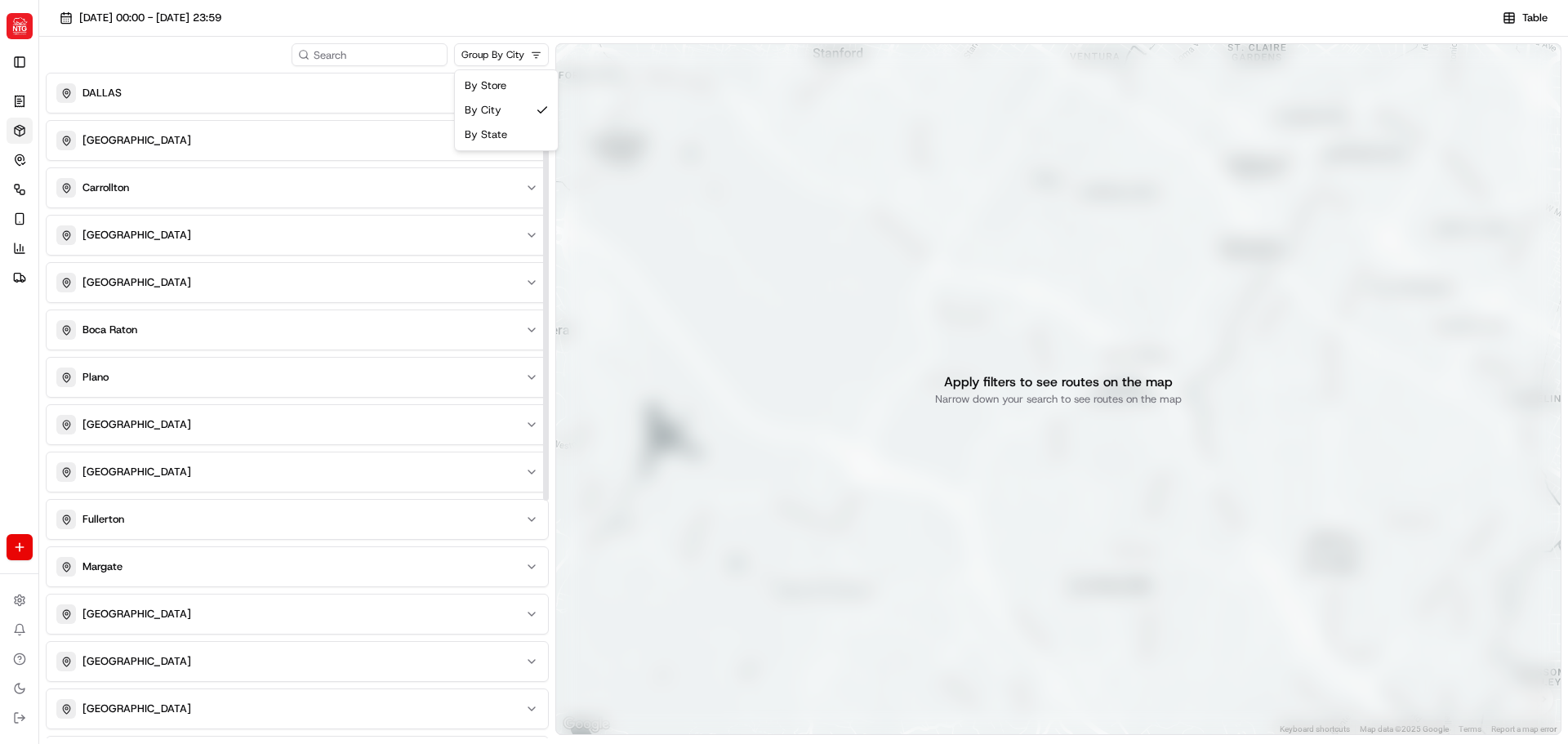
click at [515, 62] on html "NTG [PERSON_NAME][EMAIL_ADDRESS][DOMAIN_NAME] Toggle Sidebar Orders Deliveries …" at bounding box center [784, 372] width 1568 height 744
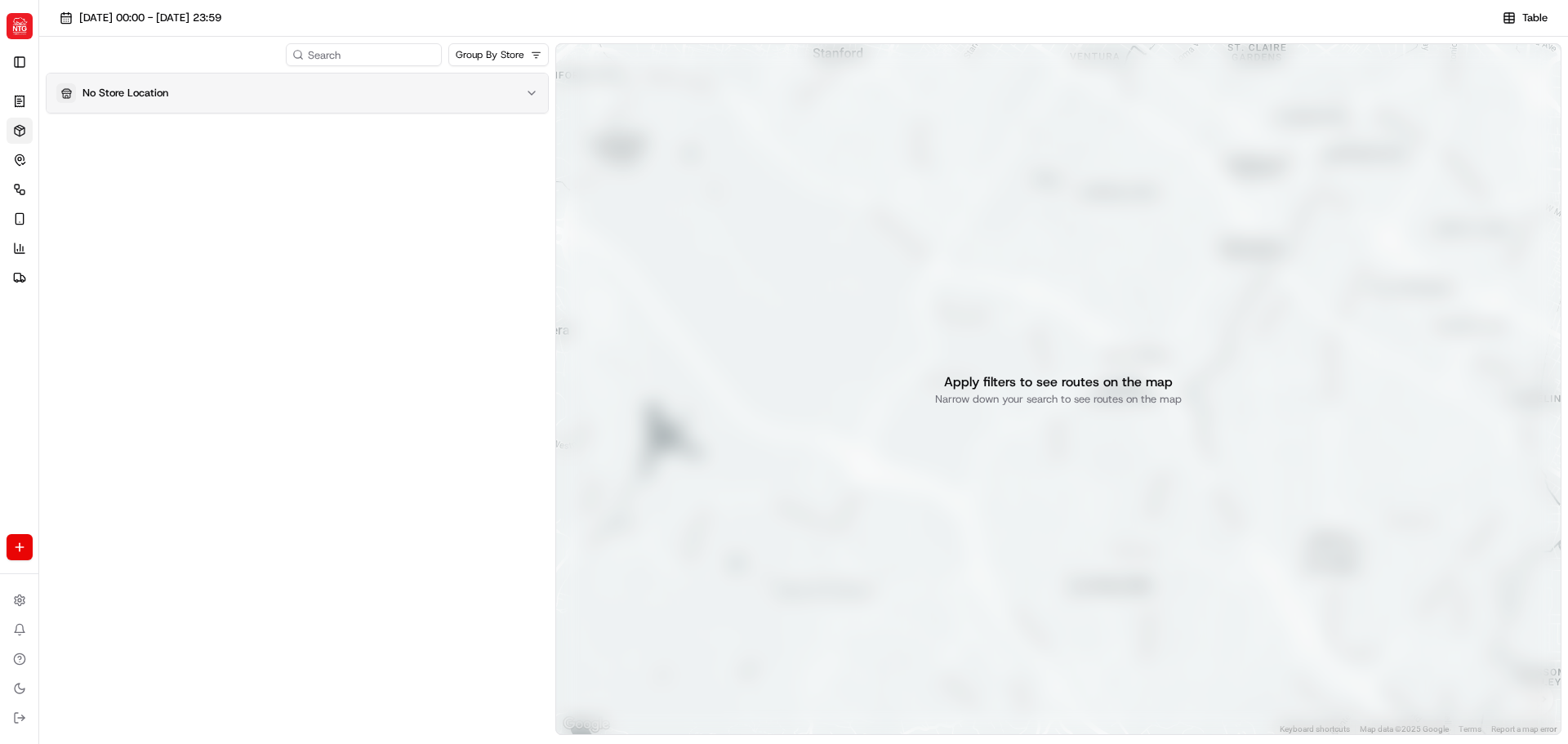
click at [326, 80] on button "No Store Location" at bounding box center [296, 92] width 501 height 39
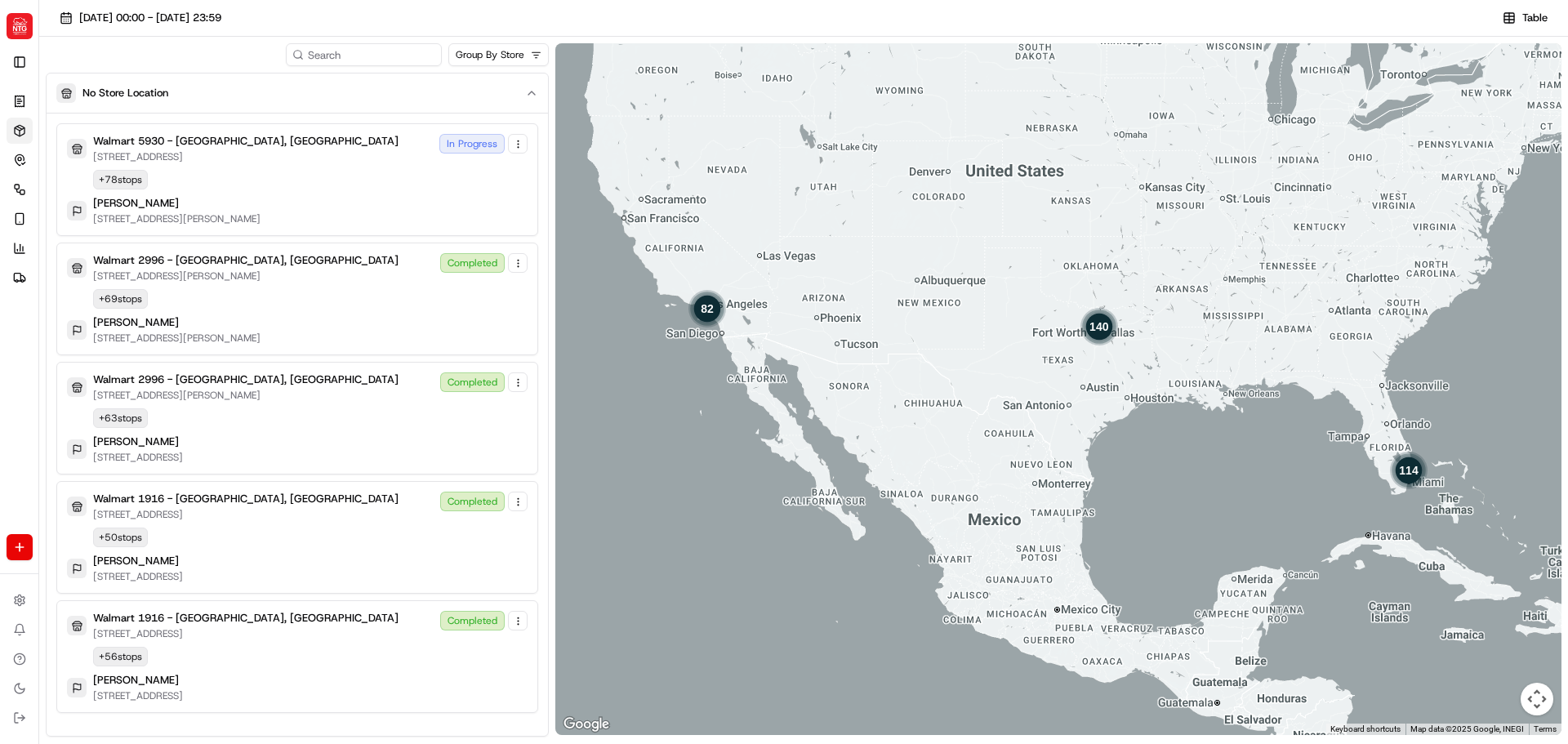
click at [1408, 472] on div "114" at bounding box center [1408, 470] width 39 height 39
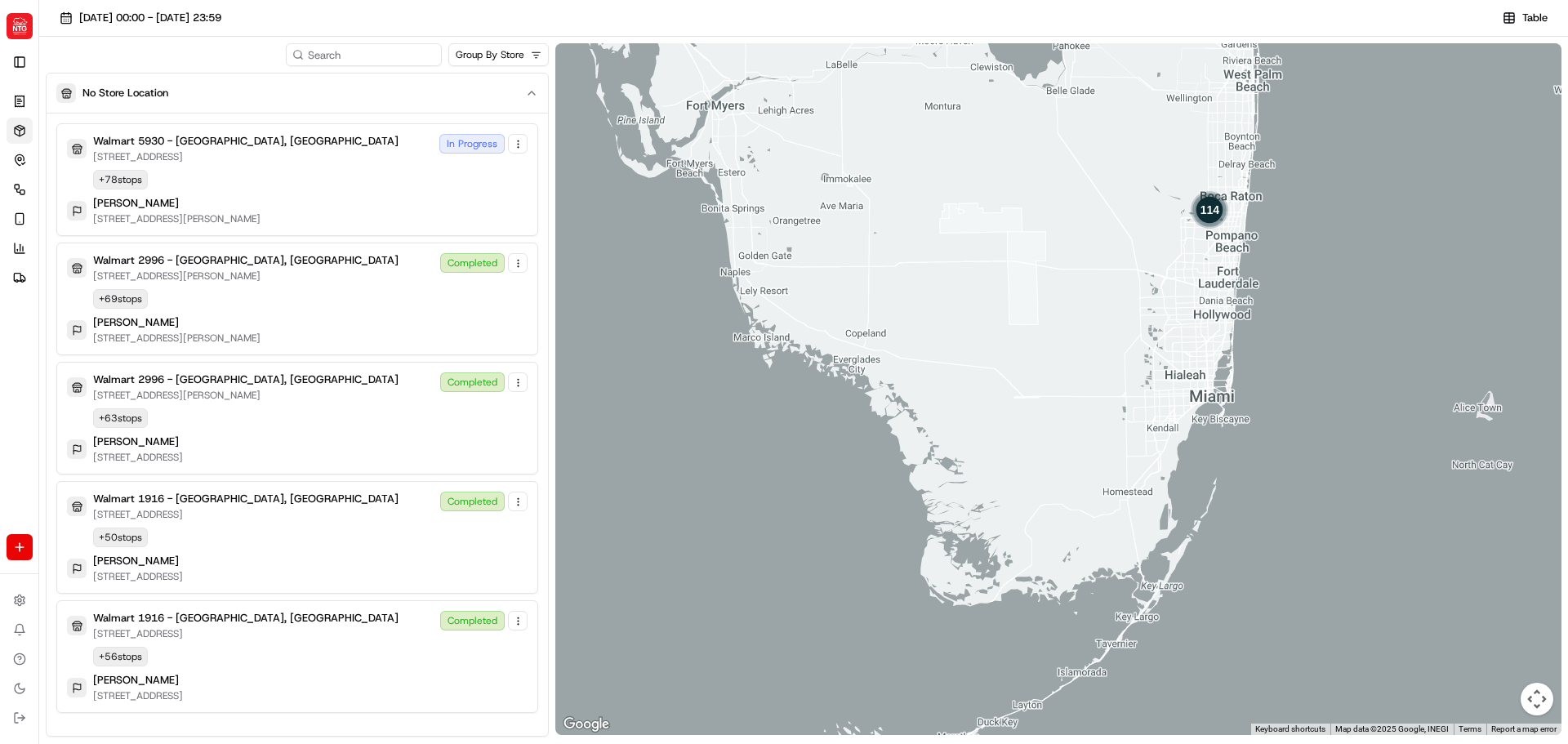
drag, startPoint x: 1164, startPoint y: 400, endPoint x: 1195, endPoint y: 424, distance: 39.2
click at [1194, 425] on div "114" at bounding box center [1058, 389] width 1006 height 692
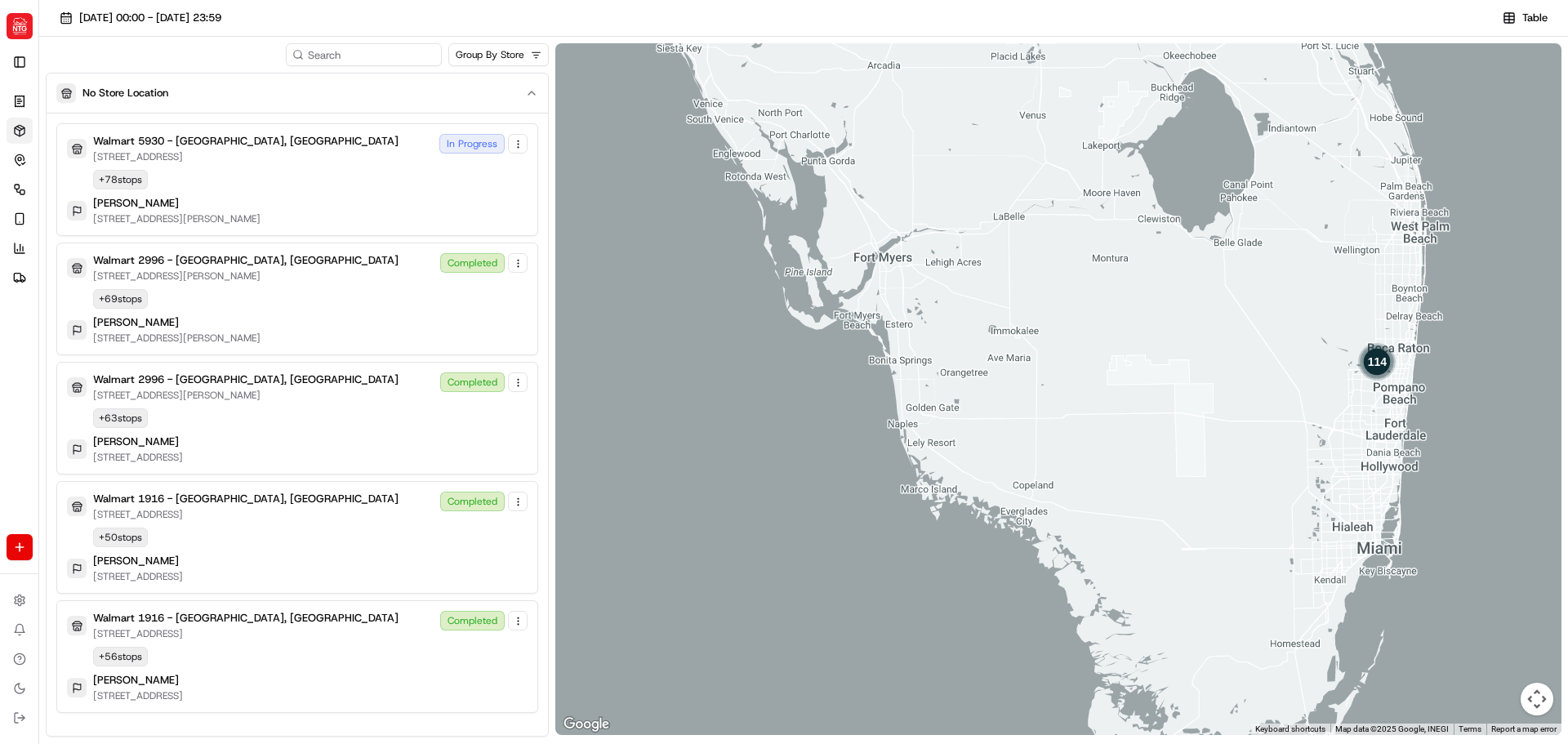
drag, startPoint x: 1119, startPoint y: 341, endPoint x: 1331, endPoint y: 526, distance: 281.4
click at [1331, 525] on div "114" at bounding box center [1058, 389] width 1006 height 692
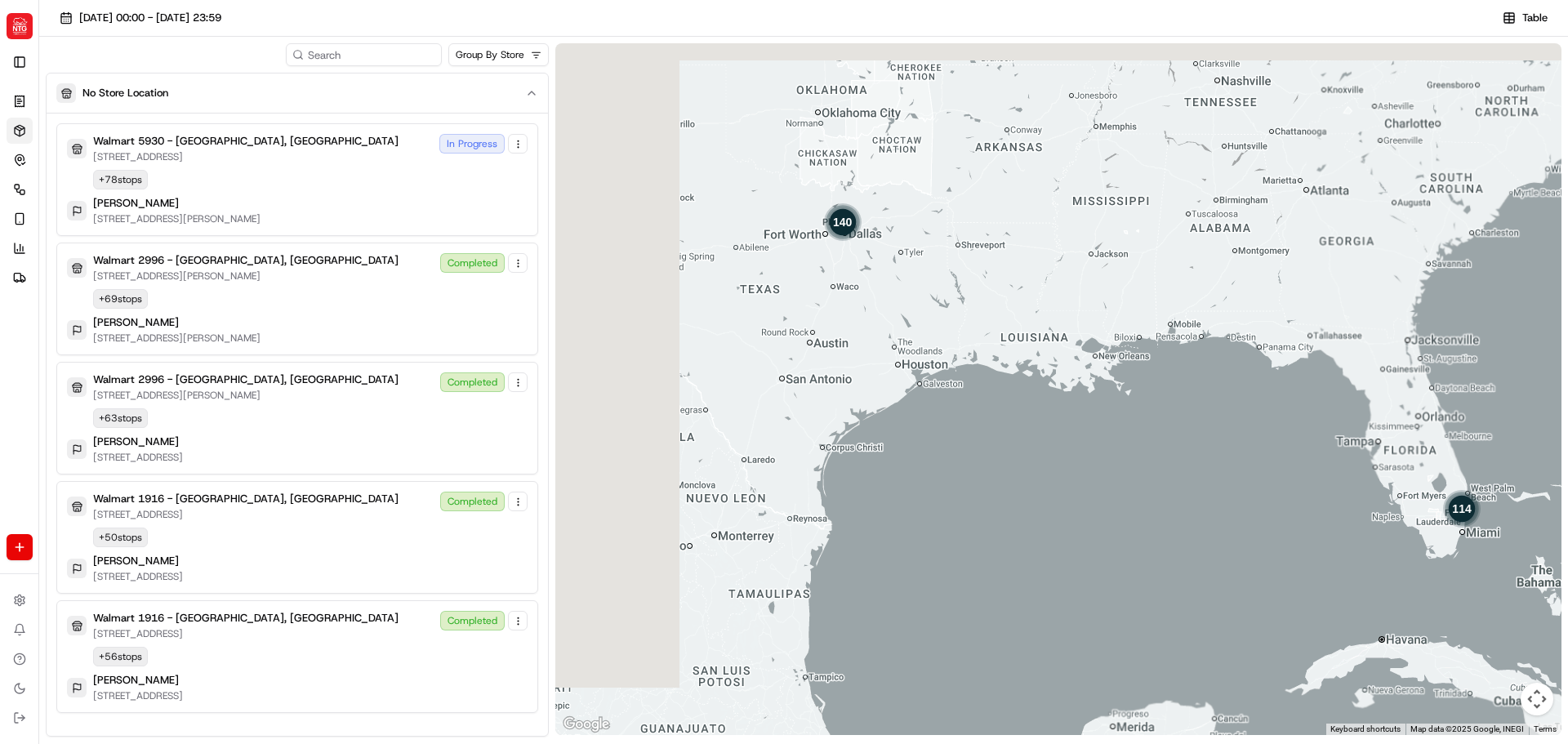
drag, startPoint x: 1265, startPoint y: 465, endPoint x: 1401, endPoint y: 471, distance: 136.1
click at [1387, 477] on div "140 114" at bounding box center [1058, 389] width 1006 height 692
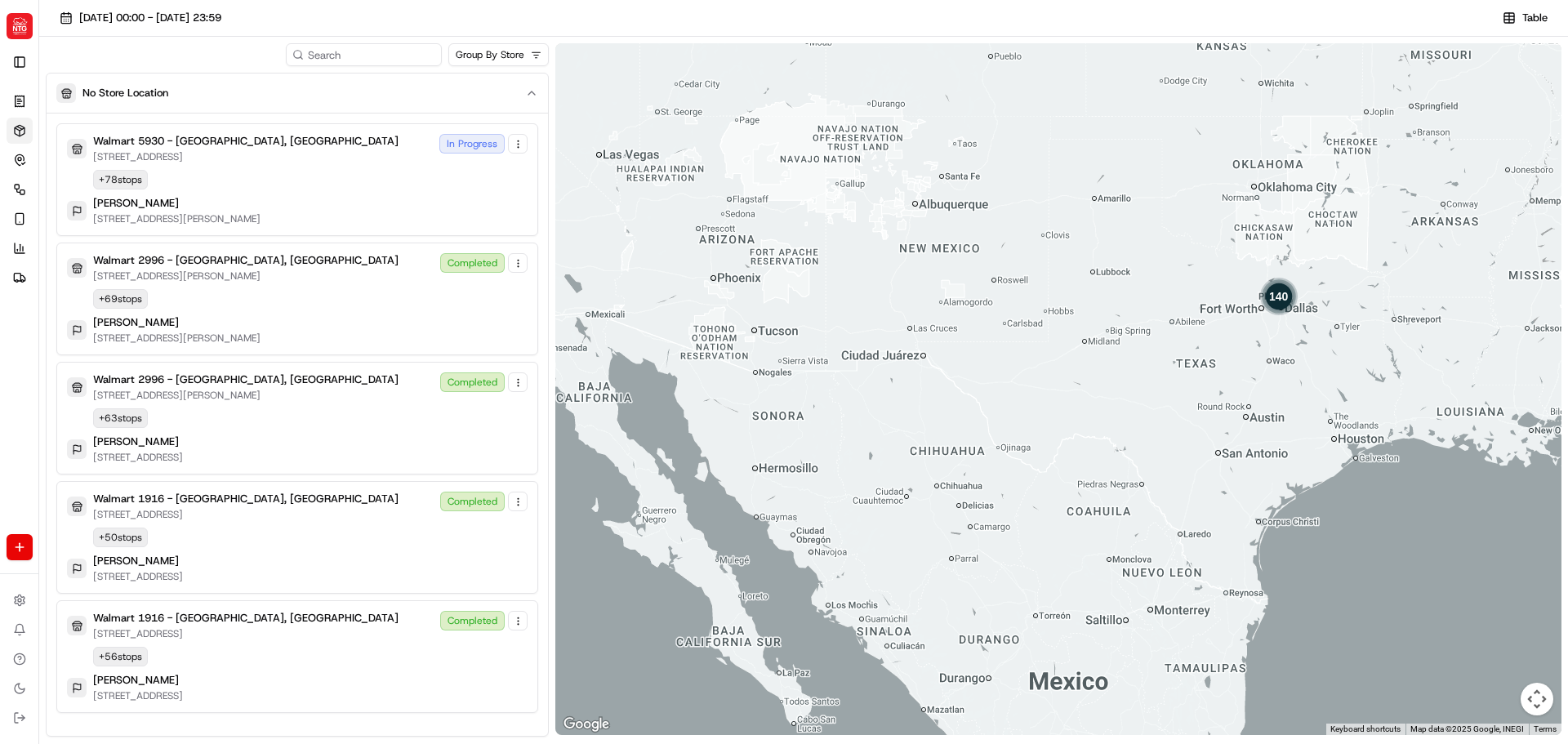
click at [1272, 303] on div "140" at bounding box center [1279, 296] width 39 height 39
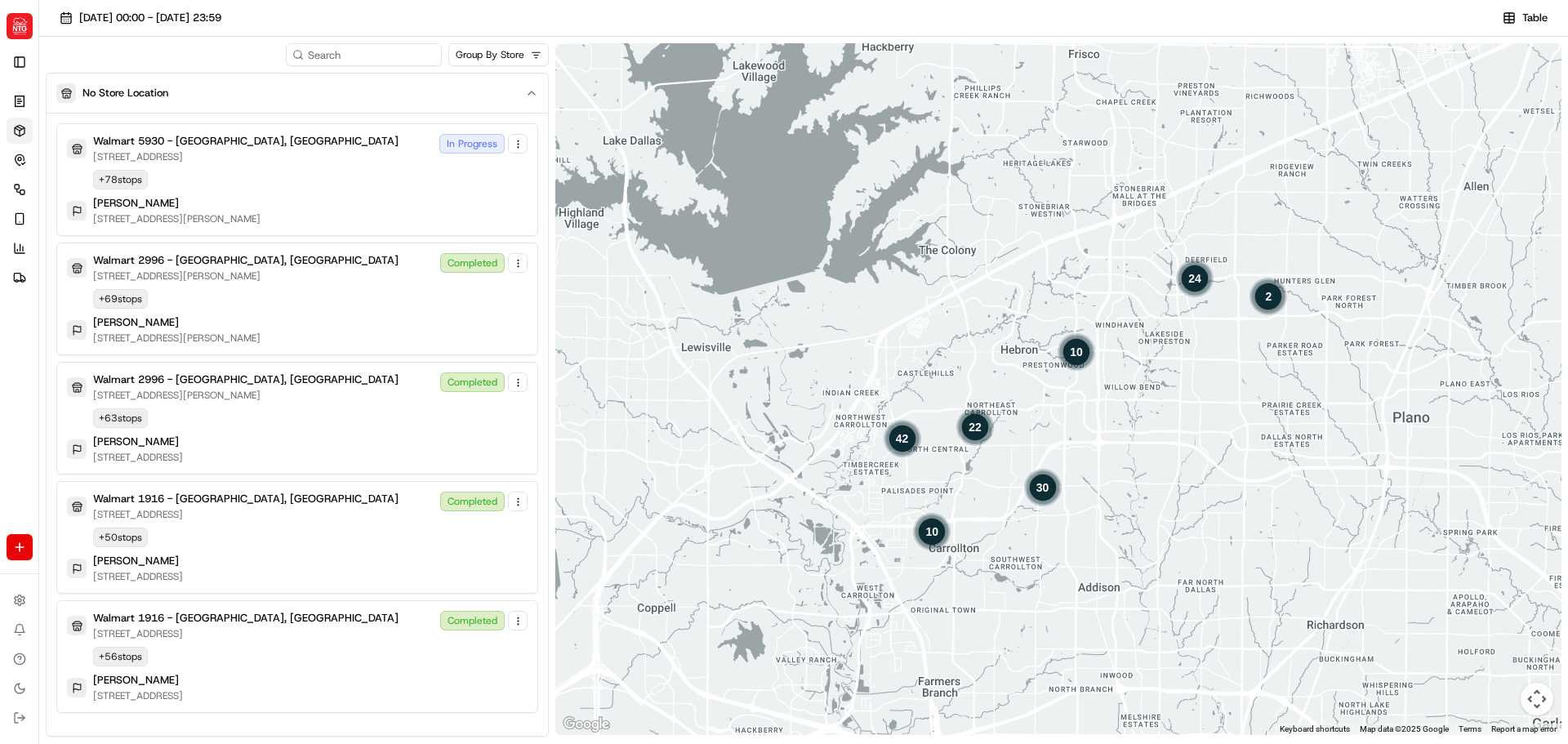
click at [938, 535] on div "10" at bounding box center [932, 530] width 39 height 39
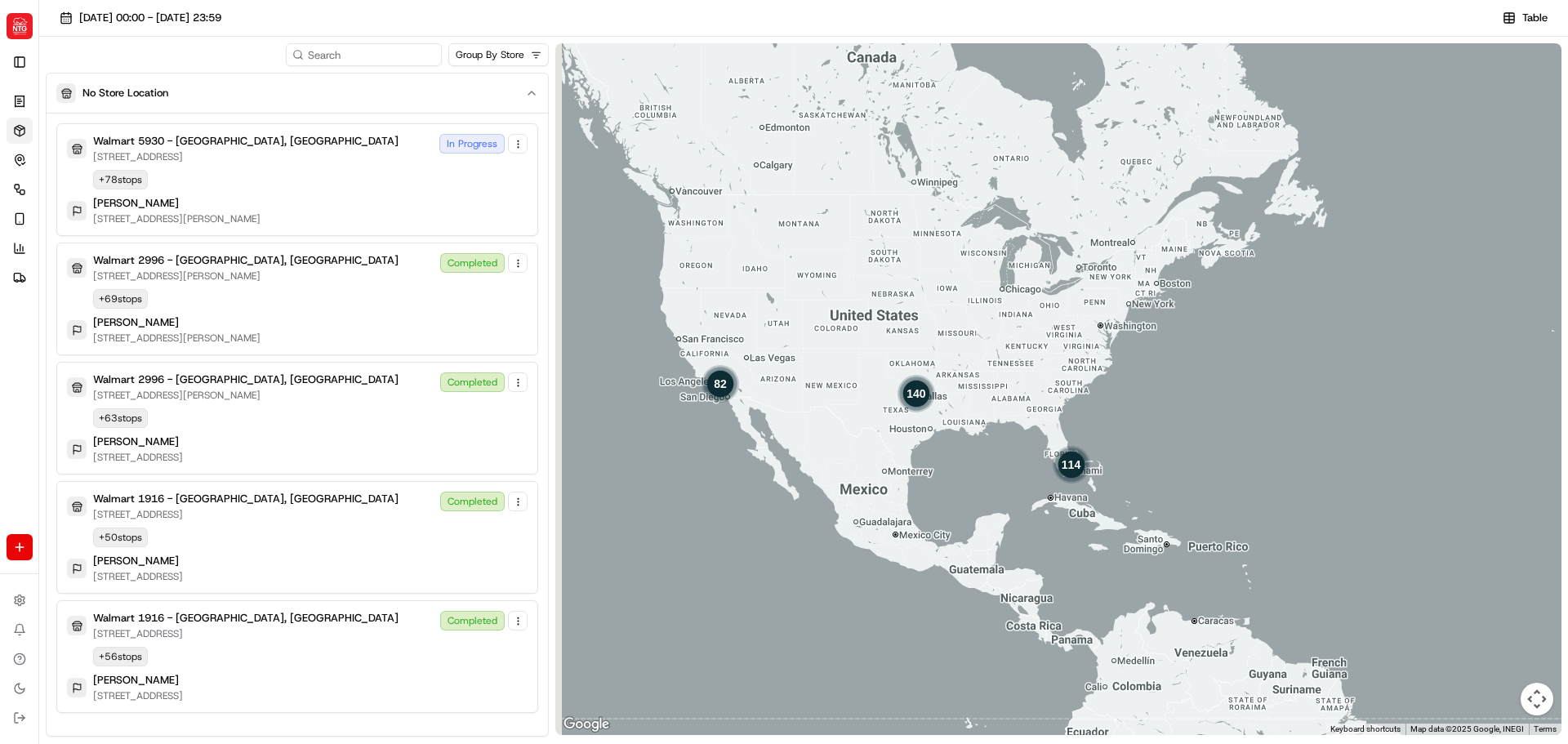
drag, startPoint x: 636, startPoint y: 346, endPoint x: 769, endPoint y: 351, distance: 133.1
click at [769, 351] on div "82 140 114" at bounding box center [1058, 389] width 1006 height 692
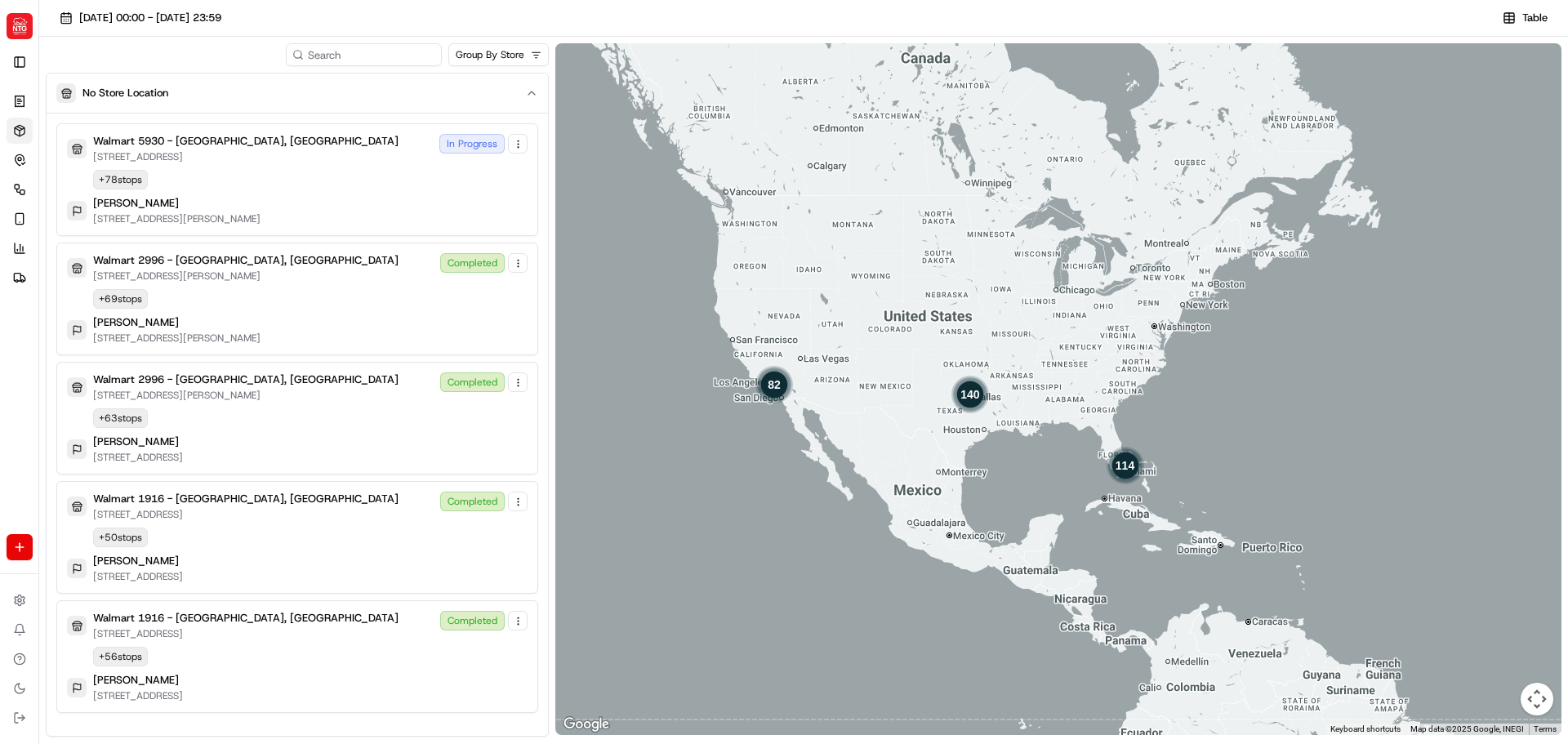
click at [504, 55] on html "NTG jeff@usenash.com Toggle Sidebar Orders Deliveries Control Orchestrate Engag…" at bounding box center [784, 372] width 1568 height 744
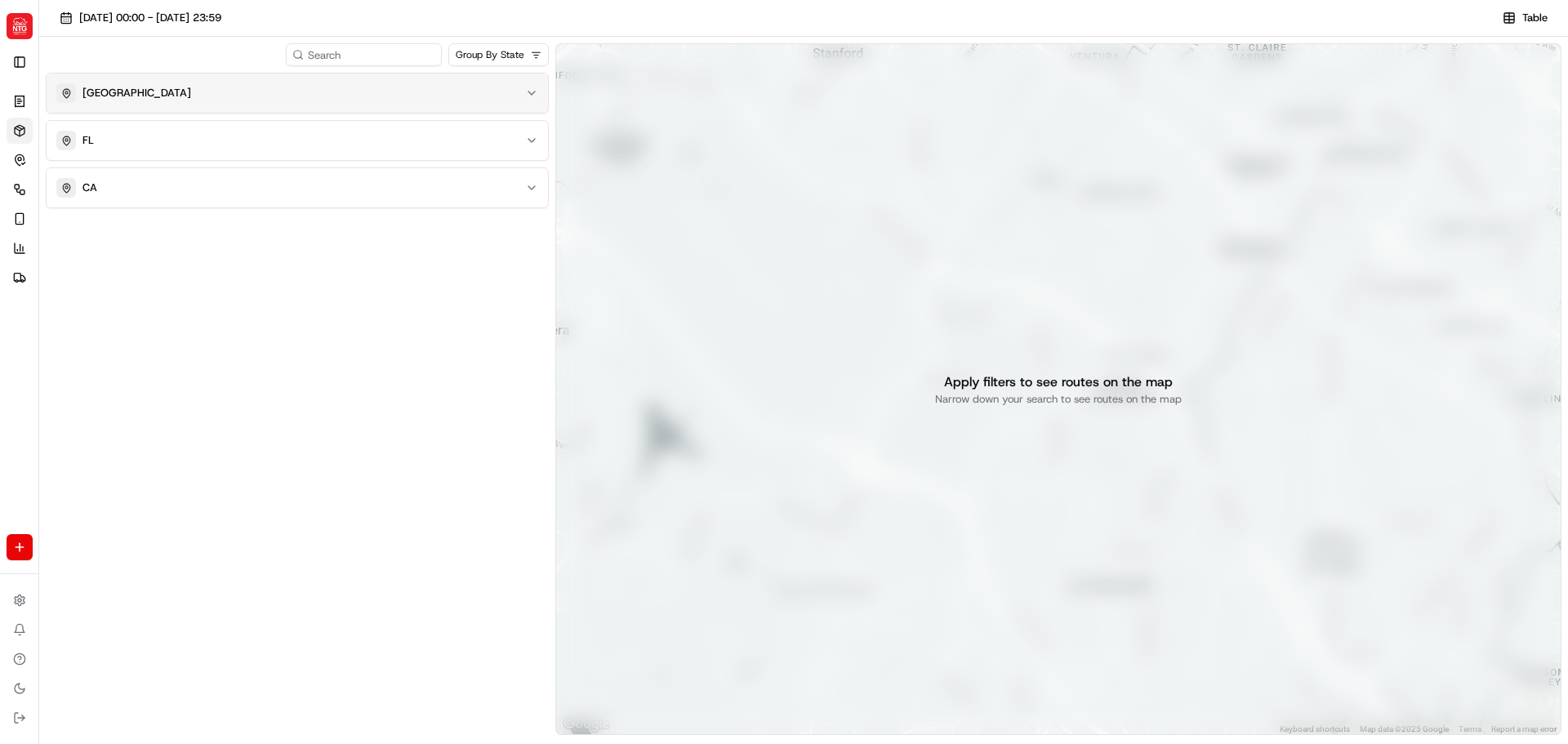
click at [496, 87] on div "TX" at bounding box center [288, 93] width 462 height 19
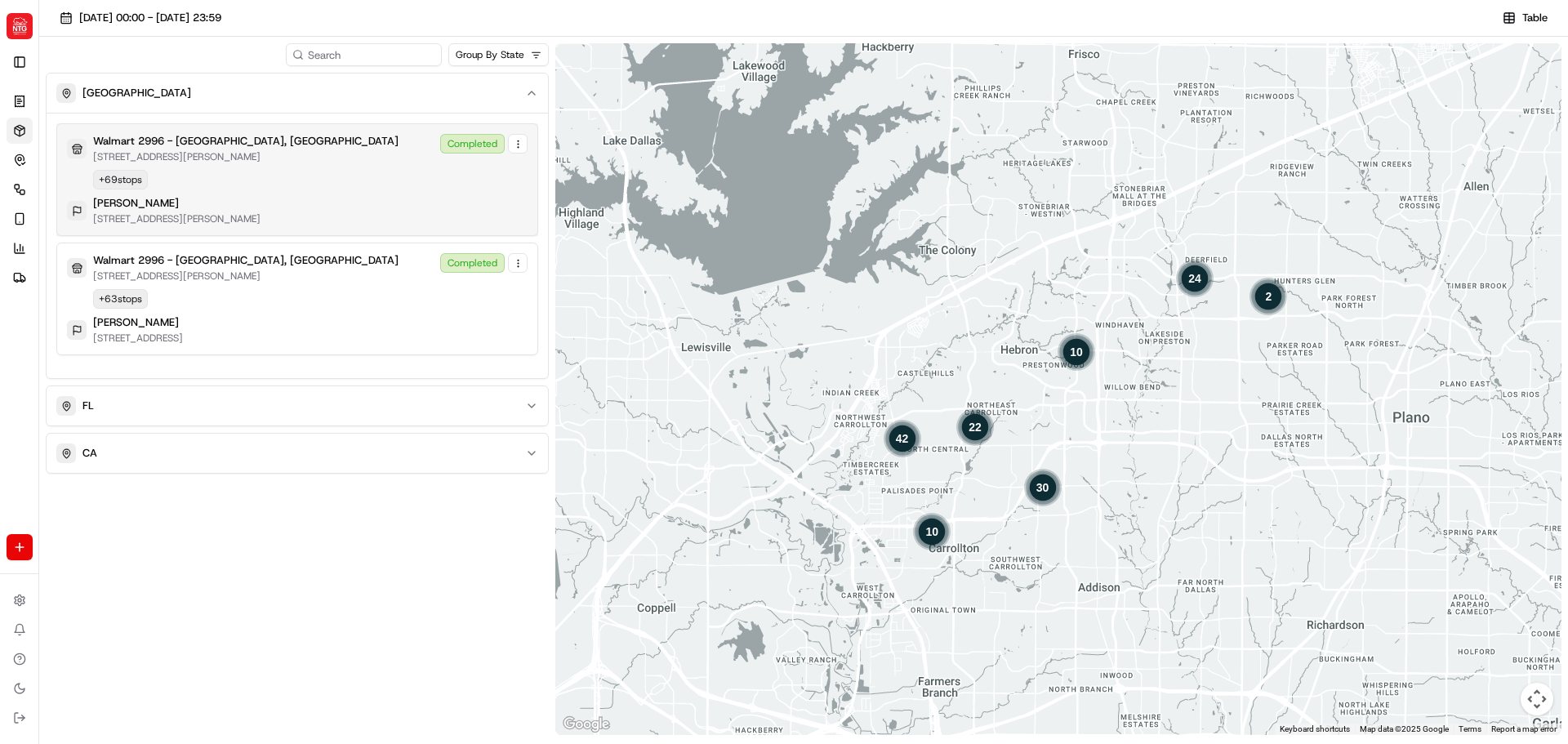
click at [466, 187] on div "Walmart 2996 - Dallas, TX 18121 MARSH LN, DALLAS, TX 75287, US Completed + 69 s…" at bounding box center [297, 179] width 461 height 91
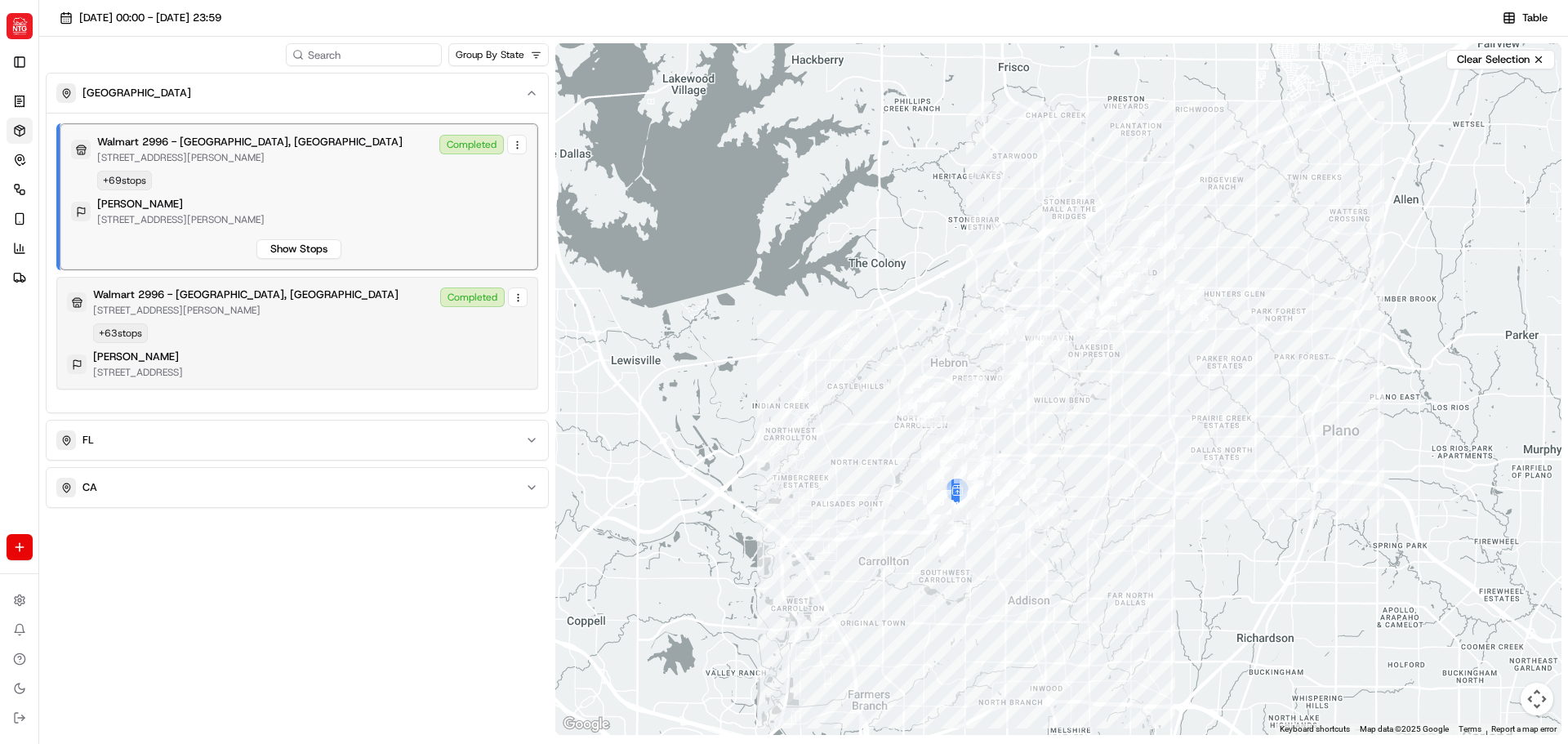
click at [368, 337] on div "Walmart 2996 - Dallas, TX 18121 MARSH LN, DALLAS, TX 75287, US Completed + 63 s…" at bounding box center [297, 333] width 461 height 91
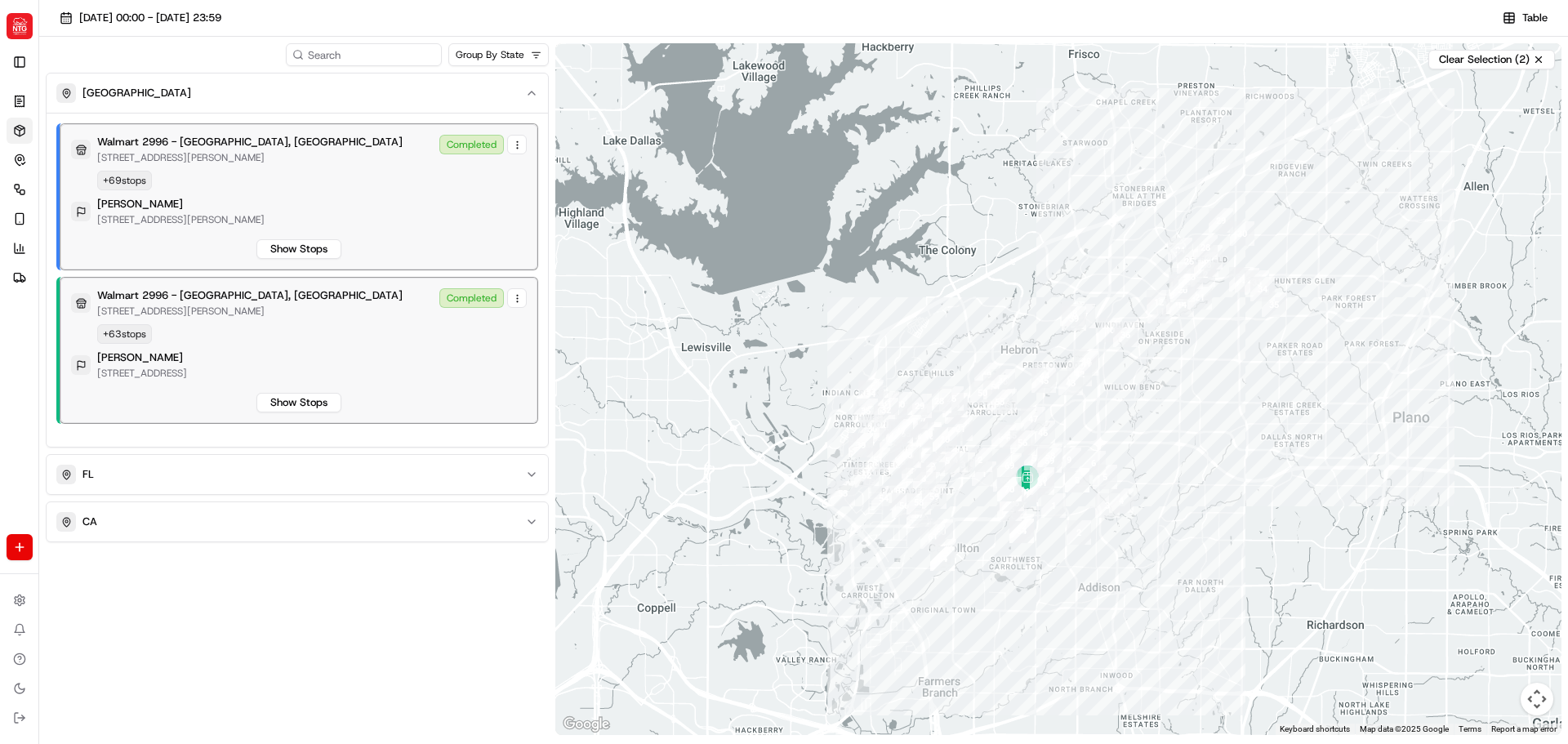
click at [394, 208] on div "Komal Chada 2626 Frankford Rd, Apt 14307, Dallas, TX 75287, US" at bounding box center [299, 212] width 456 height 30
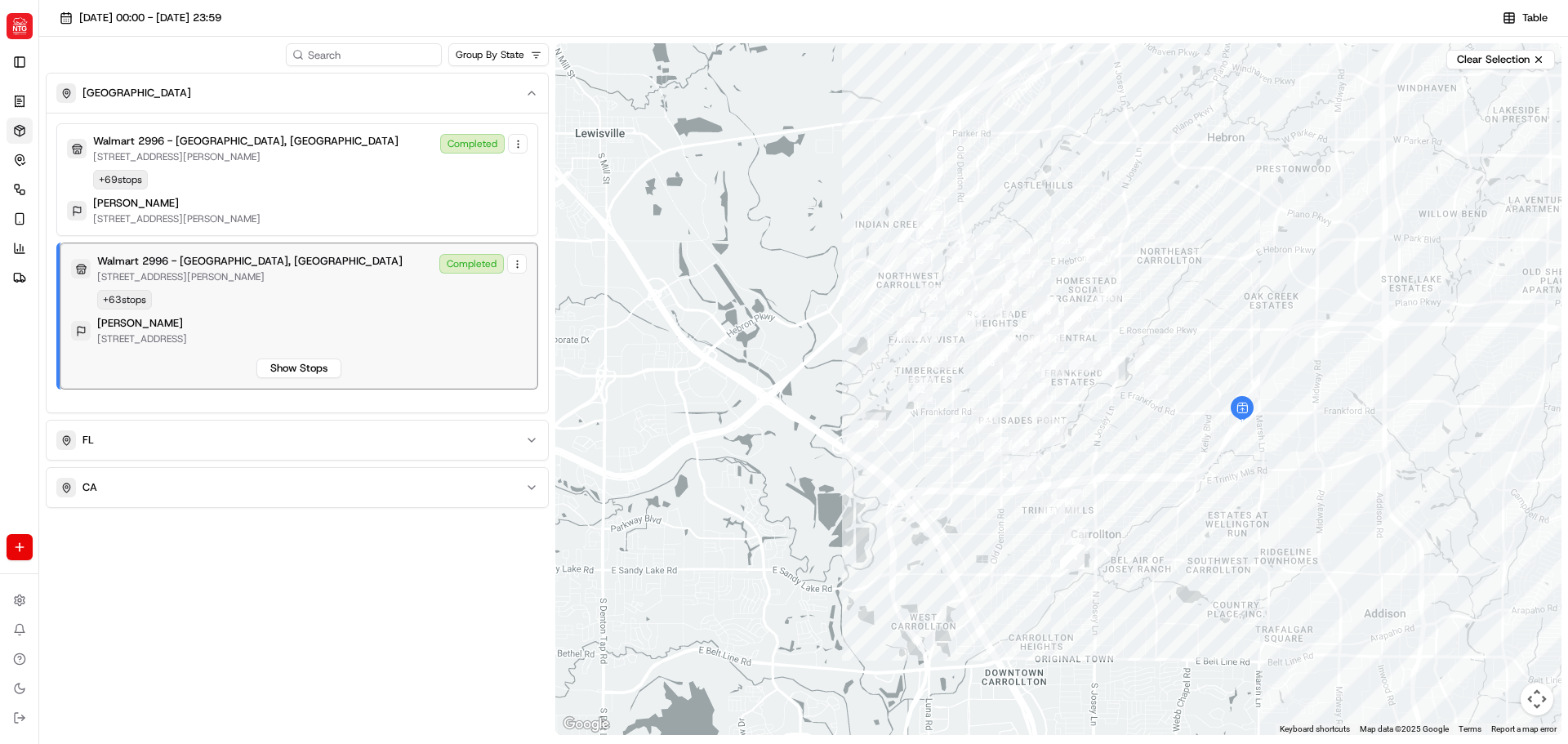
click at [396, 288] on div "Walmart 2996 - Dallas, TX 18121 MARSH LN, DALLAS, TX 75287, US Completed + 63 s…" at bounding box center [299, 316] width 456 height 124
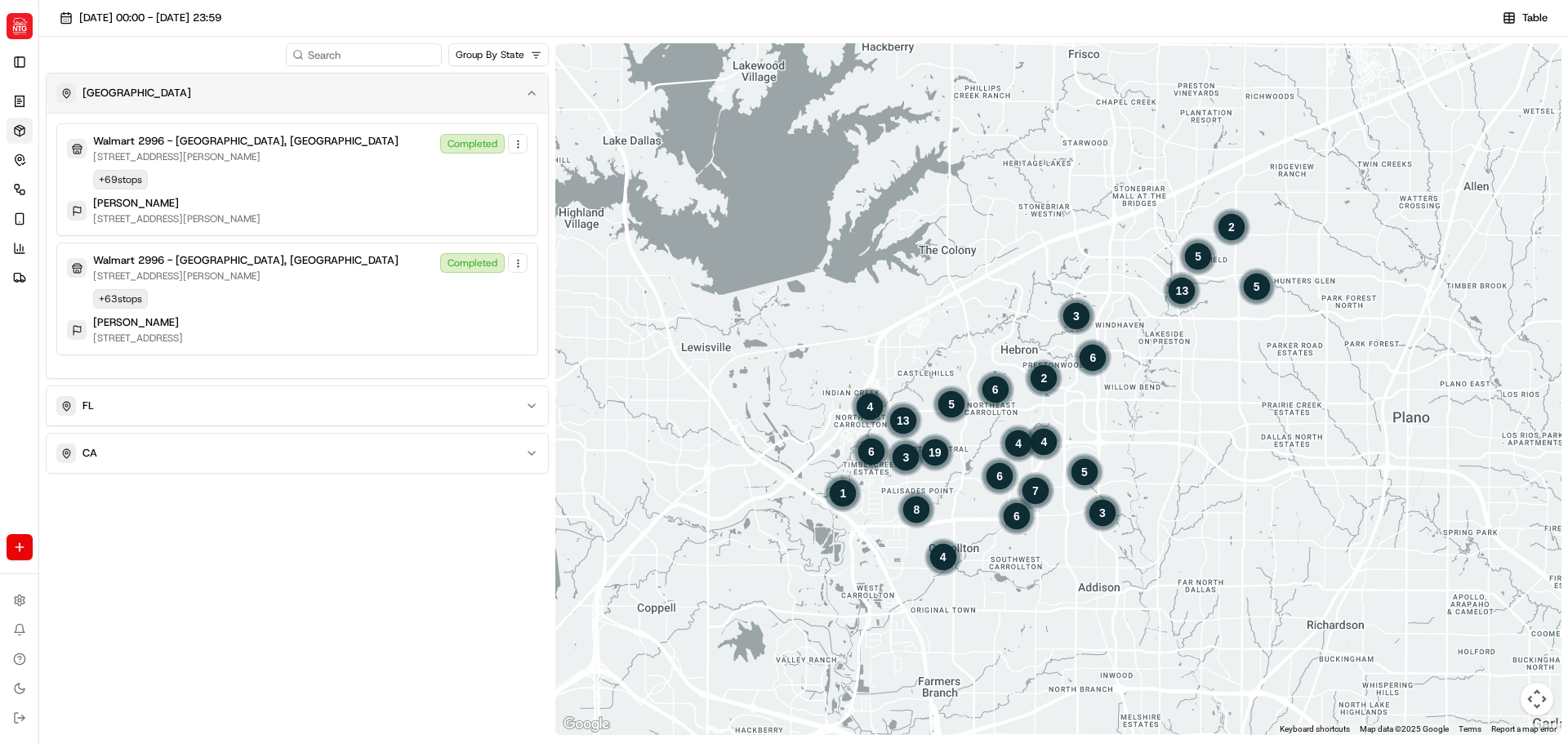
click at [332, 101] on div "TX" at bounding box center [288, 93] width 462 height 19
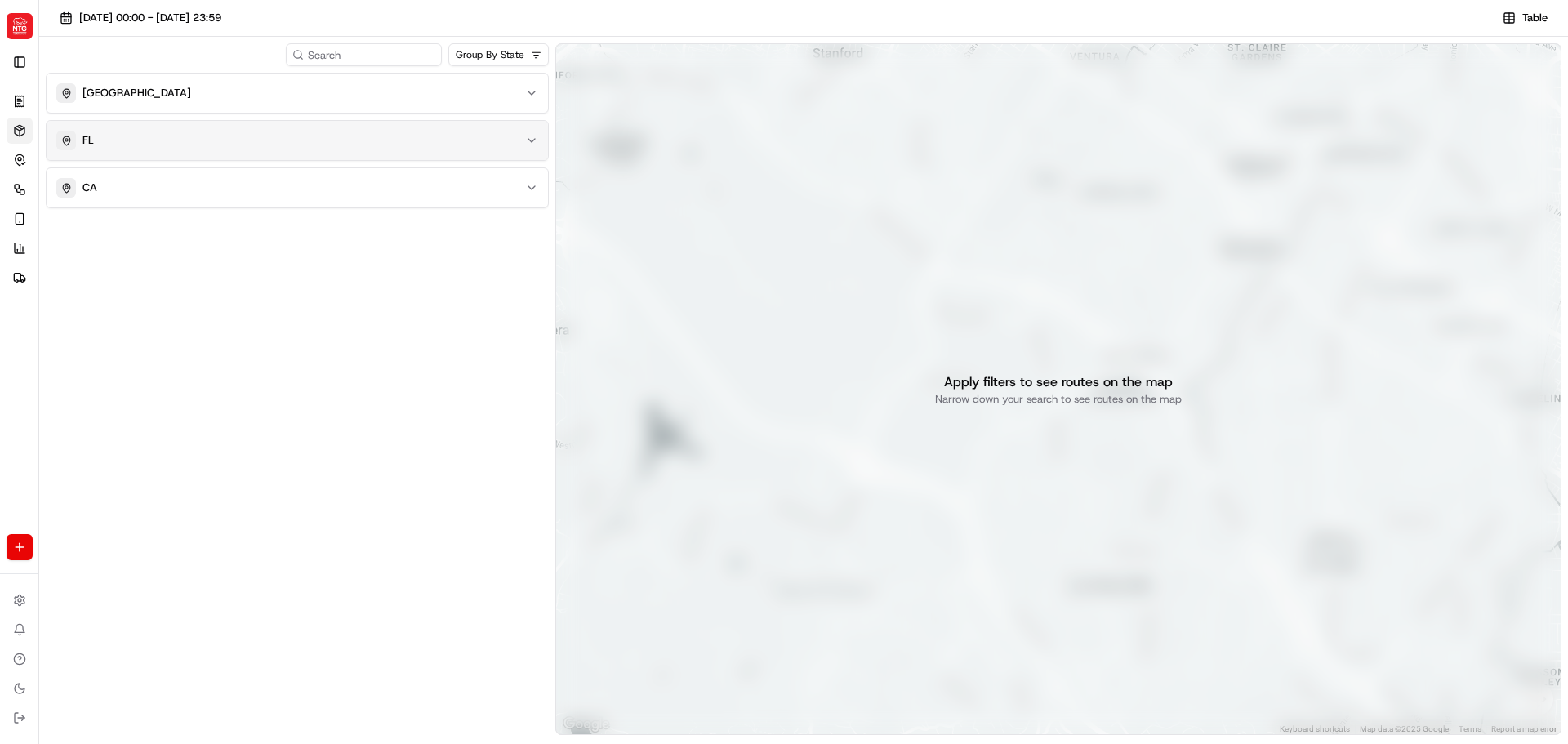
click at [319, 125] on button "FL" at bounding box center [296, 141] width 501 height 39
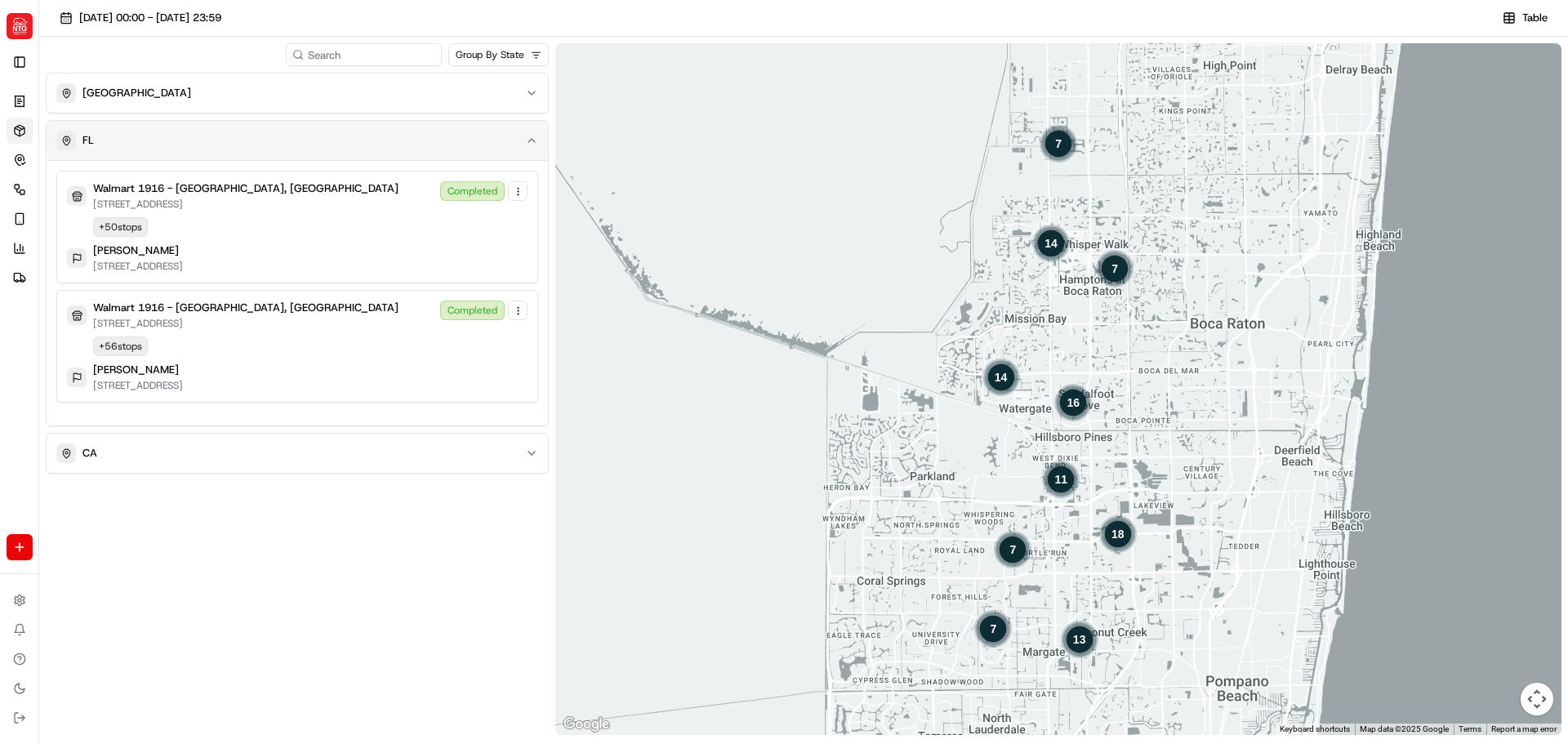
click at [308, 136] on div "FL" at bounding box center [288, 141] width 462 height 19
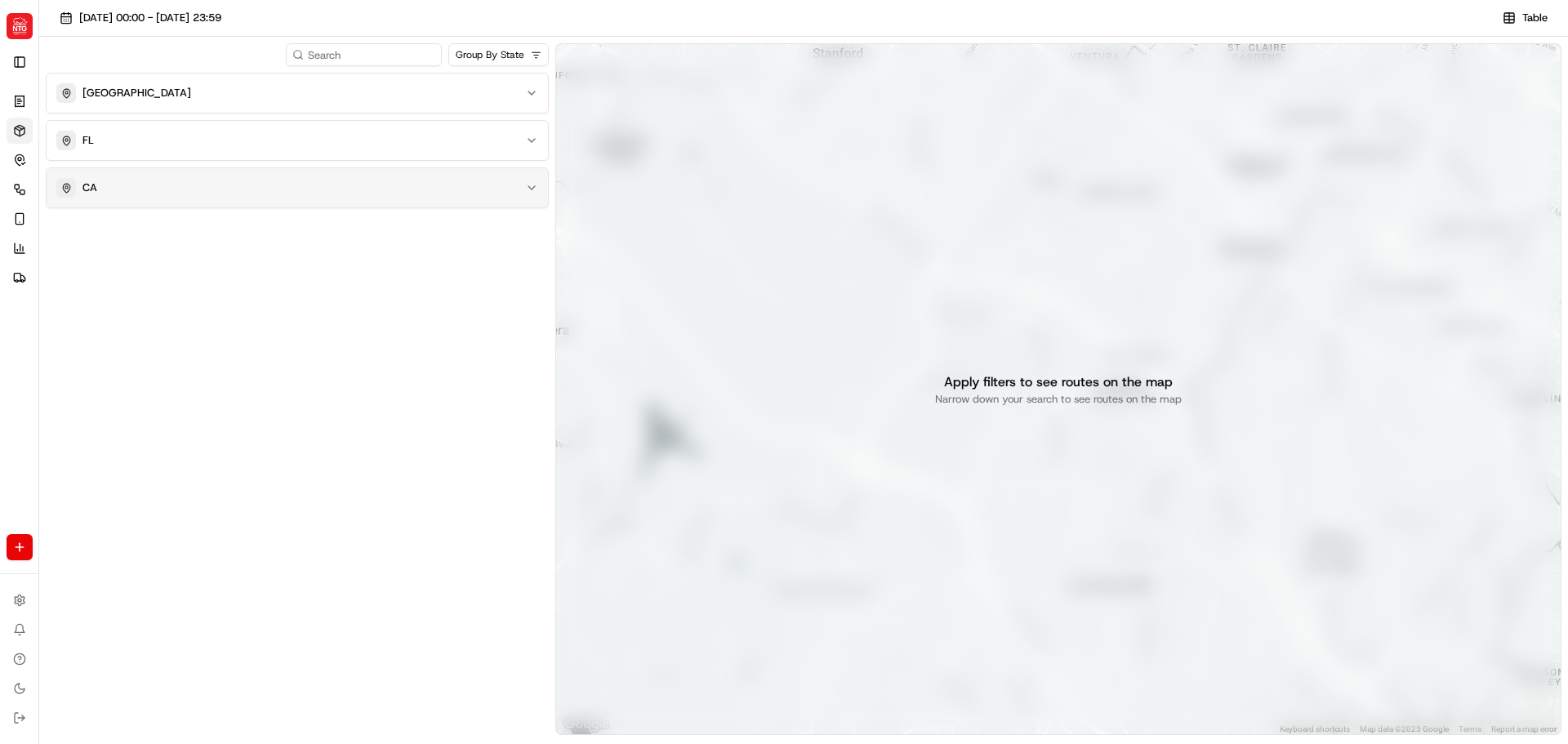
click at [289, 202] on button "CA" at bounding box center [296, 188] width 501 height 39
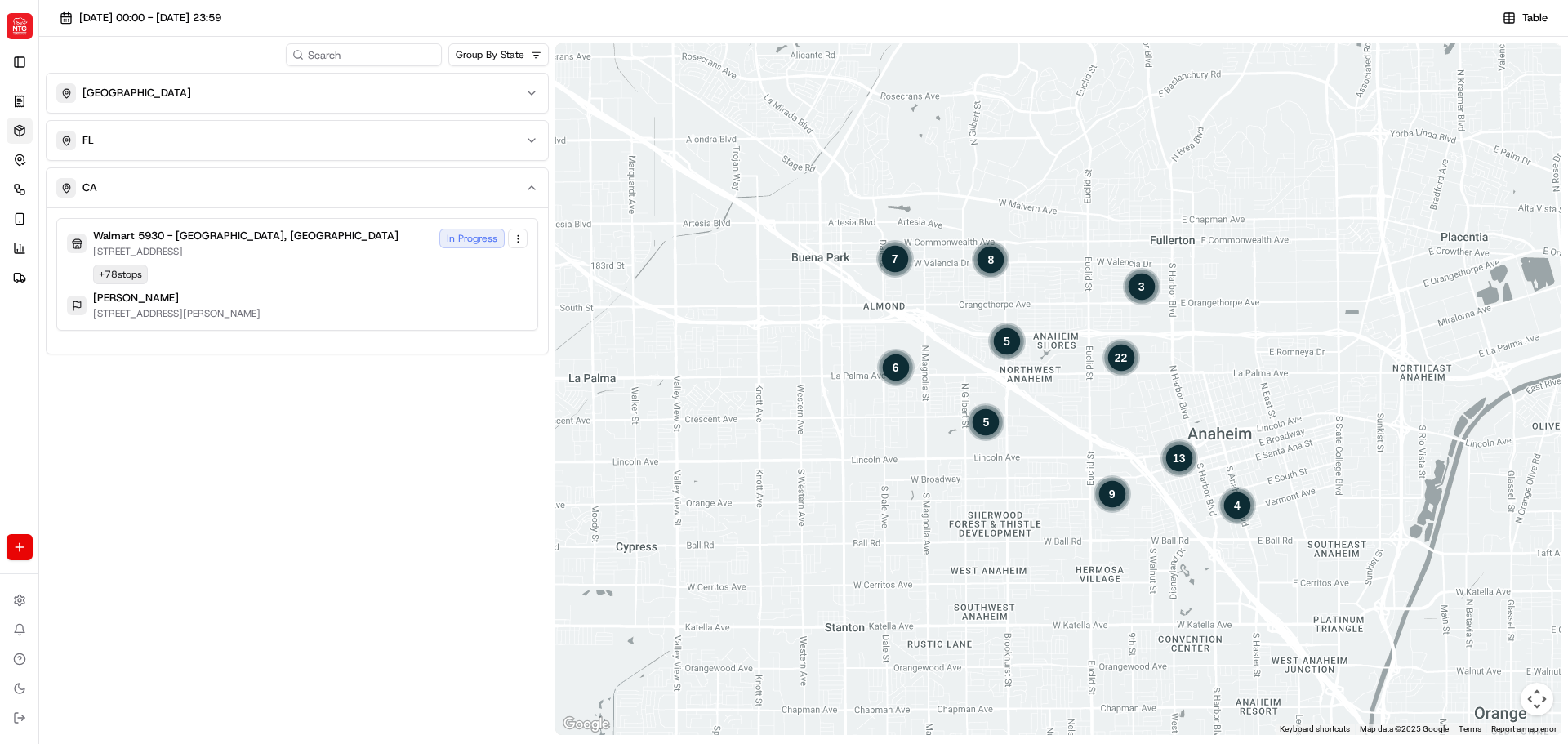
click at [22, 30] on img "button" at bounding box center [19, 26] width 26 height 26
type input "deliverol"
click at [90, 76] on div "Deliverol" at bounding box center [159, 85] width 237 height 33
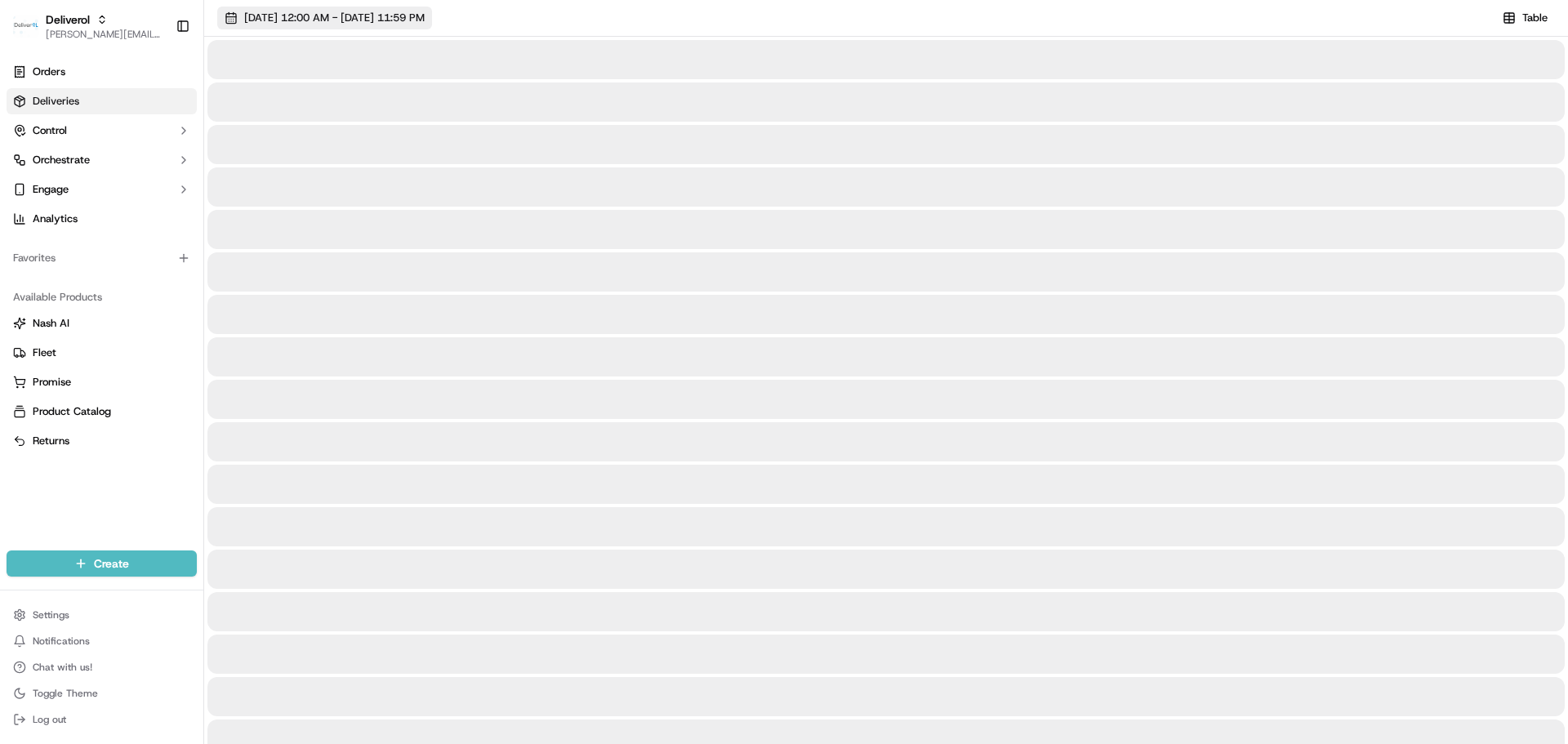
click at [294, 17] on span "09/15/2025 12:00 AM - 09/15/2025 11:59 PM" at bounding box center [335, 17] width 181 height 14
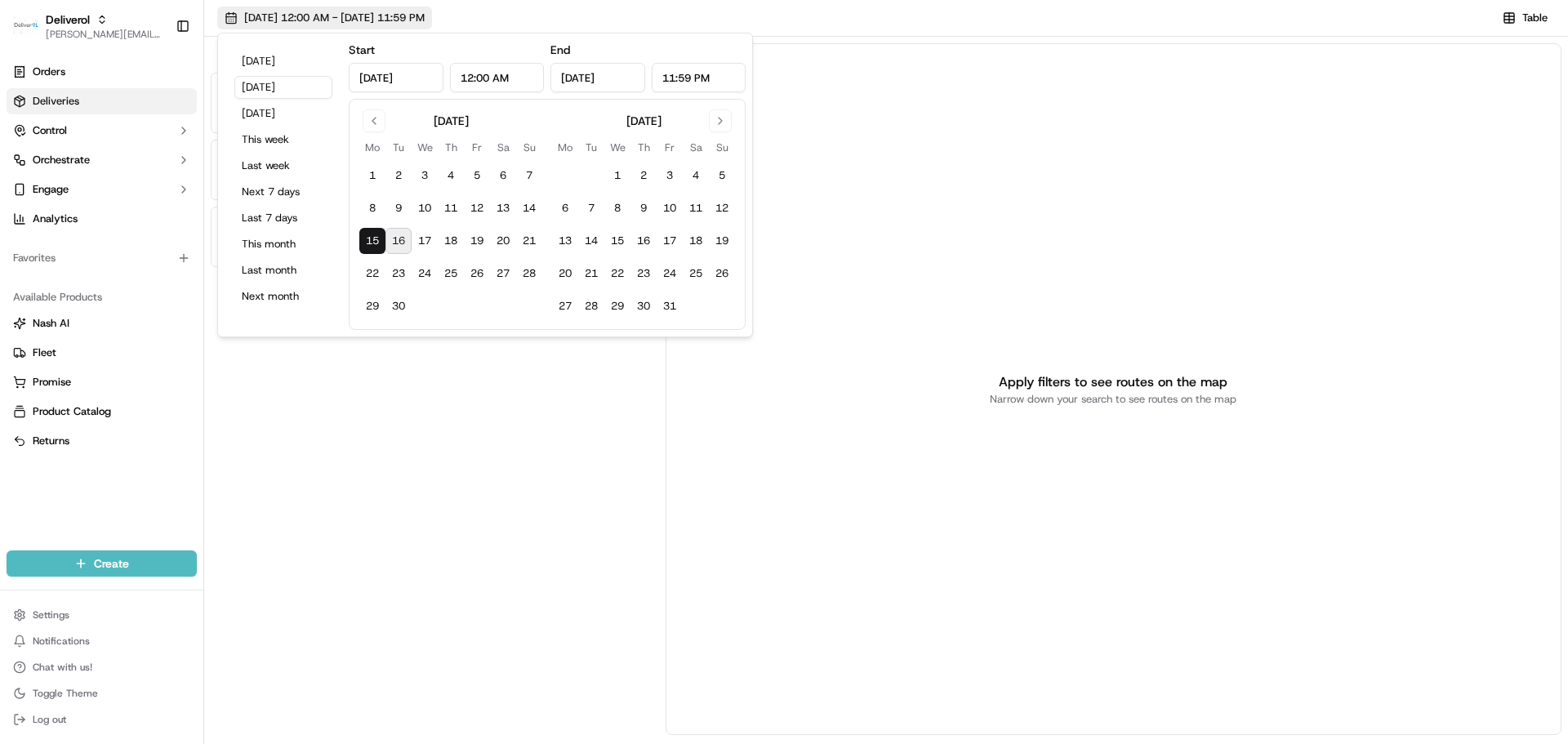
type input "Sep 15, 2025"
type input "12:00 AM"
type input "Sep 15, 2025"
type input "11:59 PM"
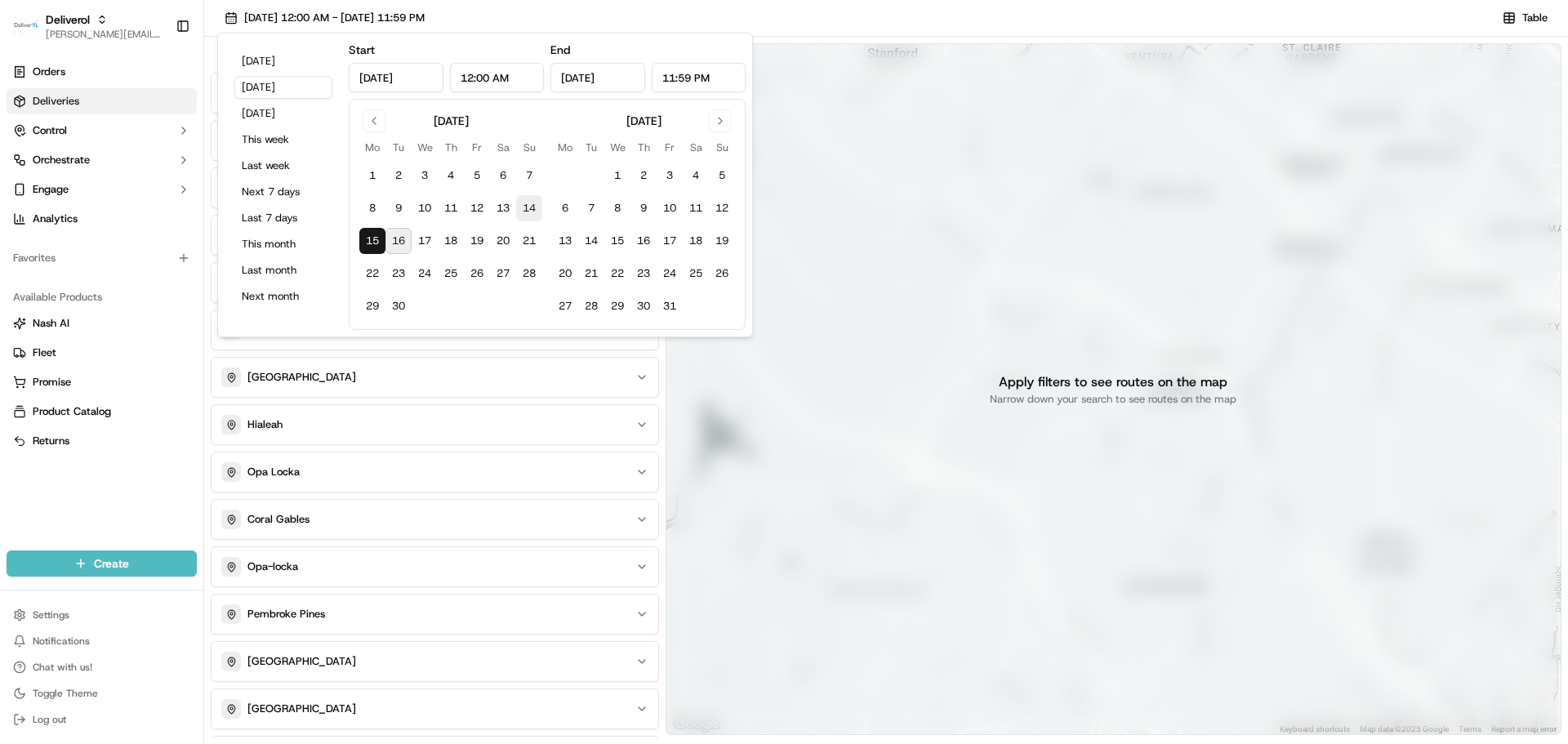
click at [524, 202] on button "14" at bounding box center [528, 208] width 26 height 26
type input "Sep 14, 2025"
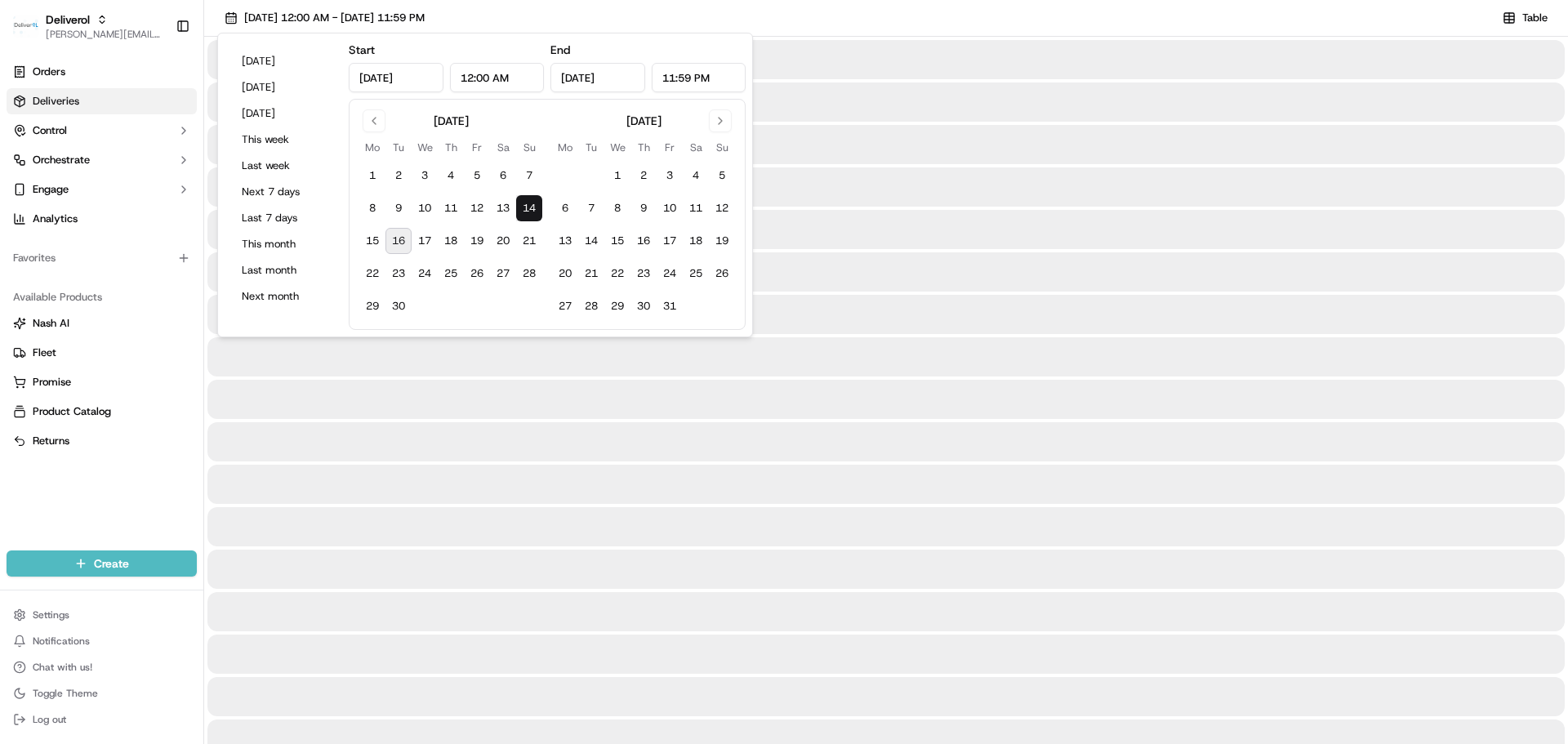
click at [524, 202] on button "14" at bounding box center [528, 208] width 26 height 26
click at [754, 14] on div "09/14/2025 12:00 AM - 09/14/2025 11:59 PM Table" at bounding box center [886, 21] width 1364 height 30
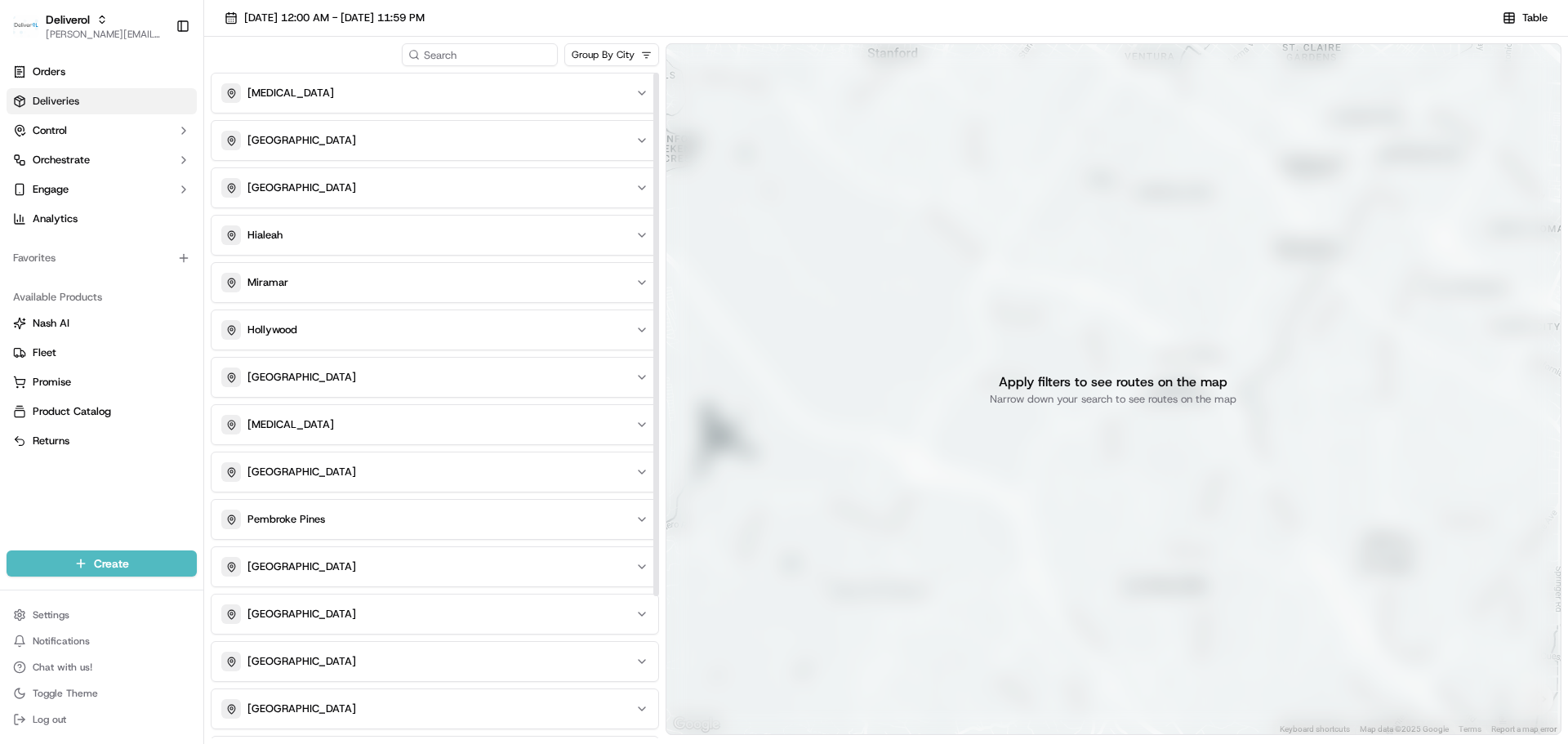
click at [592, 62] on html "Deliverol jeff@usenash.com Toggle Sidebar Orders Deliveries Control Orchestrate…" at bounding box center [784, 372] width 1568 height 744
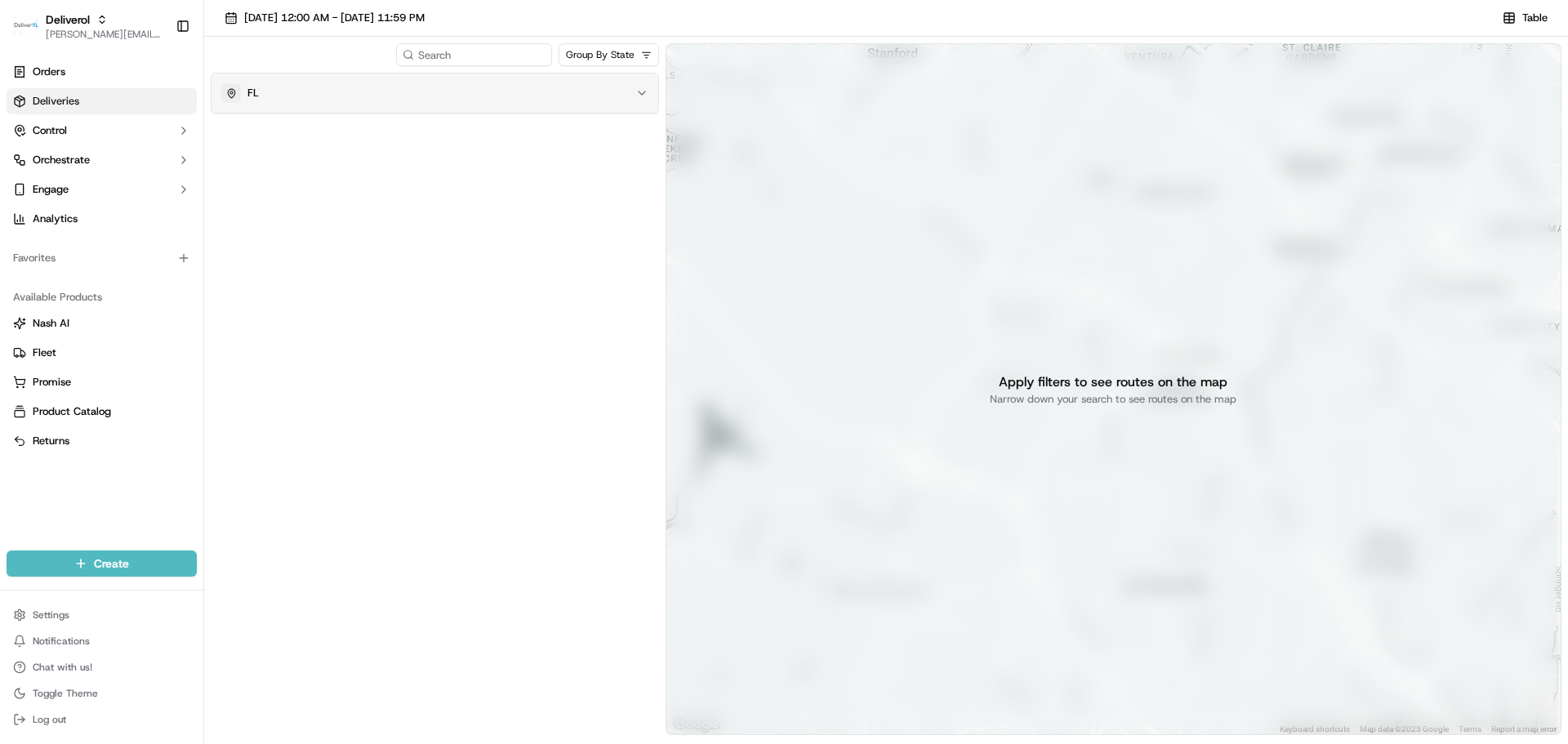
click at [513, 90] on div "FL" at bounding box center [424, 93] width 407 height 19
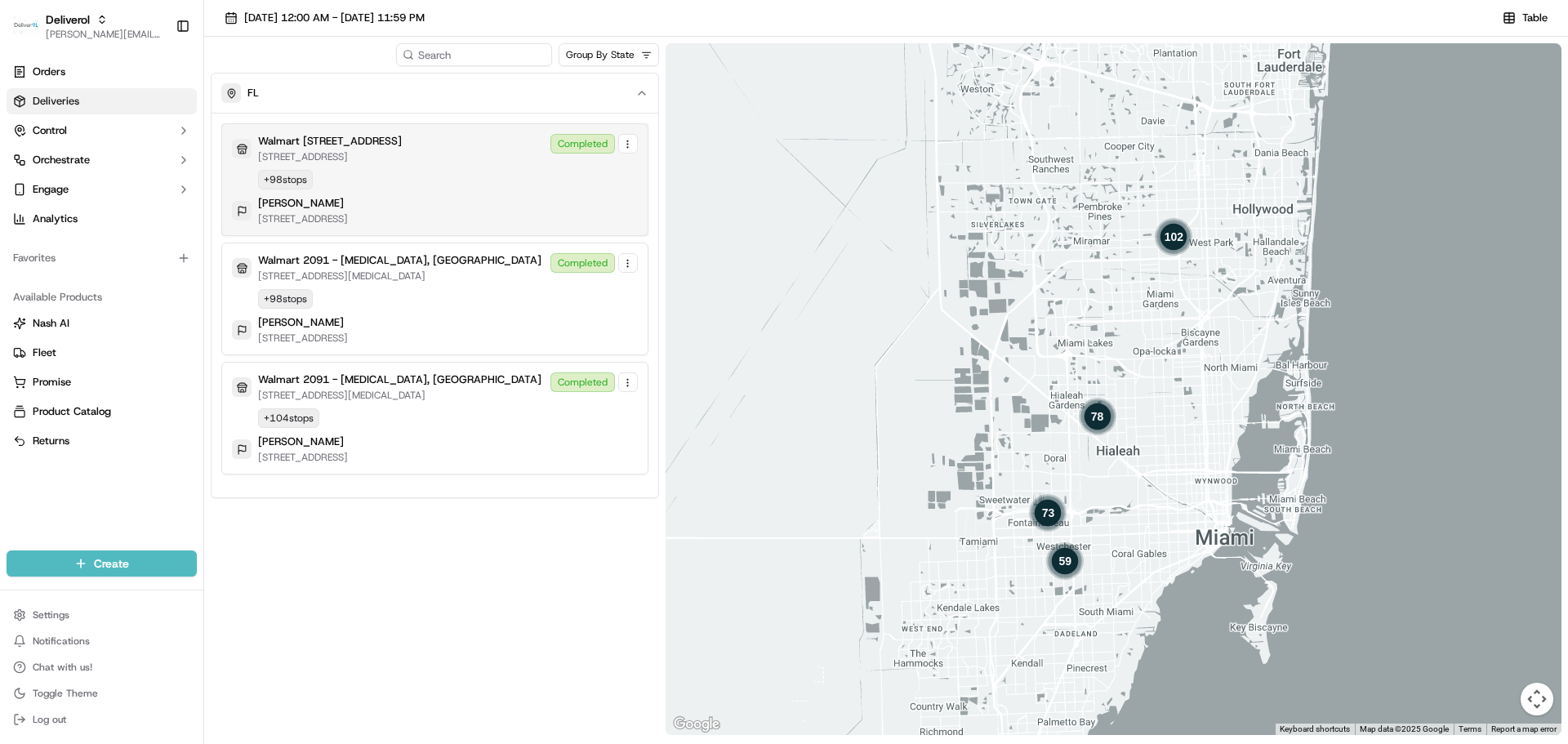
click at [497, 190] on div "Walmart 3311 - Miami Gardens, FL 19501 NW 27TH AVE, MIAMI GARDENS, FL 33056, US…" at bounding box center [435, 179] width 406 height 91
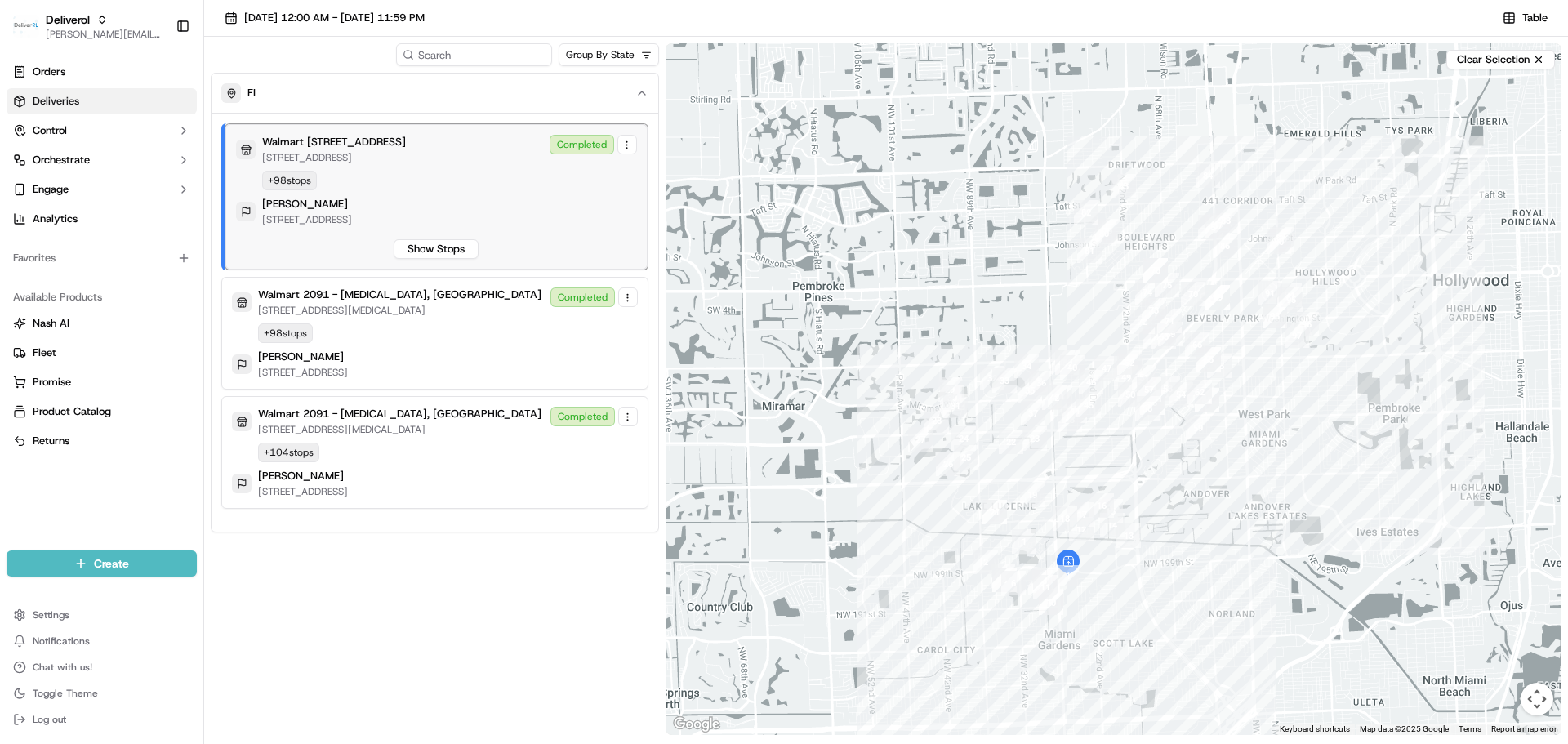
click at [527, 229] on div "Walmart 3311 - Miami Gardens, FL 19501 NW 27TH AVE, MIAMI GARDENS, FL 33056, US…" at bounding box center [436, 196] width 401 height 124
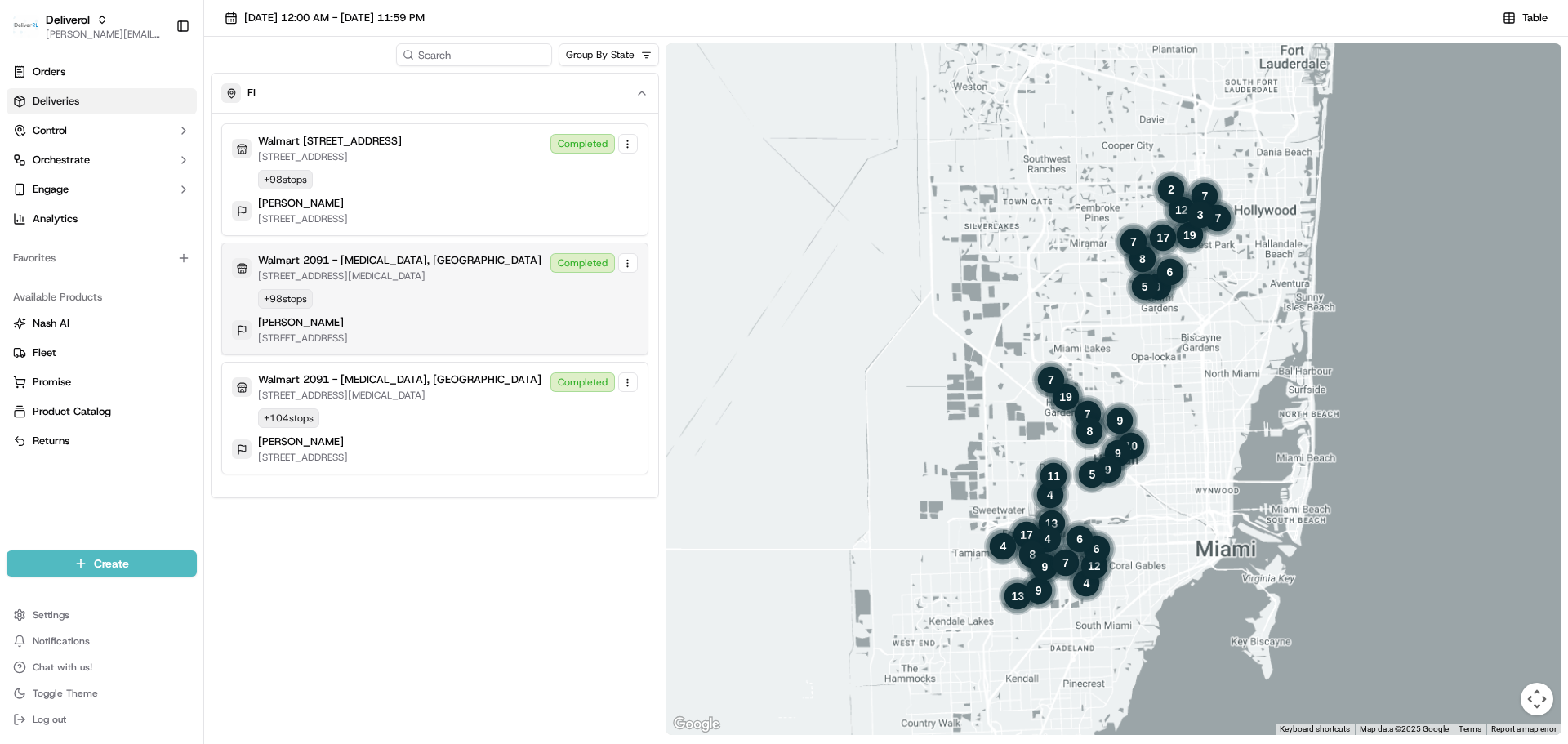
click at [517, 283] on div "Walmart 2091 - Doral, FL 8651 NW 13TH TER, DORAL, FL 33126, US Completed + 98 s…" at bounding box center [435, 298] width 406 height 91
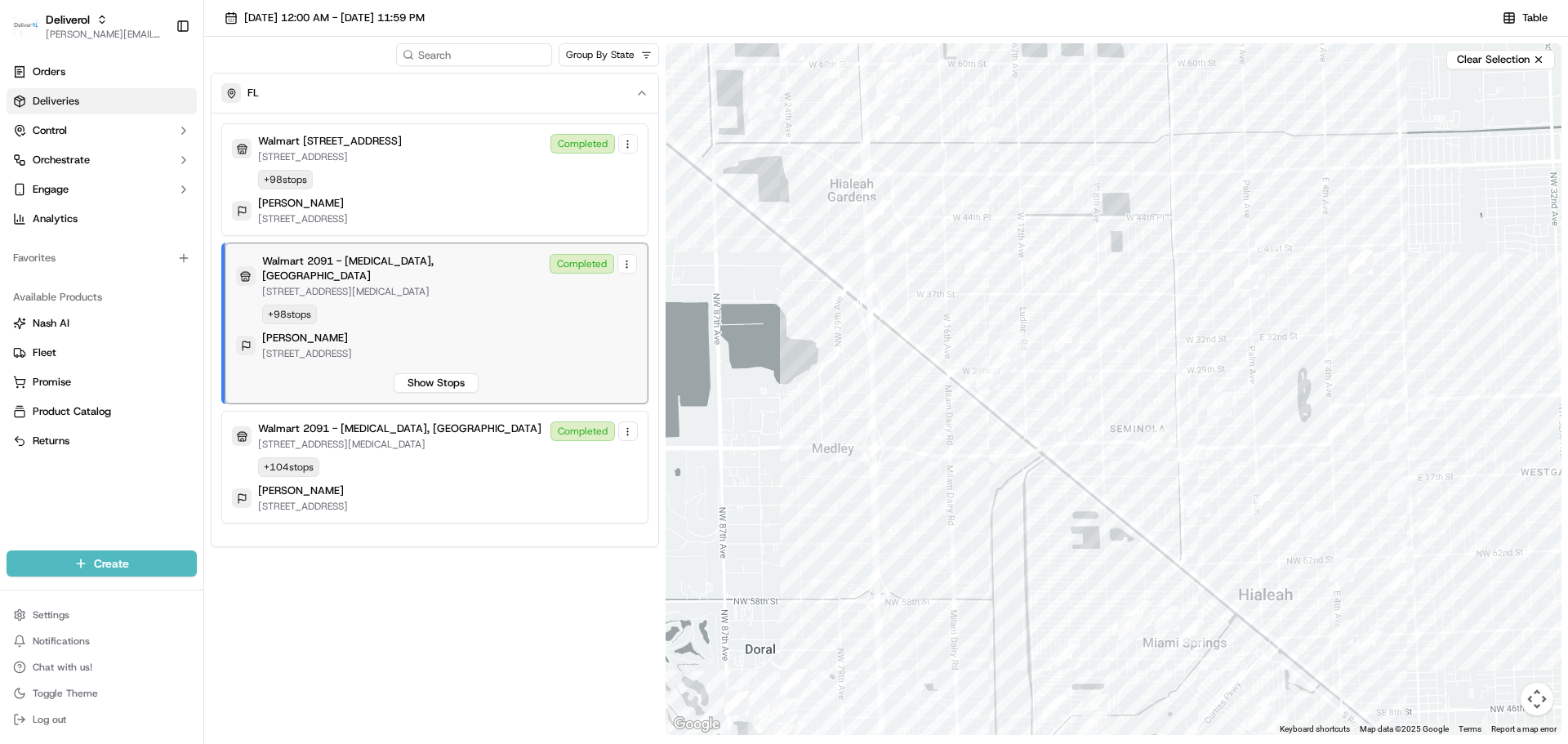
drag, startPoint x: 1087, startPoint y: 399, endPoint x: 1141, endPoint y: 467, distance: 86.8
click at [1141, 467] on div at bounding box center [1114, 389] width 896 height 692
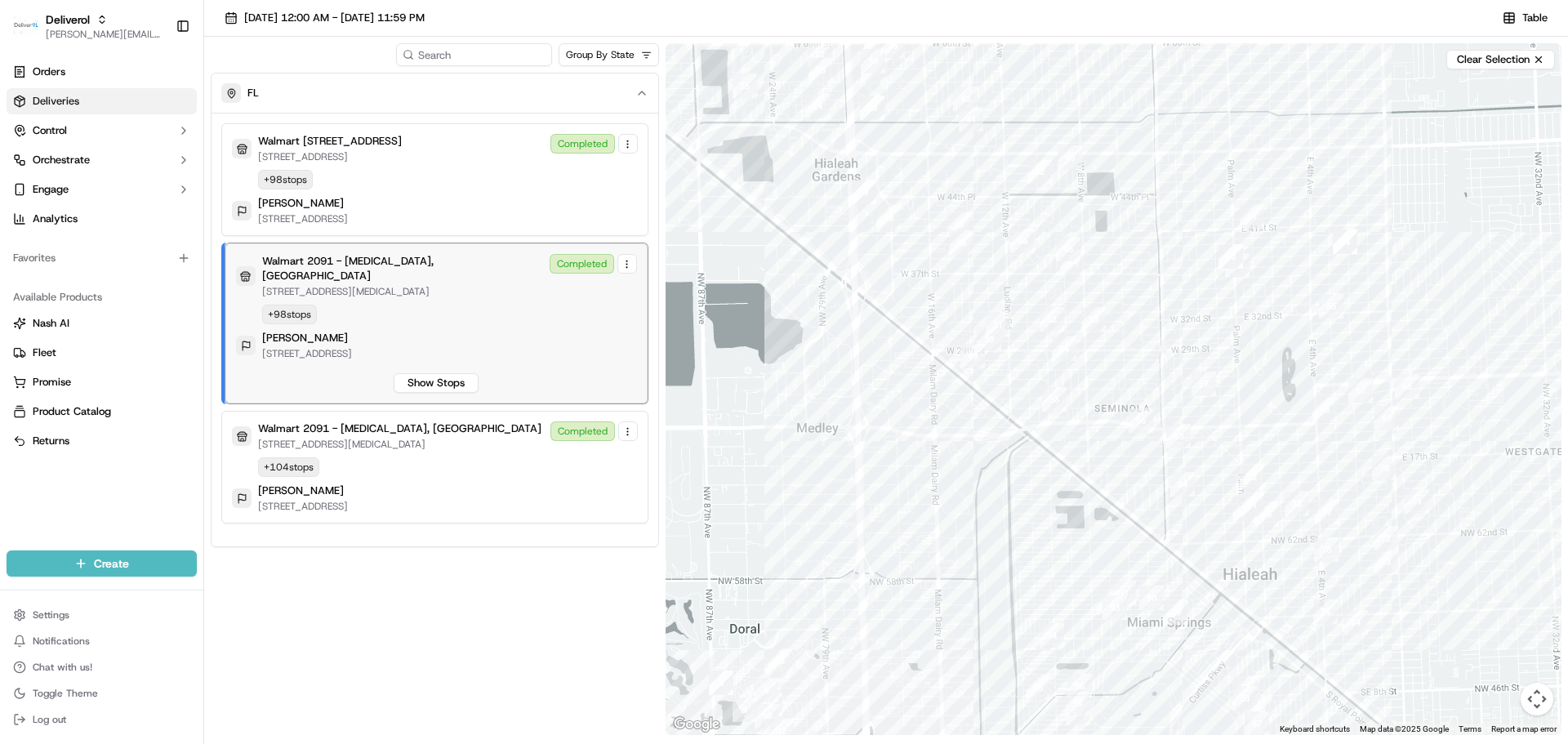
drag, startPoint x: 1140, startPoint y: 467, endPoint x: 1012, endPoint y: 432, distance: 132.7
click at [1120, 442] on div at bounding box center [1114, 389] width 896 height 692
click at [508, 343] on div "stephany perez 8005 NW 8th St, Apt 302, Miami, FL 33126, US" at bounding box center [436, 346] width 401 height 30
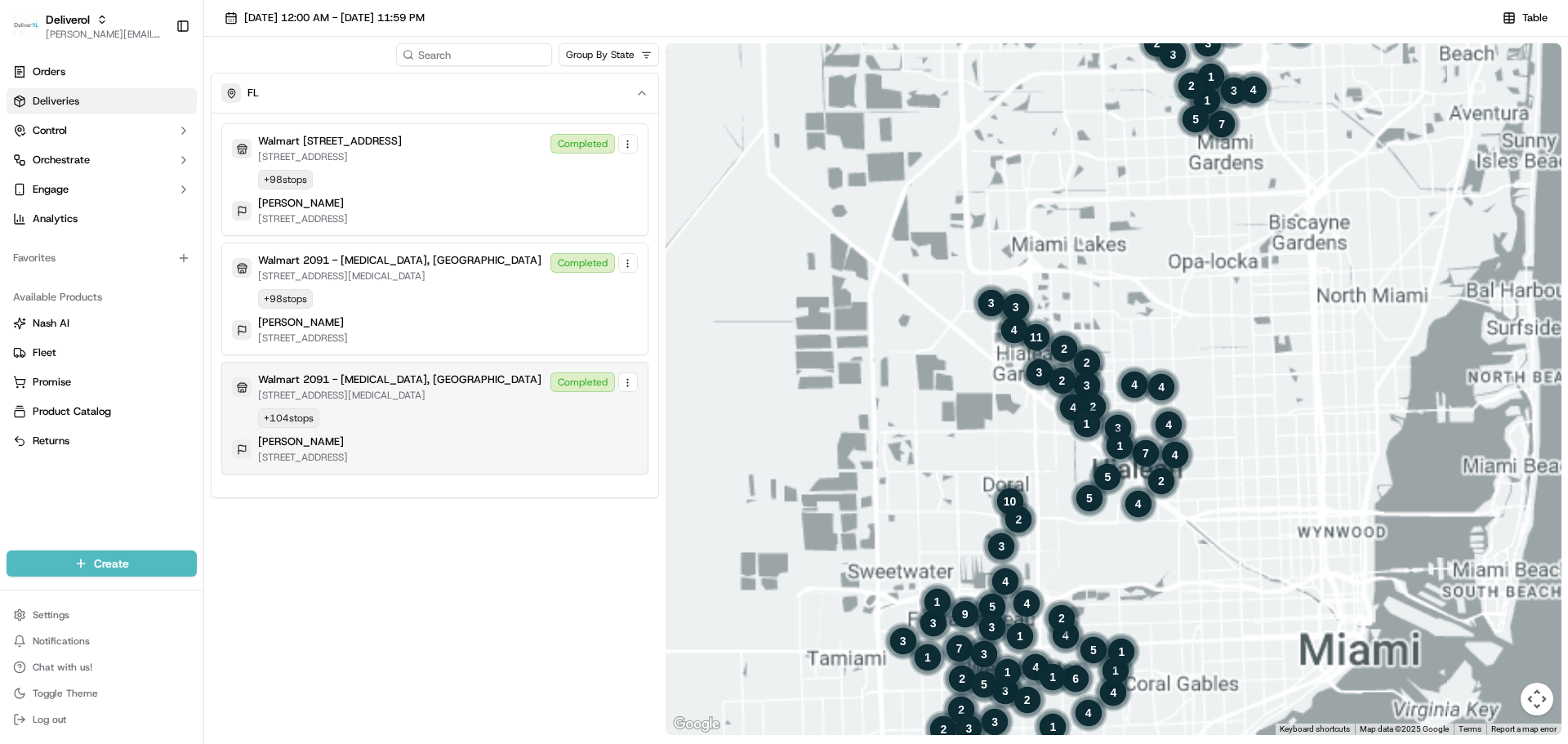
click at [518, 418] on div "Walmart 2091 - Doral, FL 8651 NW 13TH TER, DORAL, FL 33126, US Completed + 104 …" at bounding box center [435, 418] width 406 height 91
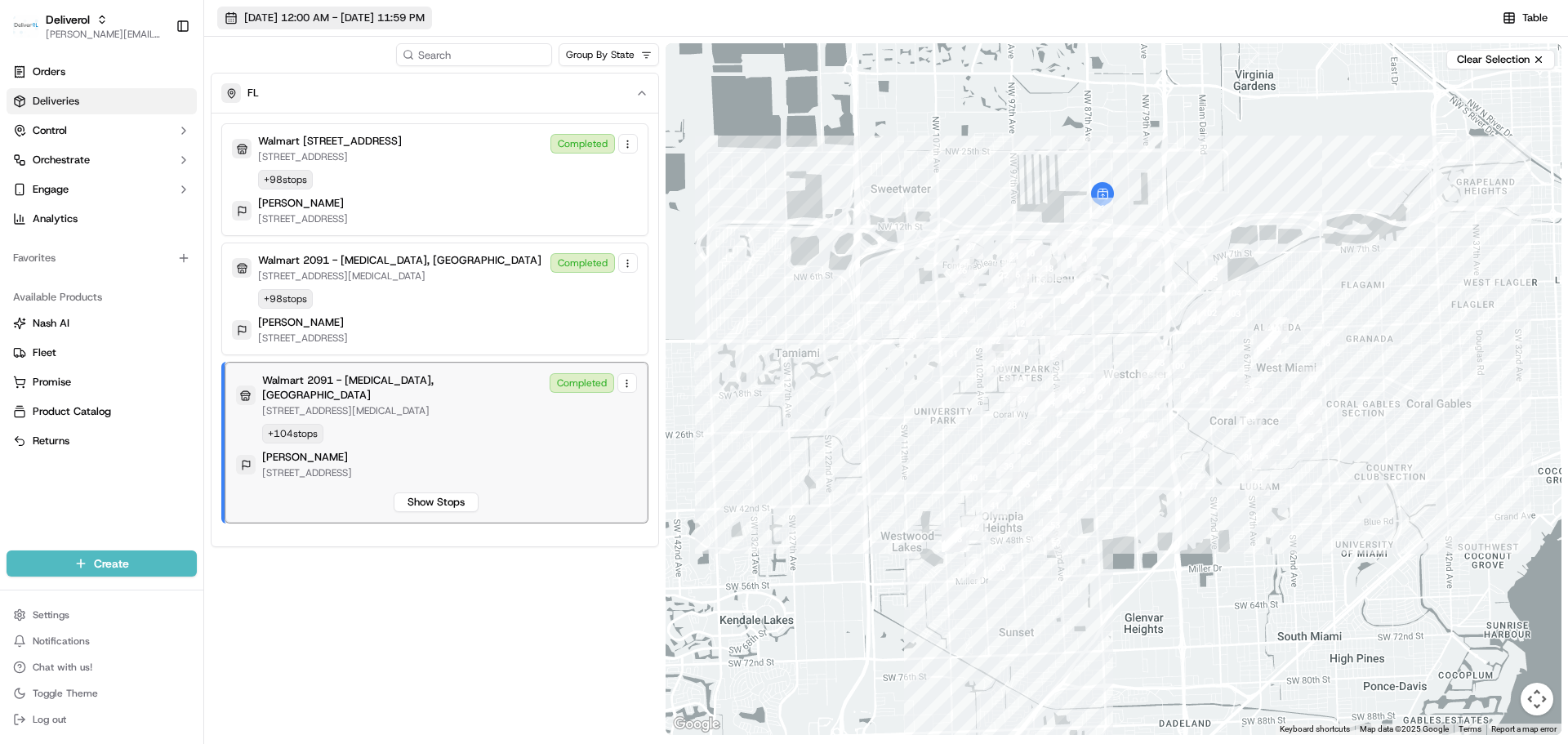
click at [324, 13] on span "09/14/2025 12:00 AM - 09/14/2025 11:59 PM" at bounding box center [335, 17] width 181 height 14
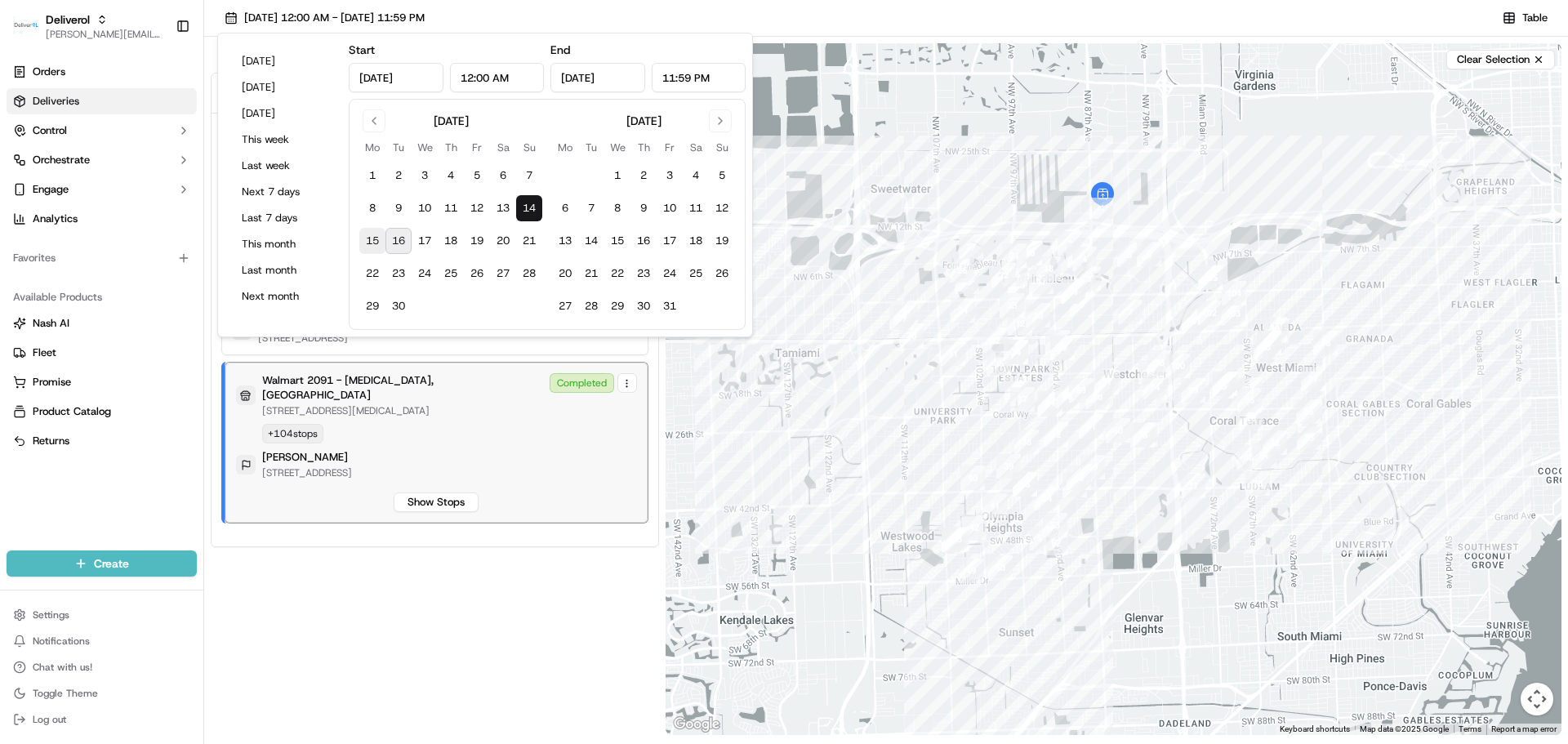
click at [378, 243] on button "15" at bounding box center [372, 241] width 26 height 26
type input "Sep 15, 2025"
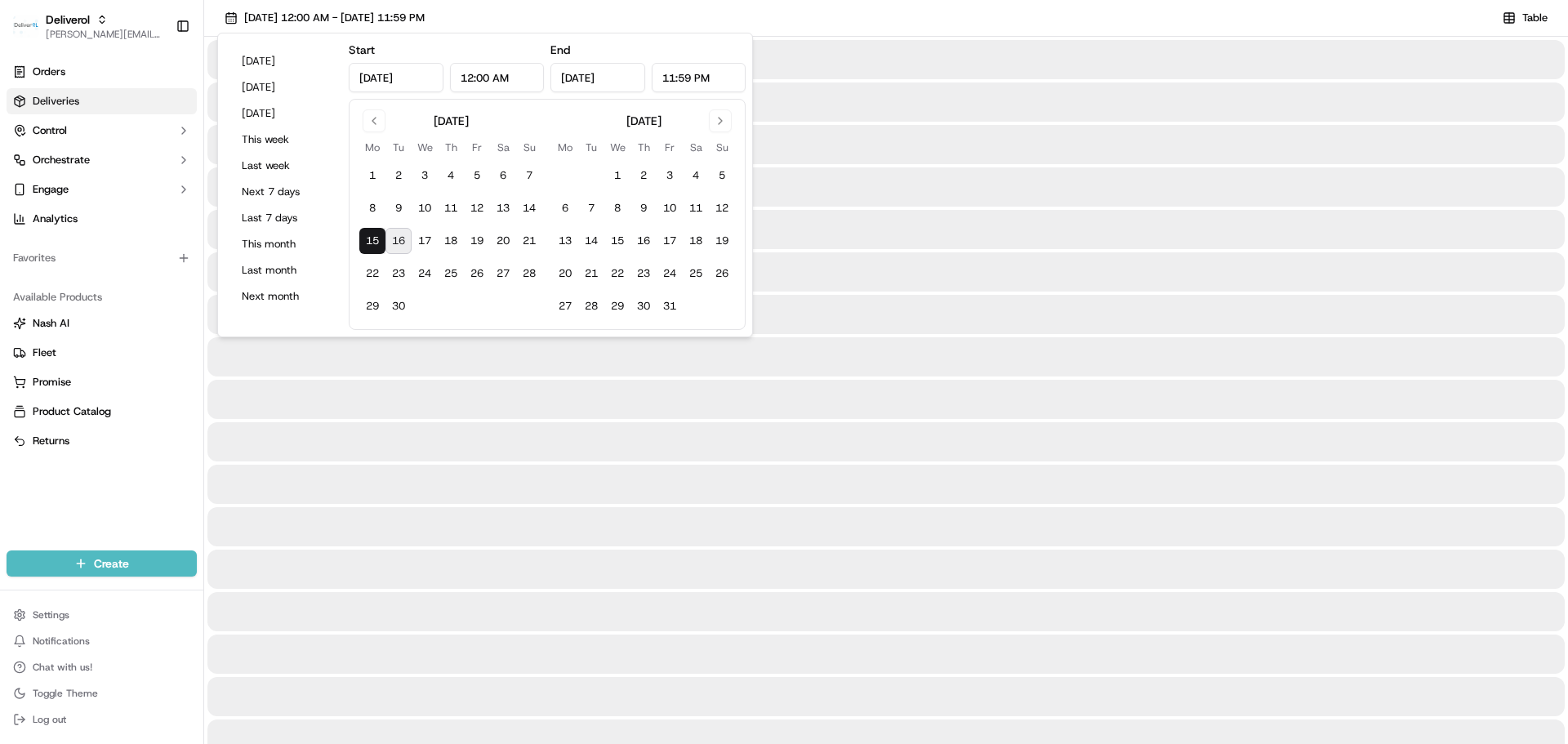
click at [378, 243] on button "15" at bounding box center [372, 241] width 26 height 26
click at [758, 19] on div "09/15/2025 12:00 AM - 09/15/2025 11:59 PM Table" at bounding box center [886, 21] width 1364 height 30
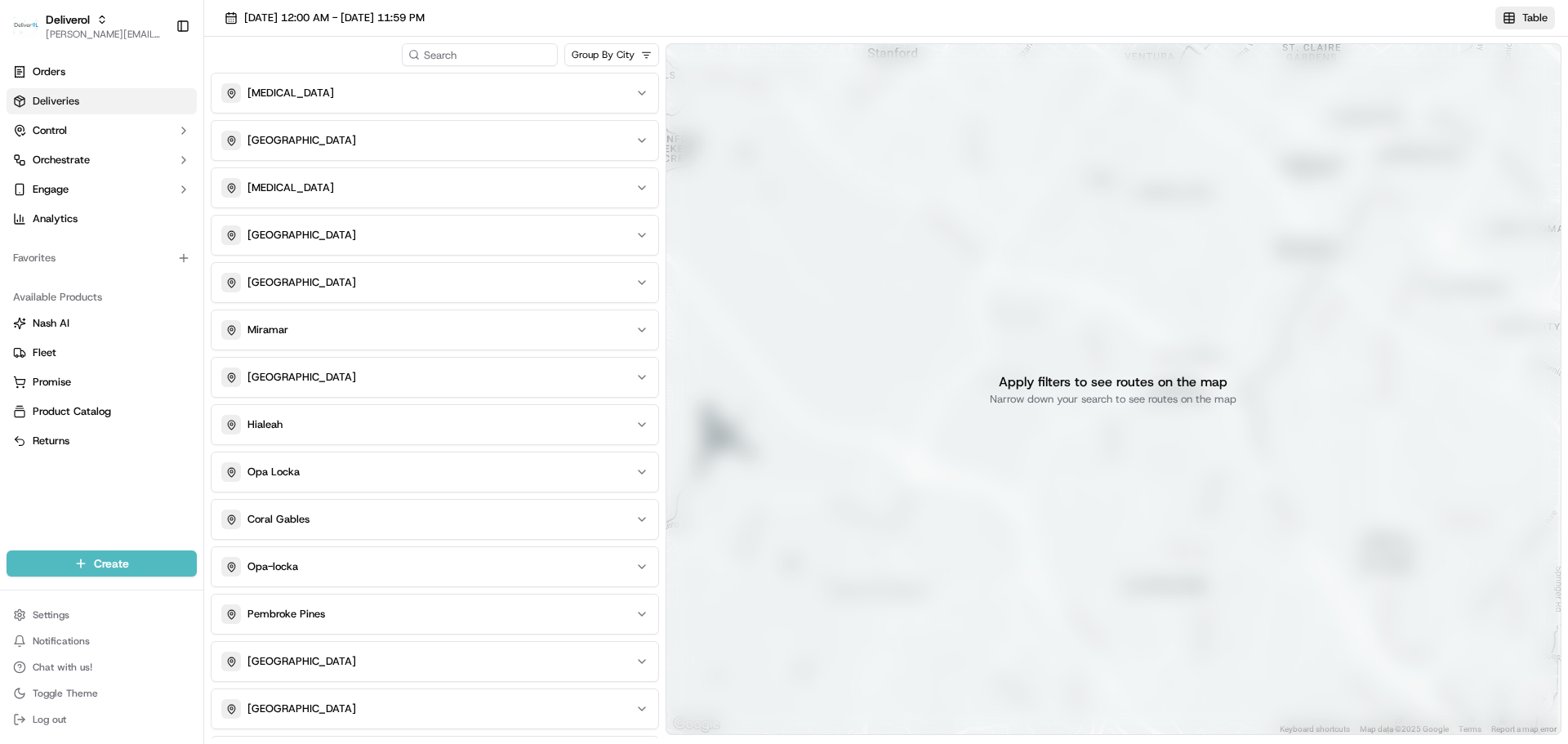
click at [1514, 14] on button "Table" at bounding box center [1526, 18] width 60 height 23
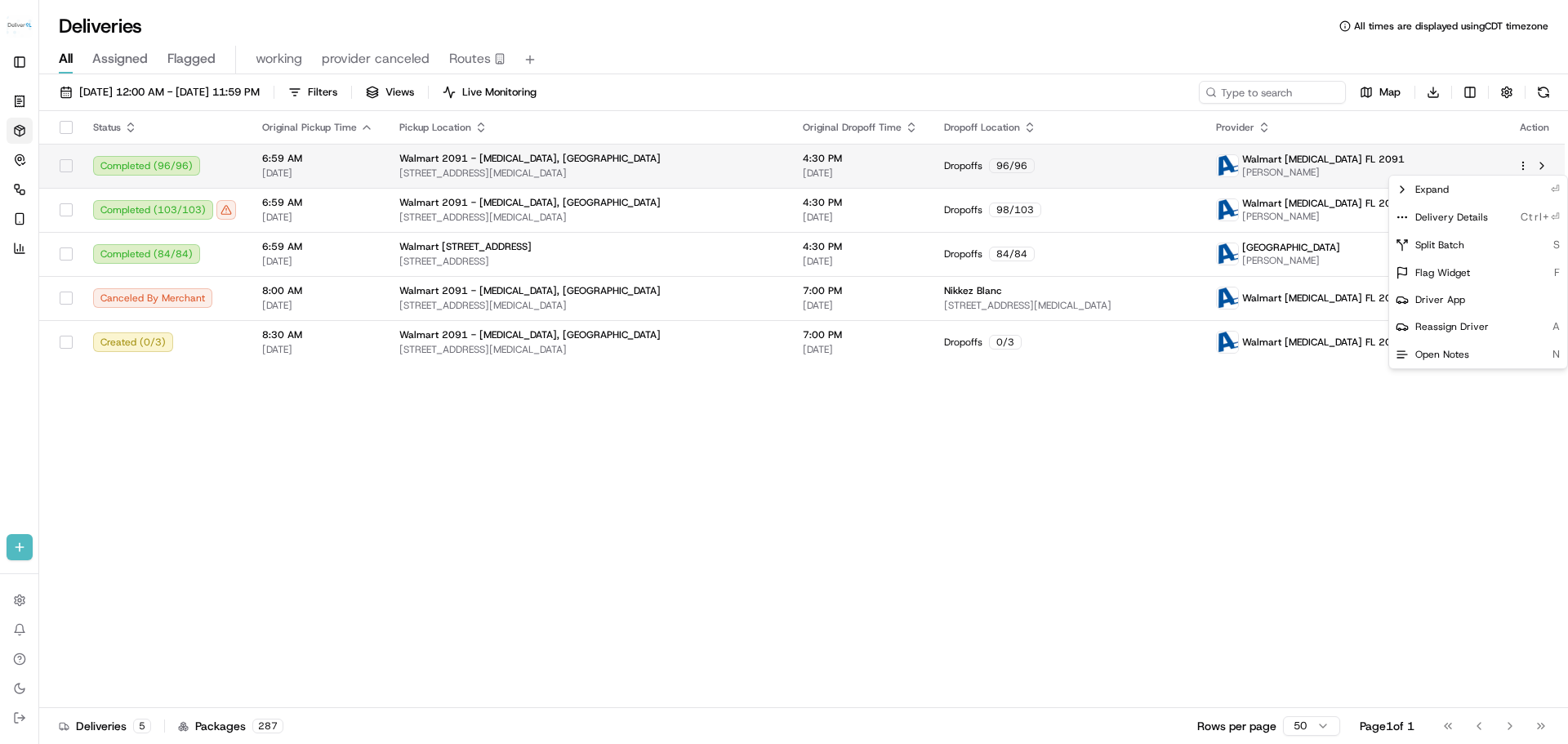
click at [1524, 168] on html "Deliverol jeff@usenash.com Toggle Sidebar Orders Deliveries Control Orchestrate…" at bounding box center [784, 372] width 1568 height 744
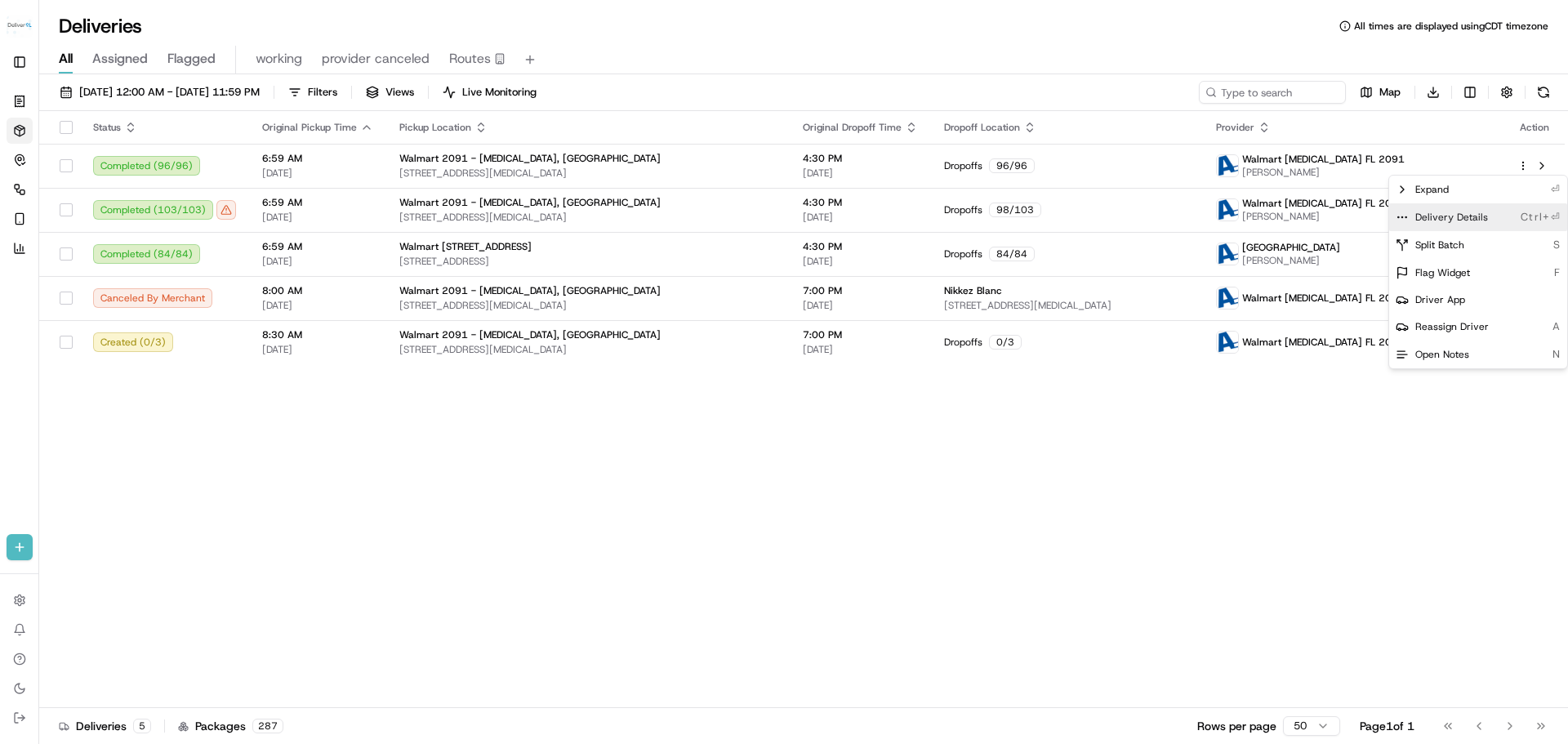
click at [1452, 216] on span "Delivery Details" at bounding box center [1452, 218] width 73 height 13
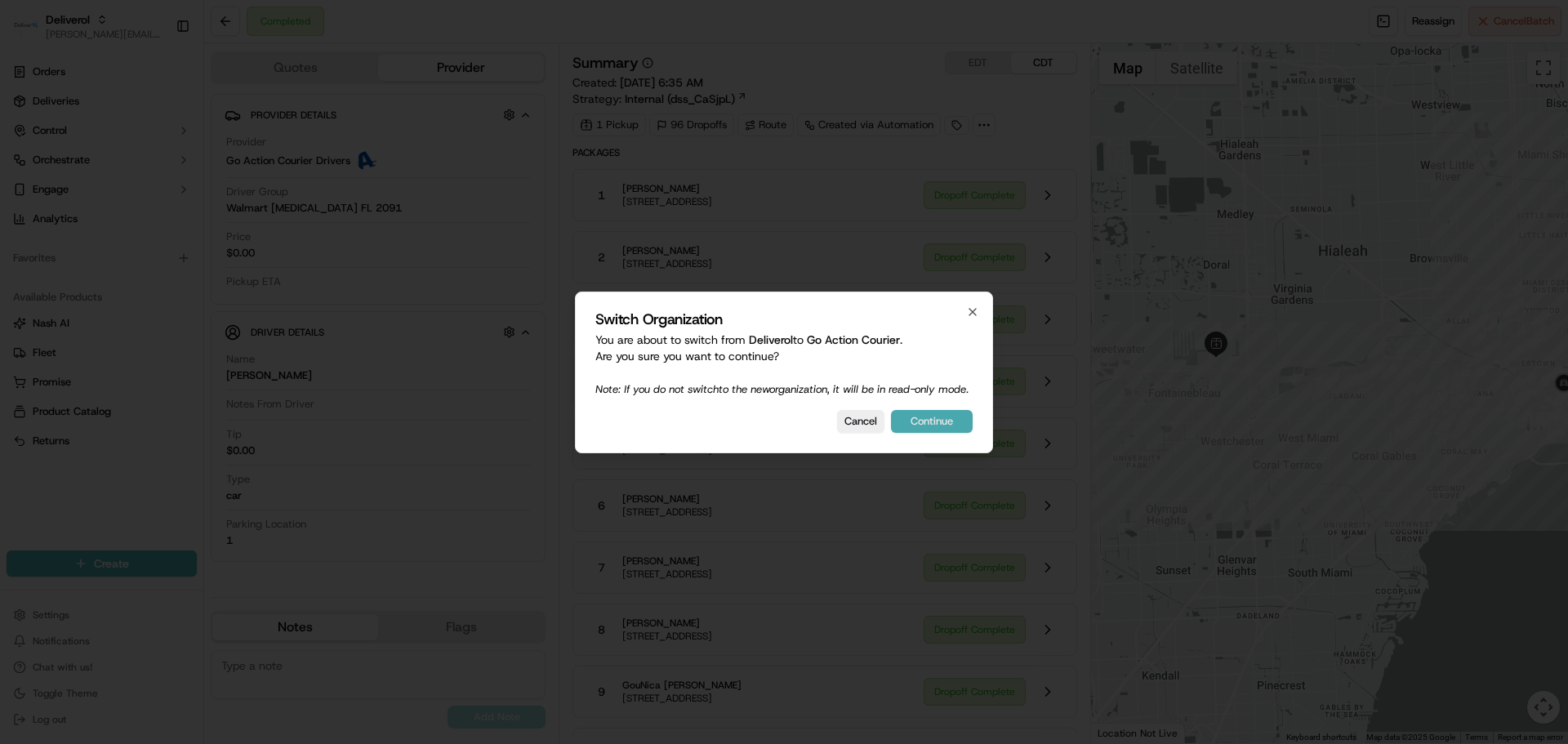
click at [954, 430] on button "Continue" at bounding box center [932, 422] width 82 height 23
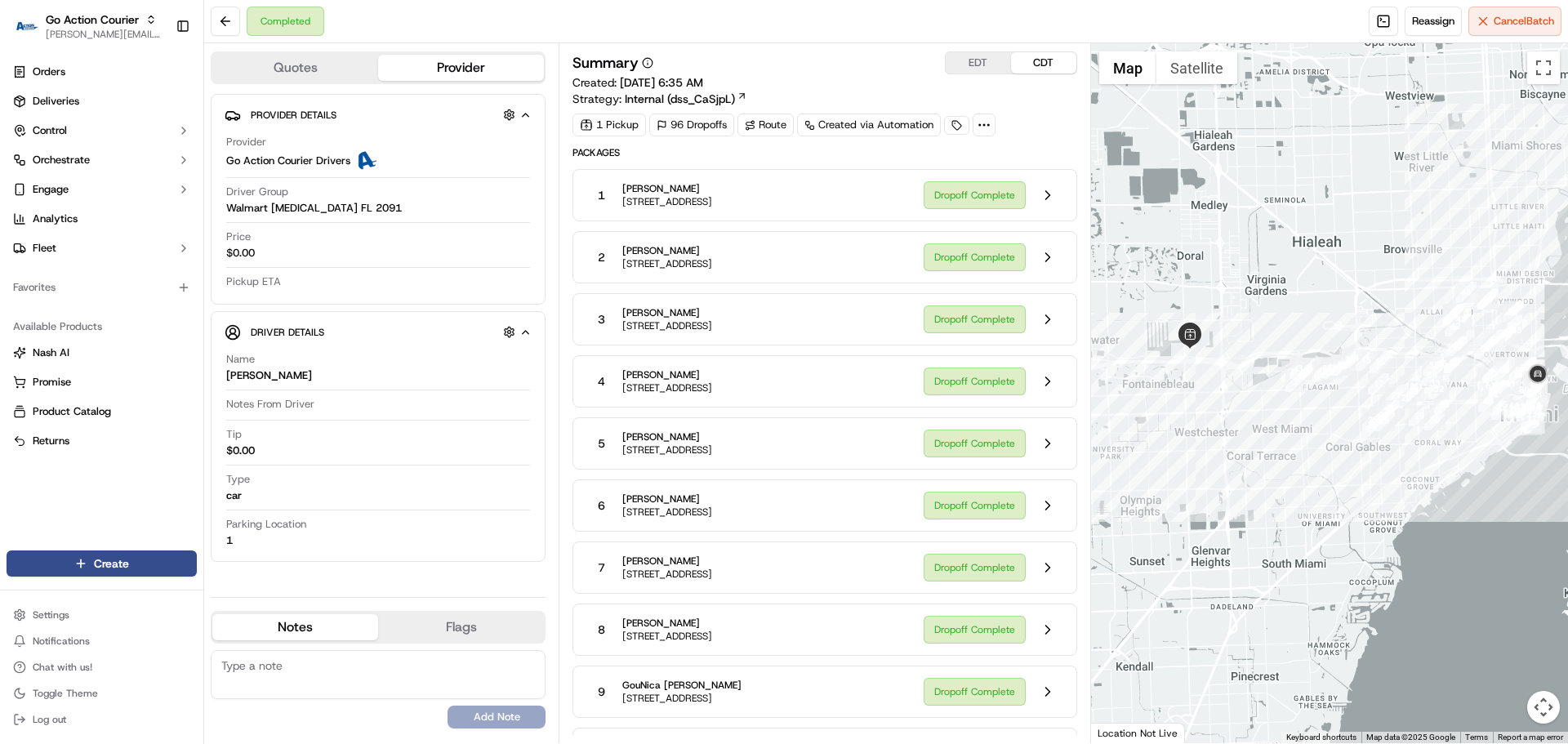
drag, startPoint x: 1395, startPoint y: 515, endPoint x: 1206, endPoint y: 455, distance: 198.3
click at [1138, 486] on div at bounding box center [1330, 393] width 477 height 700
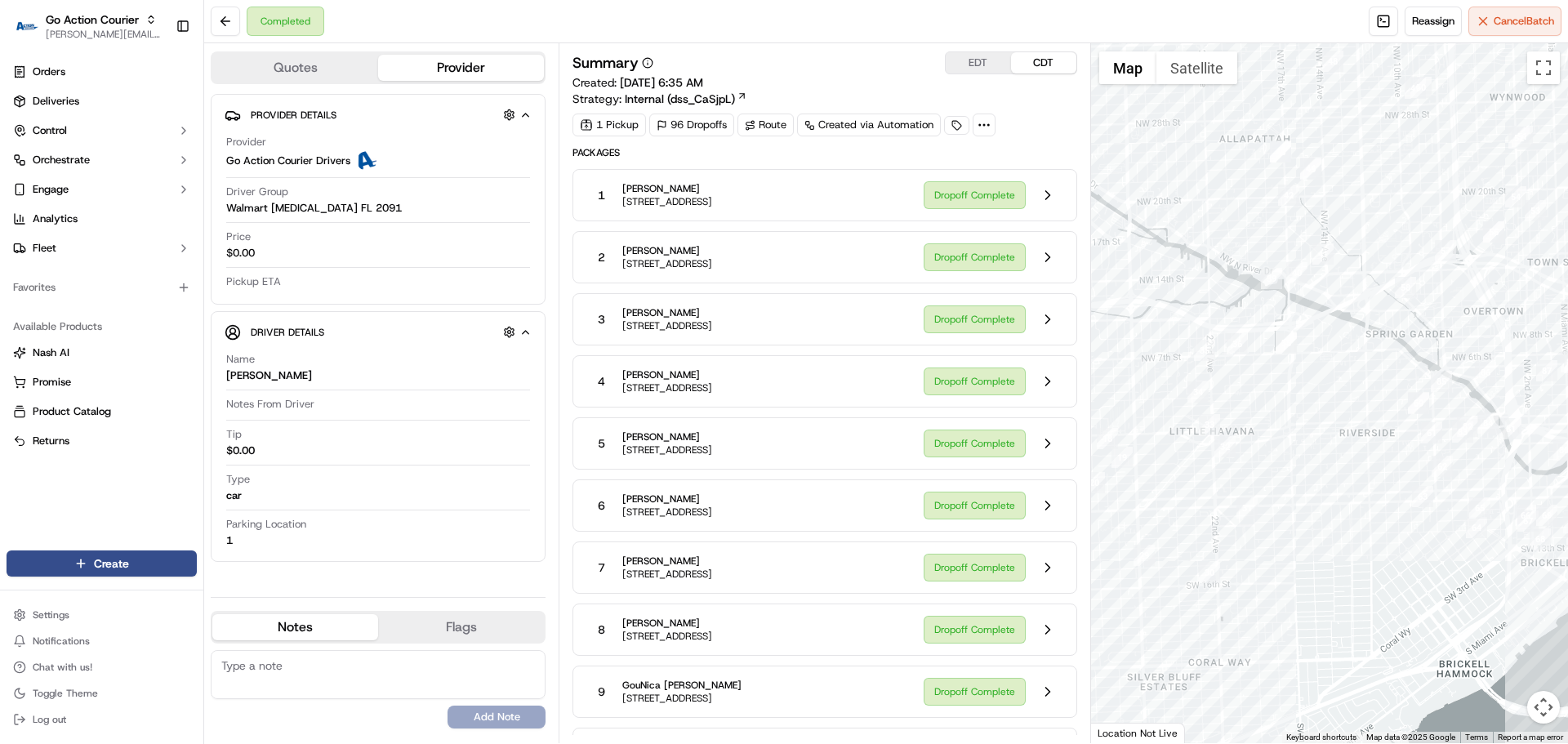
drag, startPoint x: 1169, startPoint y: 365, endPoint x: 1330, endPoint y: 451, distance: 182.5
click at [1330, 452] on div at bounding box center [1330, 393] width 477 height 700
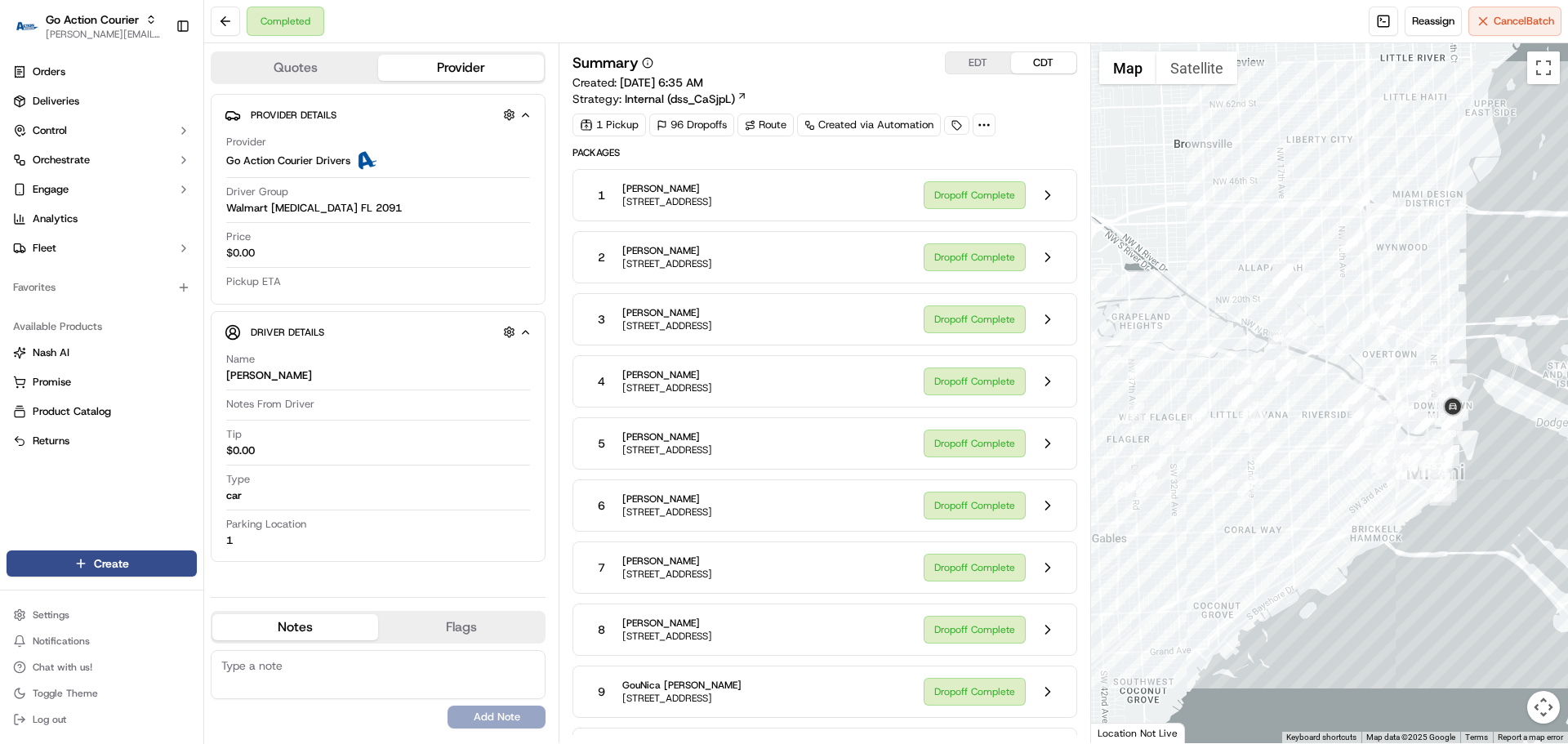
drag, startPoint x: 1341, startPoint y: 483, endPoint x: 1312, endPoint y: 443, distance: 49.4
click at [1312, 443] on div at bounding box center [1330, 393] width 477 height 700
click at [809, 78] on div "Summary EDT CDT Created: [DATE] 6:35 AM Strategy: Internal (dss_CaSjpL)" at bounding box center [825, 79] width 504 height 56
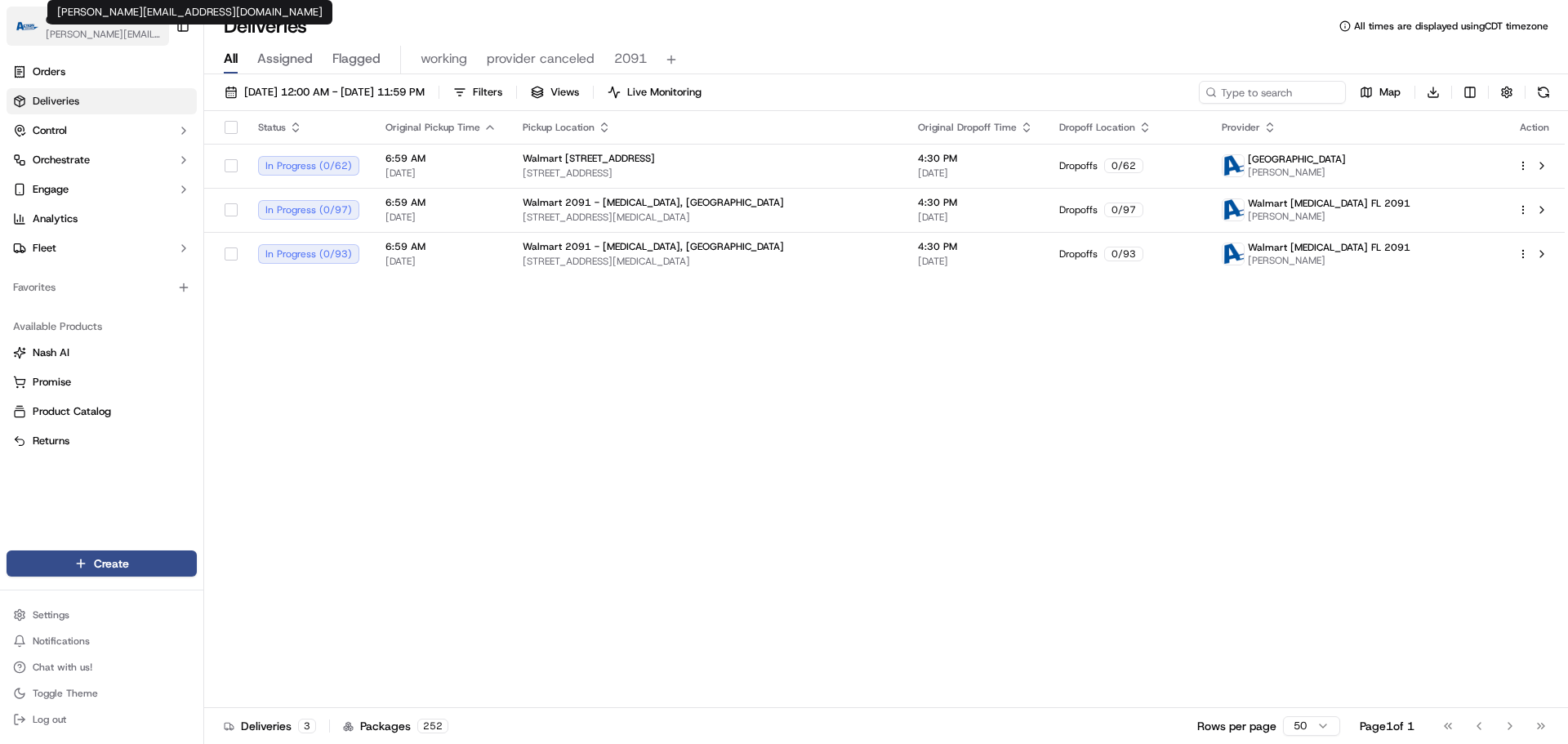
click at [68, 33] on span "[PERSON_NAME][EMAIL_ADDRESS][DOMAIN_NAME]" at bounding box center [104, 35] width 116 height 13
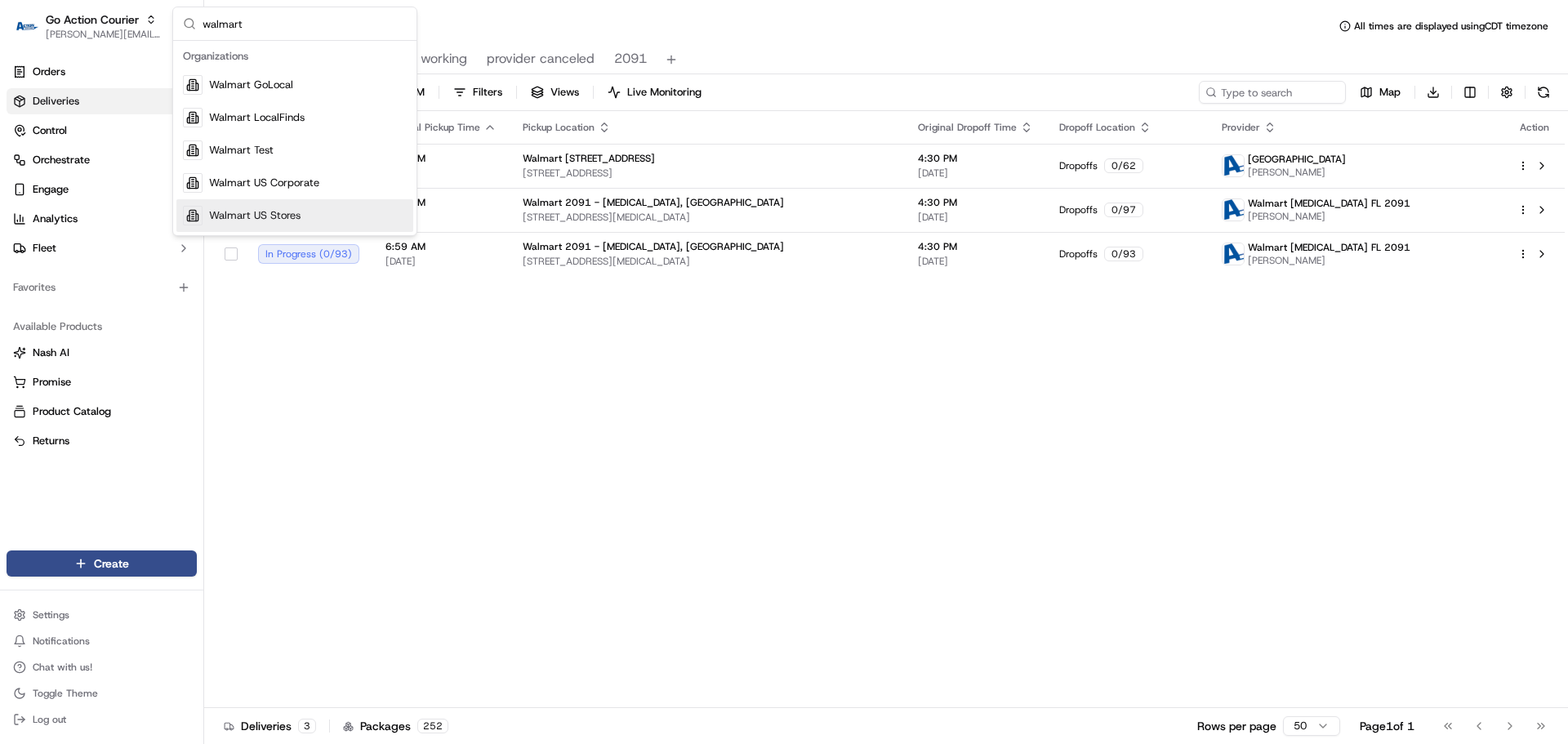
type input "walmart"
click at [310, 209] on div "Walmart US Stores" at bounding box center [295, 216] width 237 height 33
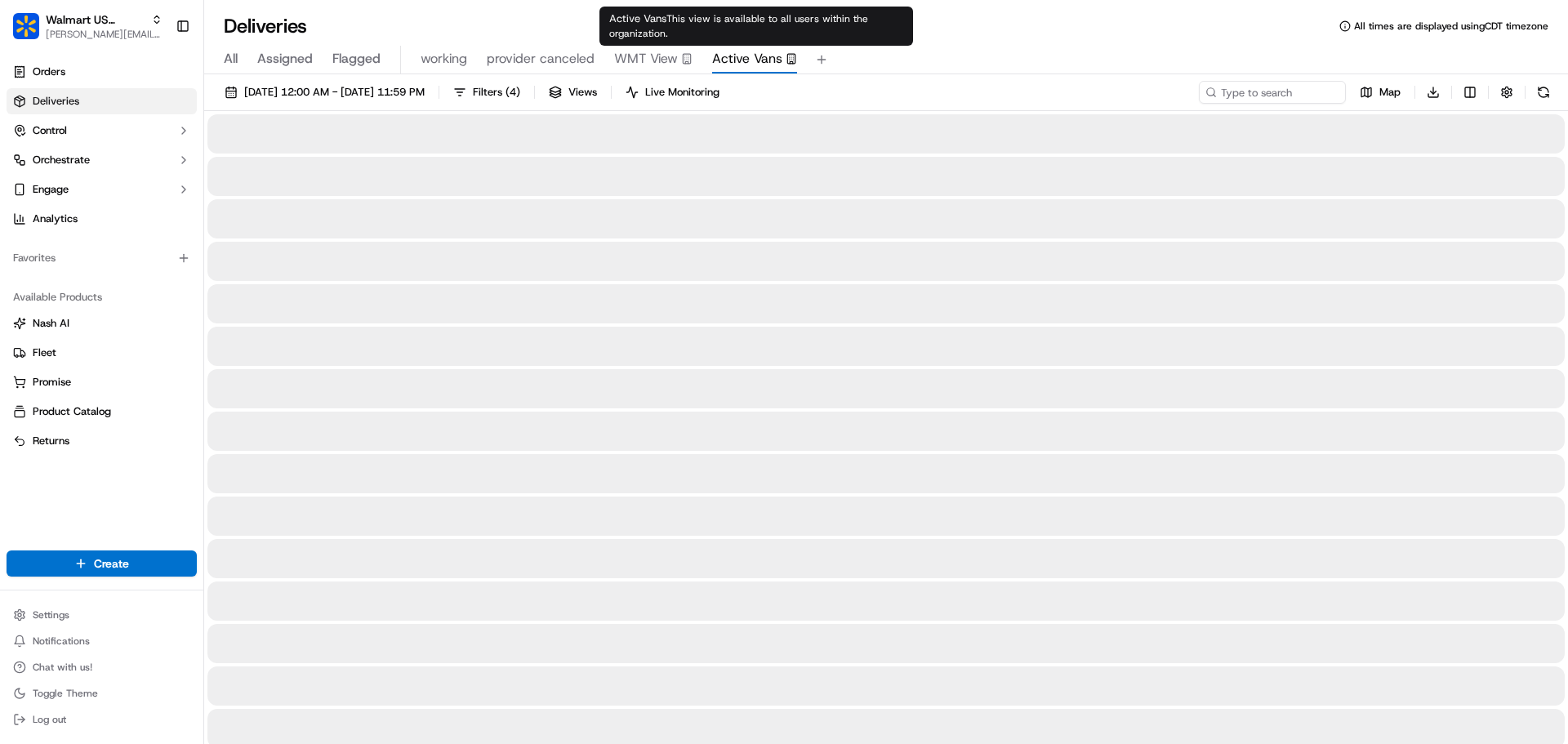
click at [738, 53] on span "Active Vans" at bounding box center [747, 59] width 70 height 19
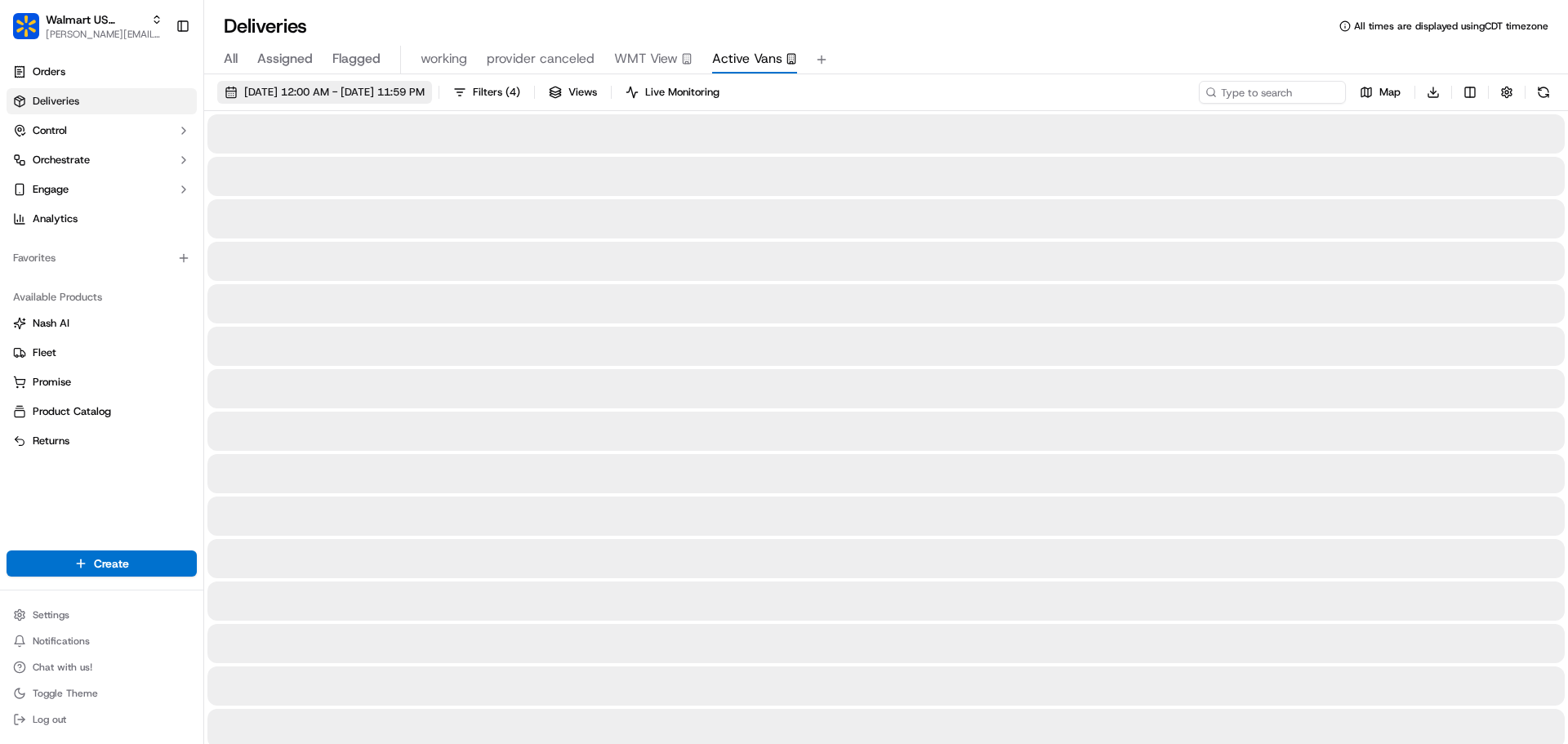
click at [379, 88] on span "[DATE] 12:00 AM - [DATE] 11:59 PM" at bounding box center [335, 91] width 181 height 14
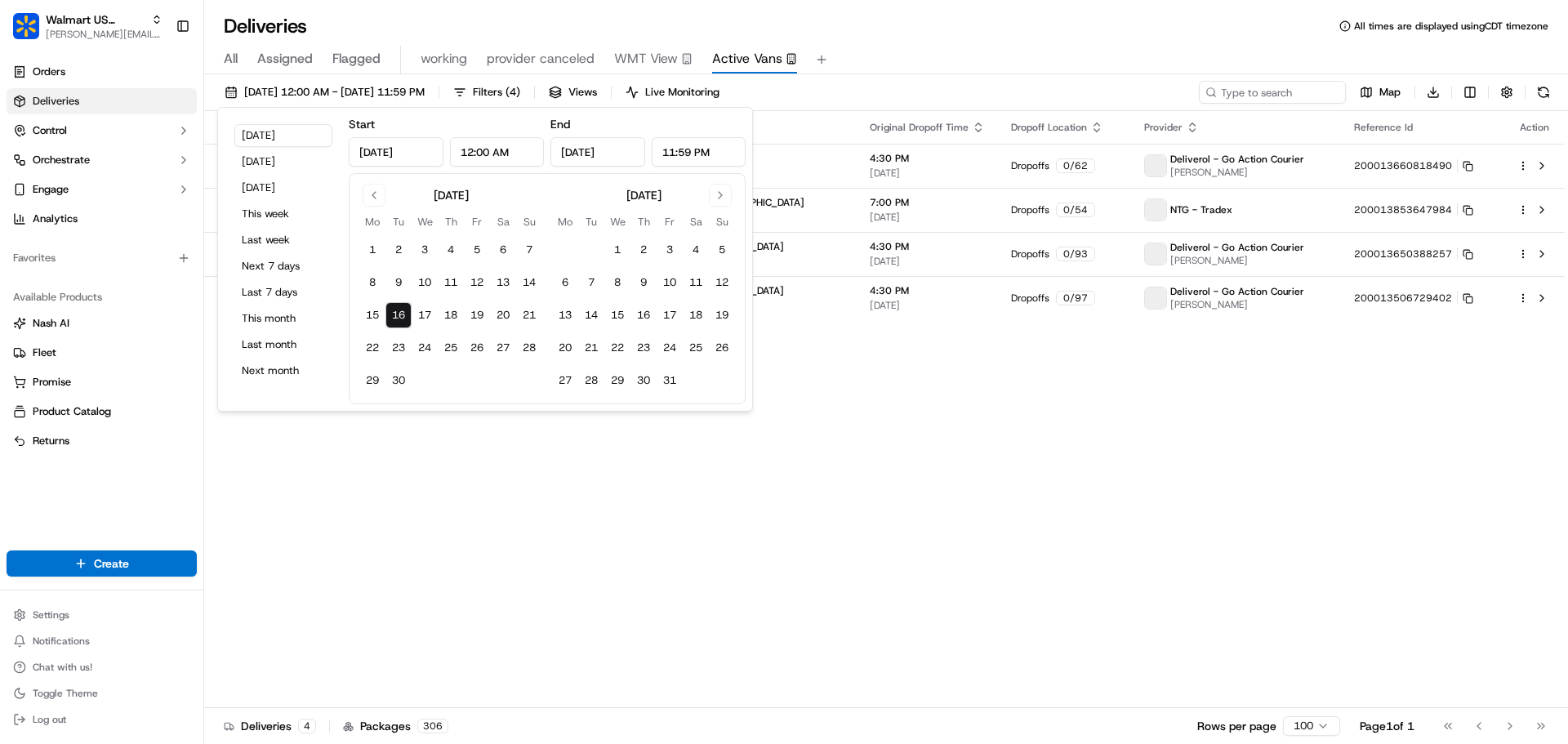
type input "[DATE]"
type input "12:00 AM"
type input "[DATE]"
type input "11:59 PM"
click at [374, 314] on button "15" at bounding box center [372, 315] width 26 height 26
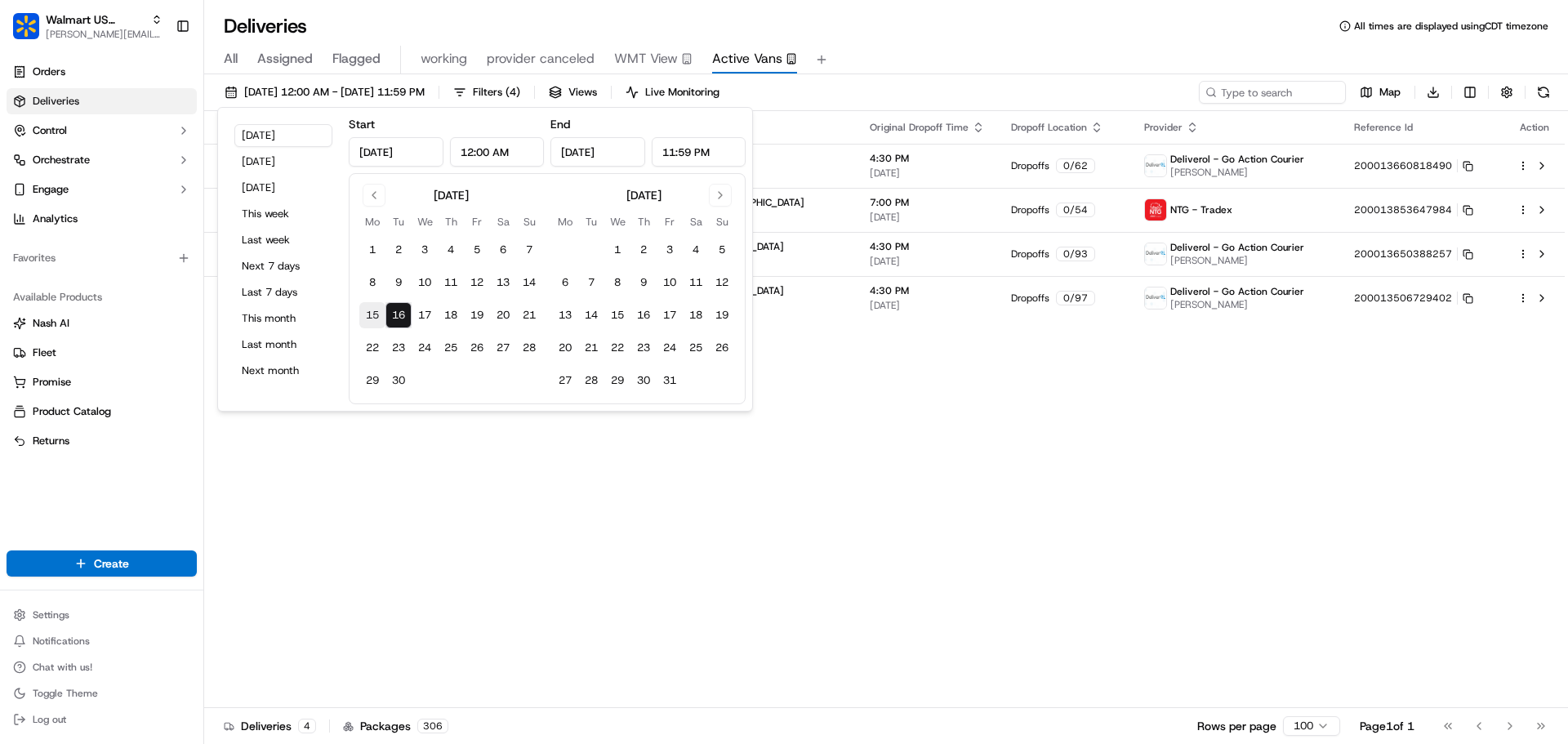
type input "[DATE]"
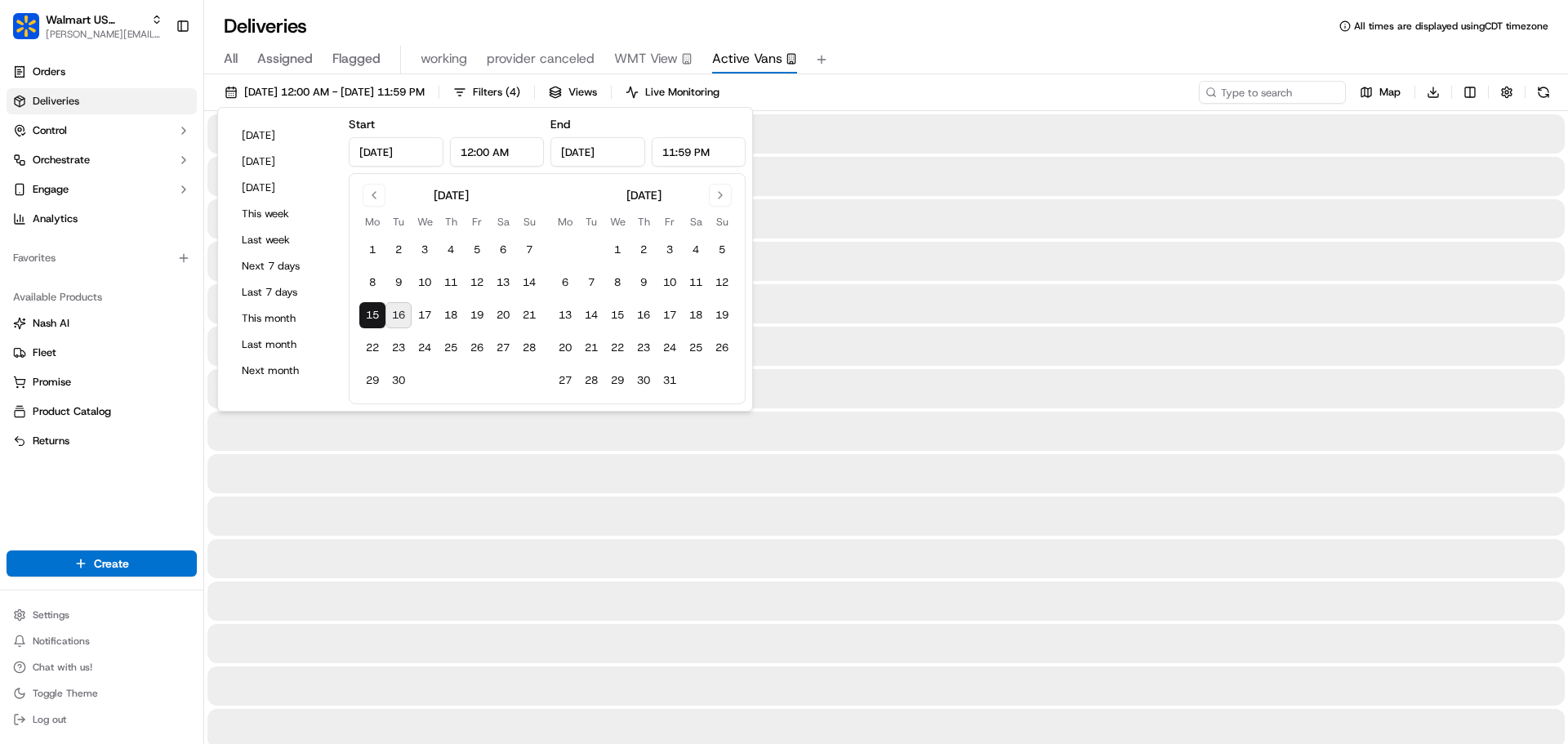
click at [374, 314] on button "15" at bounding box center [372, 315] width 26 height 26
click at [992, 484] on div at bounding box center [887, 474] width 1357 height 39
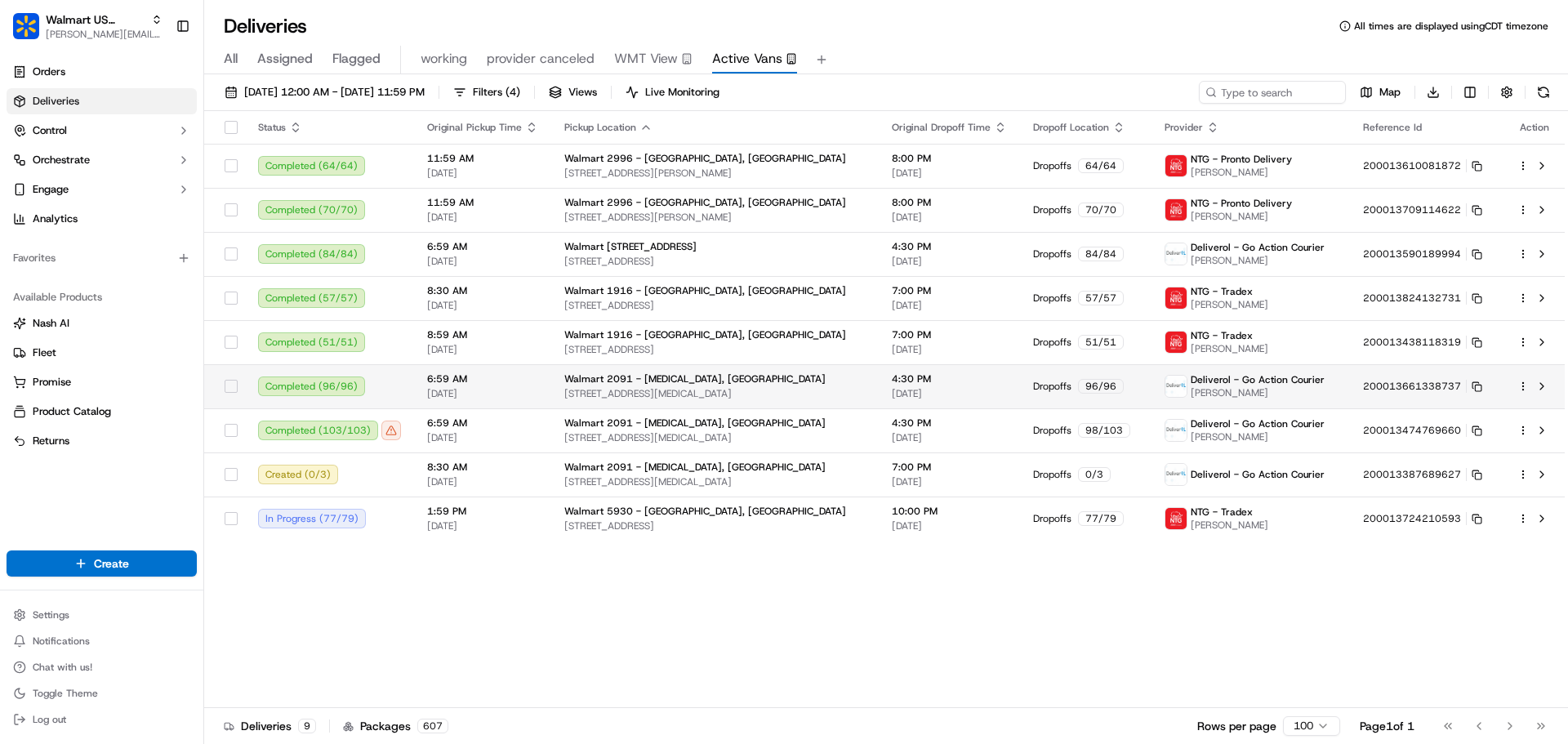
click at [1524, 385] on html "Walmart US Stores jeff@usenash.com Toggle Sidebar Orders Deliveries Control Orc…" at bounding box center [784, 372] width 1568 height 744
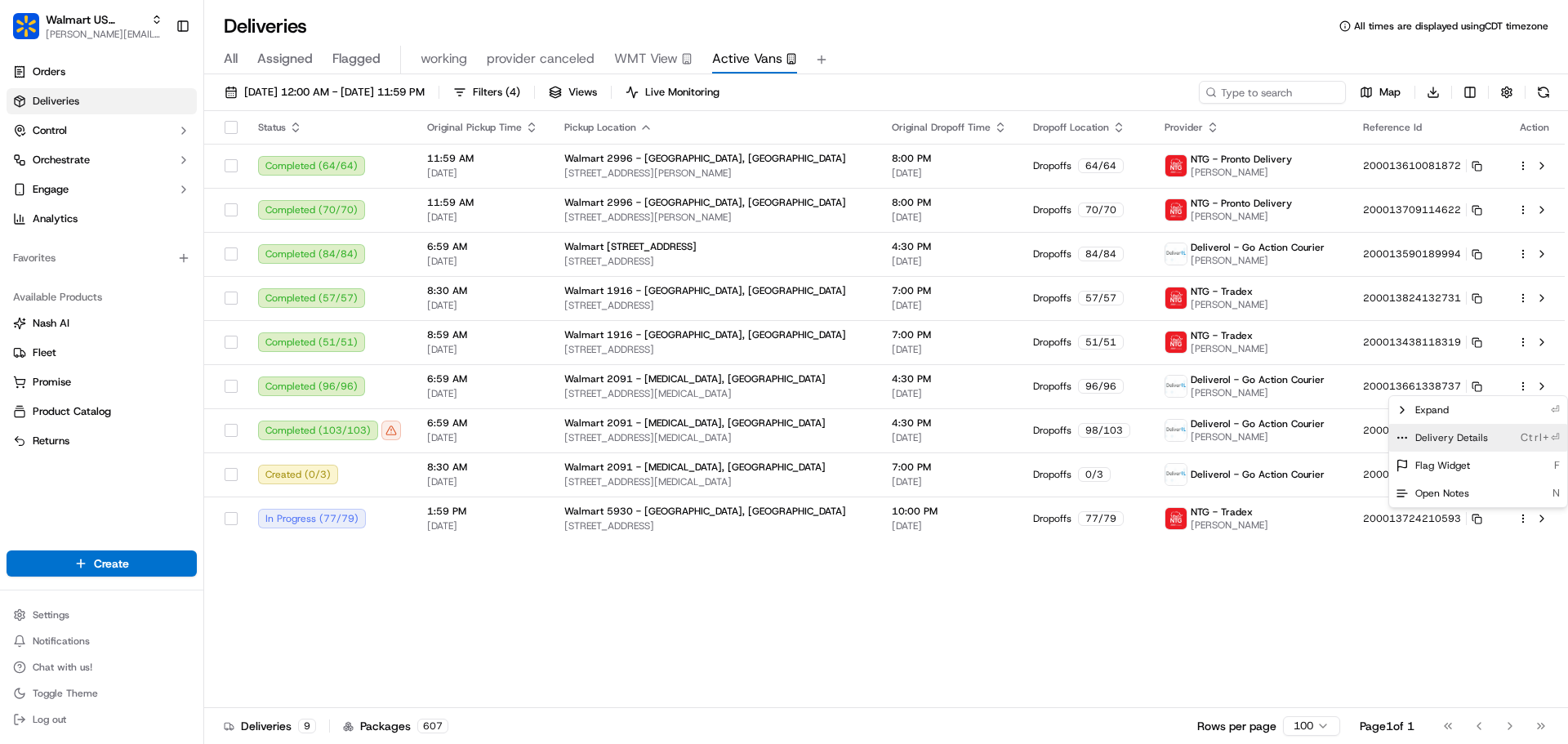
click at [1463, 440] on span "Delivery Details" at bounding box center [1452, 438] width 73 height 13
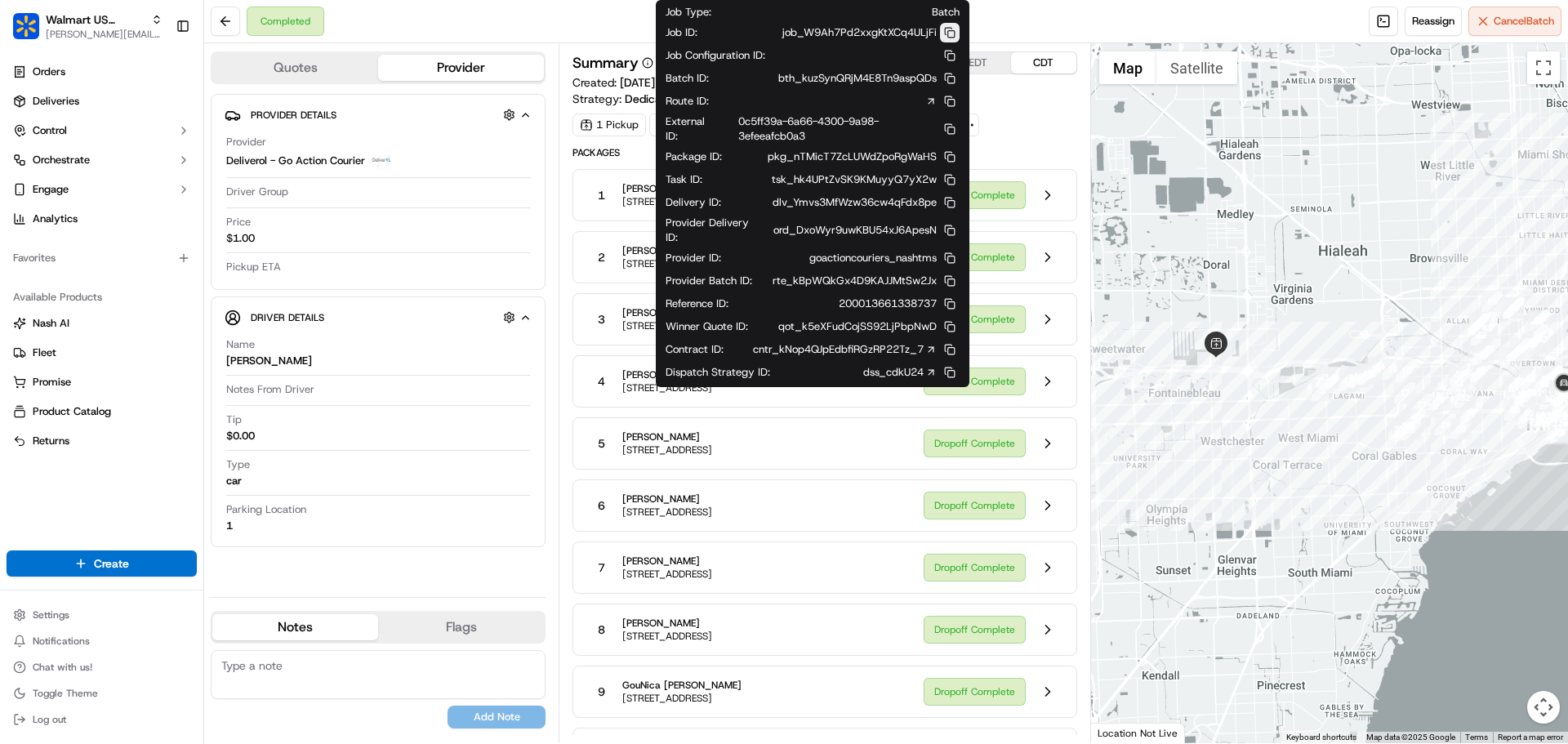
click at [944, 32] on button at bounding box center [950, 33] width 19 height 19
